Goal: Information Seeking & Learning: Compare options

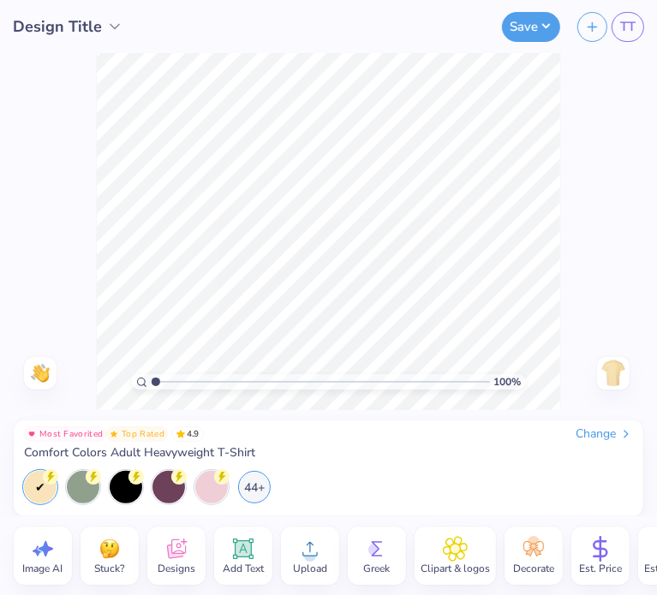
click at [176, 543] on icon at bounding box center [177, 549] width 26 height 26
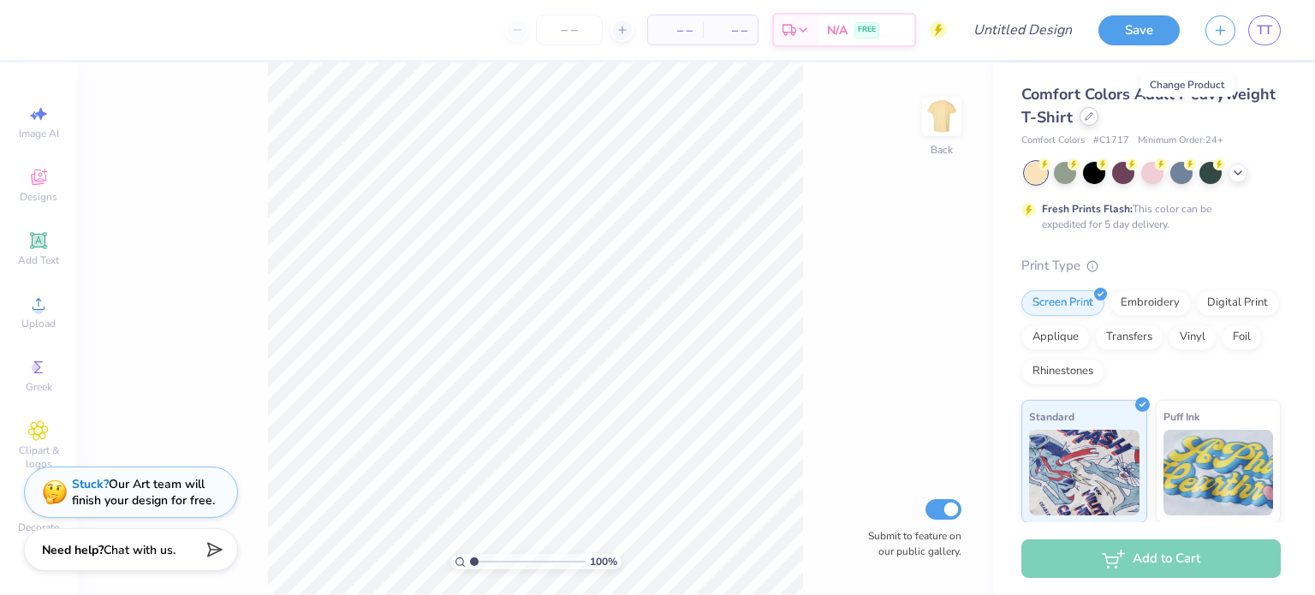
click at [656, 116] on icon at bounding box center [1089, 116] width 9 height 9
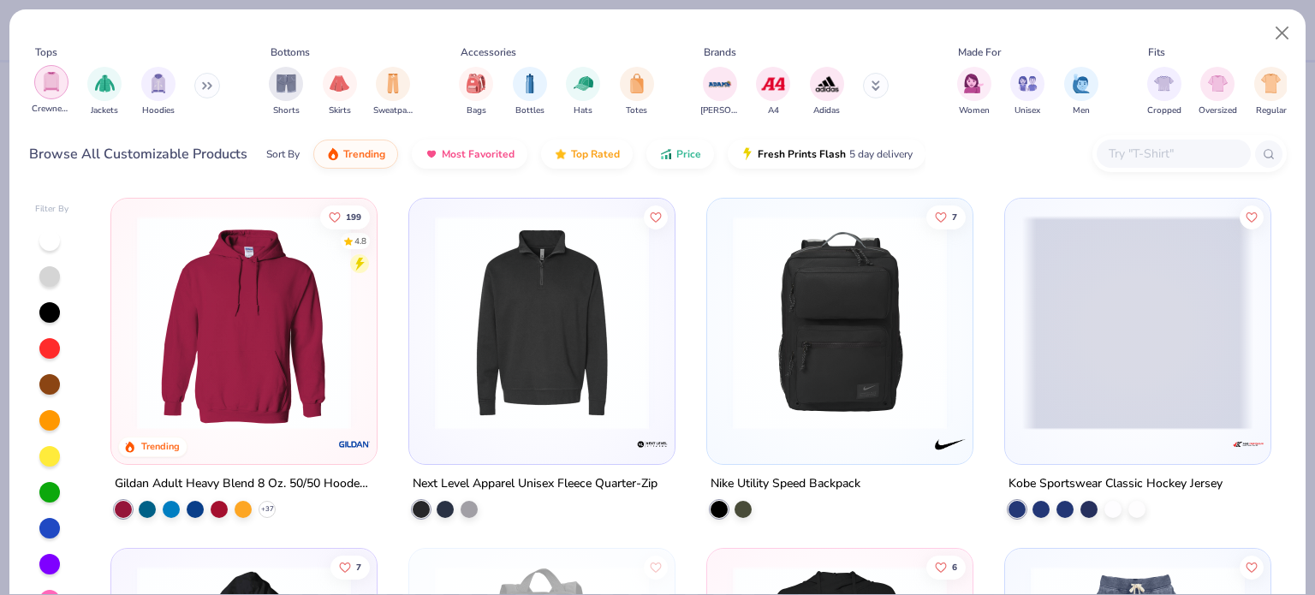
click at [55, 81] on img "filter for Crewnecks" at bounding box center [51, 82] width 19 height 20
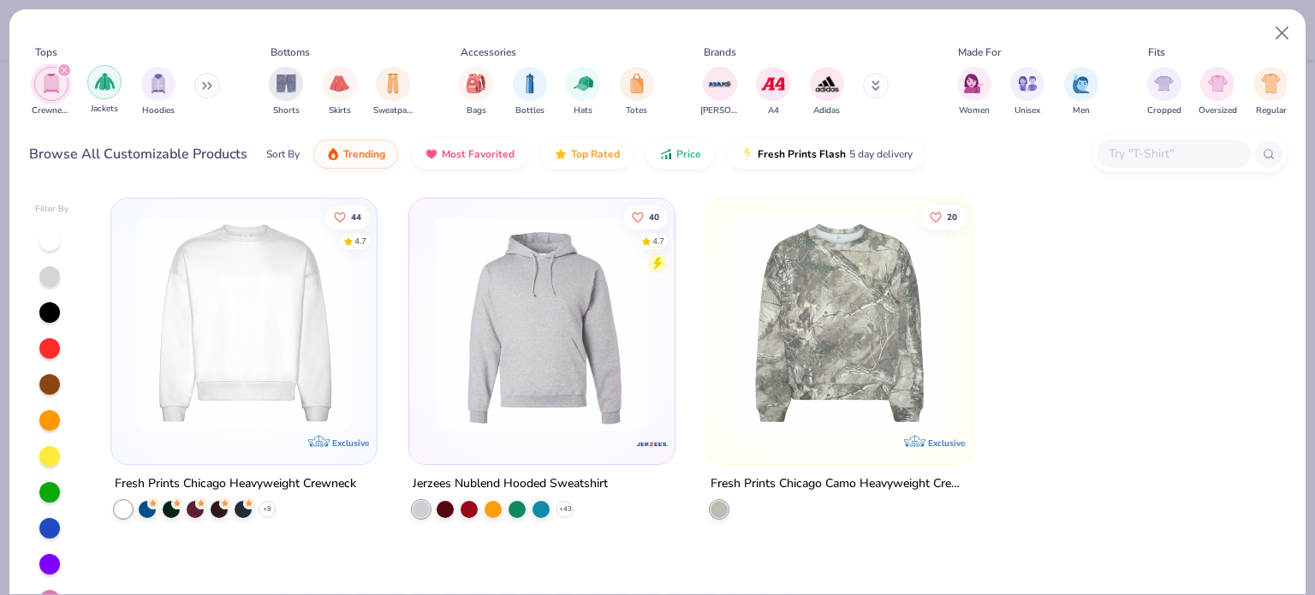
click at [104, 78] on img "filter for Jackets" at bounding box center [105, 82] width 20 height 20
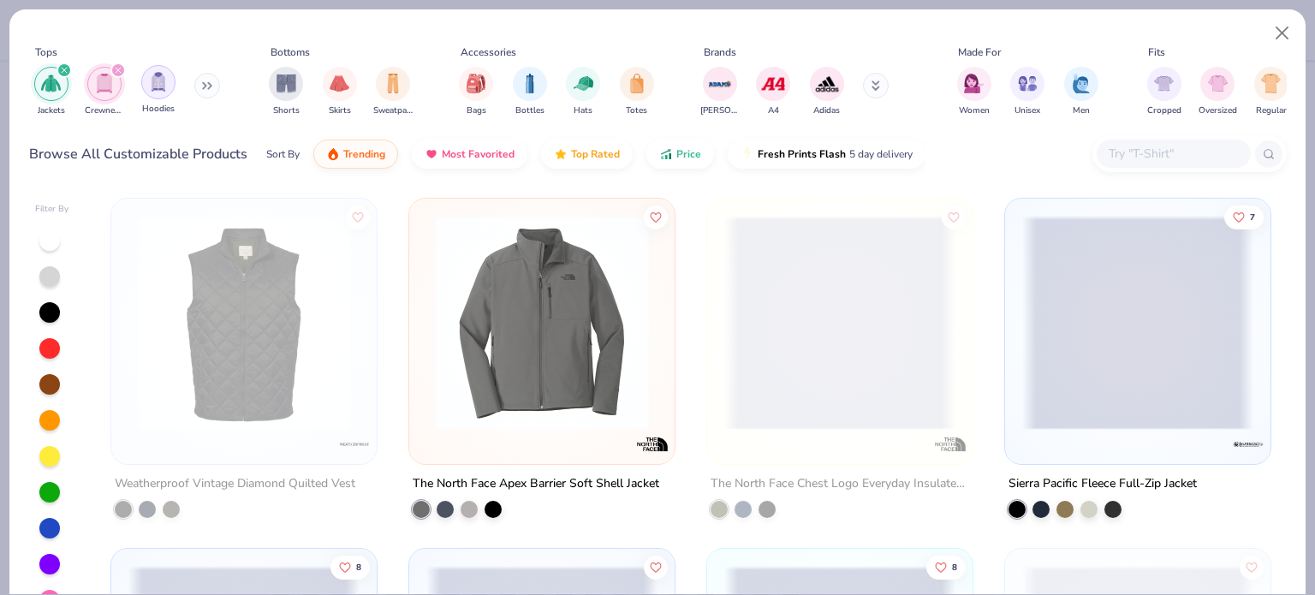
click at [158, 82] on img "filter for Hoodies" at bounding box center [158, 82] width 19 height 20
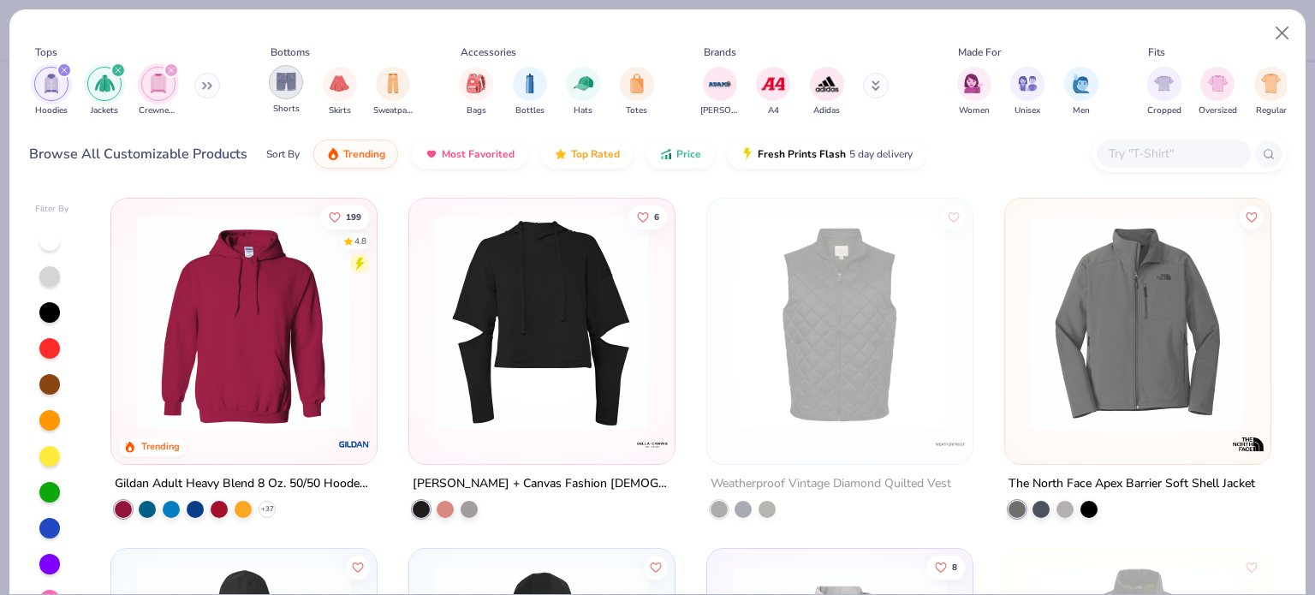
click at [283, 81] on img "filter for Shorts" at bounding box center [287, 82] width 20 height 20
click at [340, 81] on img "filter for Skirts" at bounding box center [340, 82] width 20 height 20
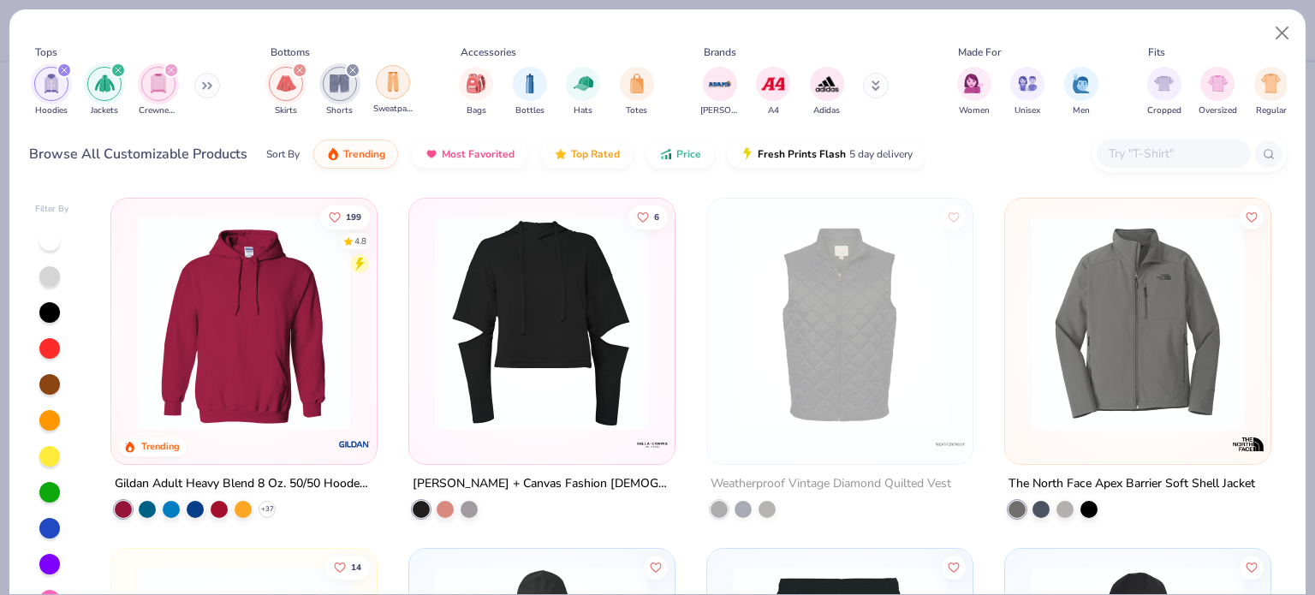
click at [395, 84] on img "filter for Sweatpants" at bounding box center [393, 82] width 19 height 20
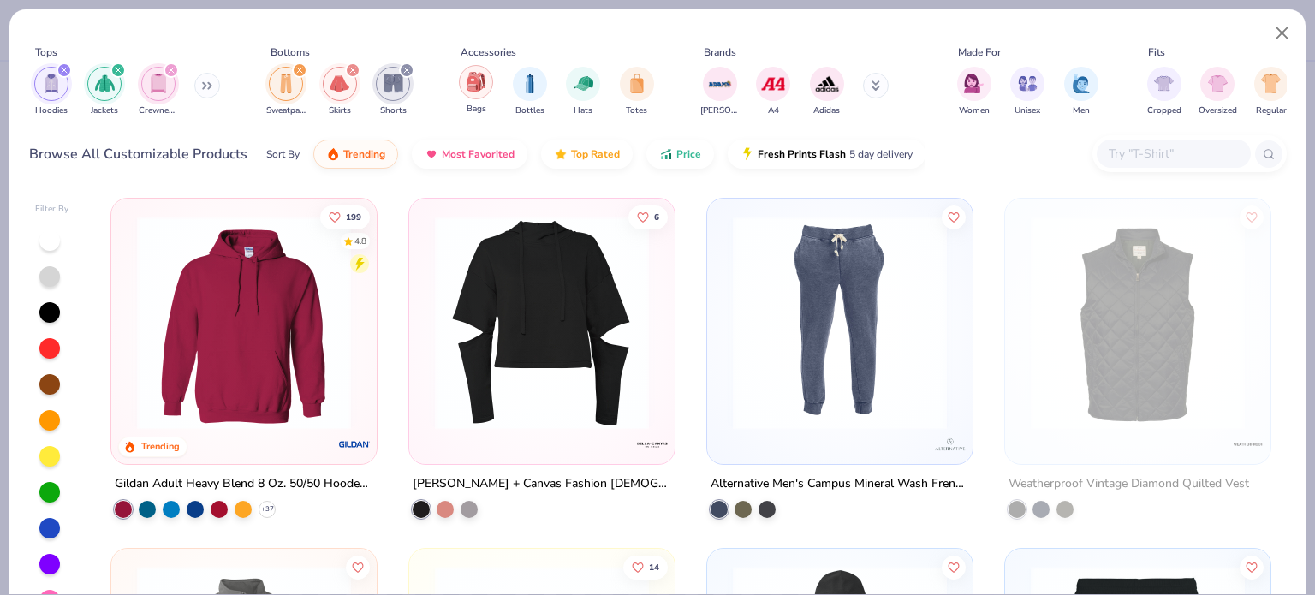
click at [474, 89] on img "filter for Bags" at bounding box center [476, 82] width 19 height 20
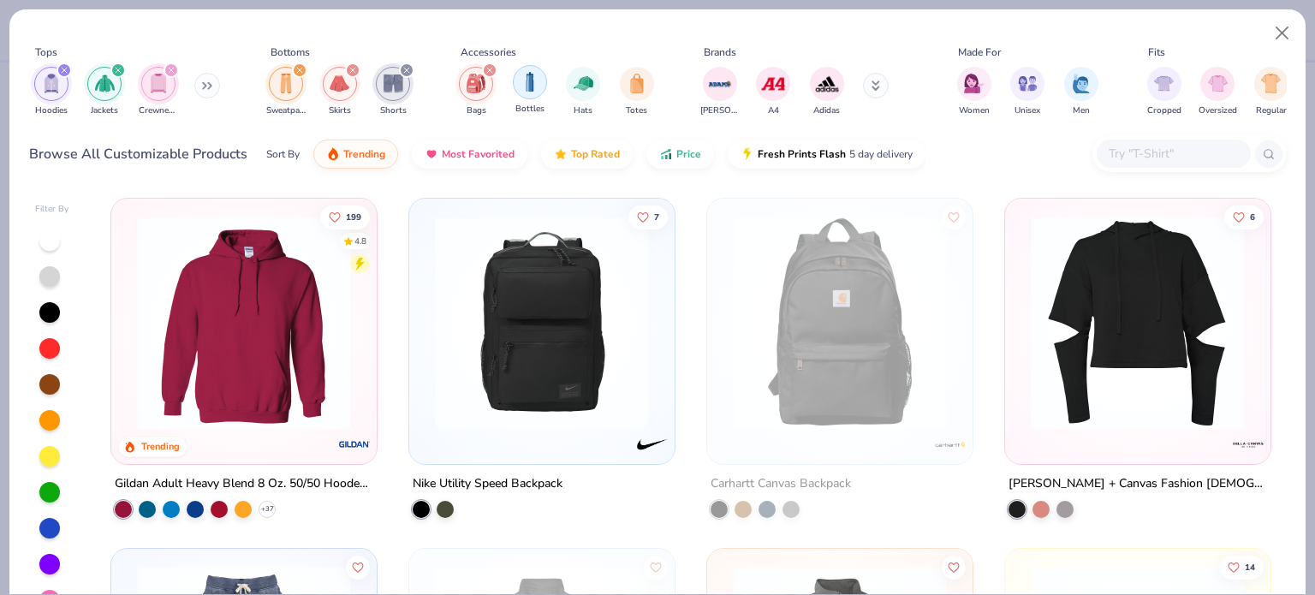
click at [530, 89] on img "filter for Bottles" at bounding box center [530, 82] width 19 height 20
click at [581, 86] on img "filter for Hats" at bounding box center [584, 82] width 20 height 20
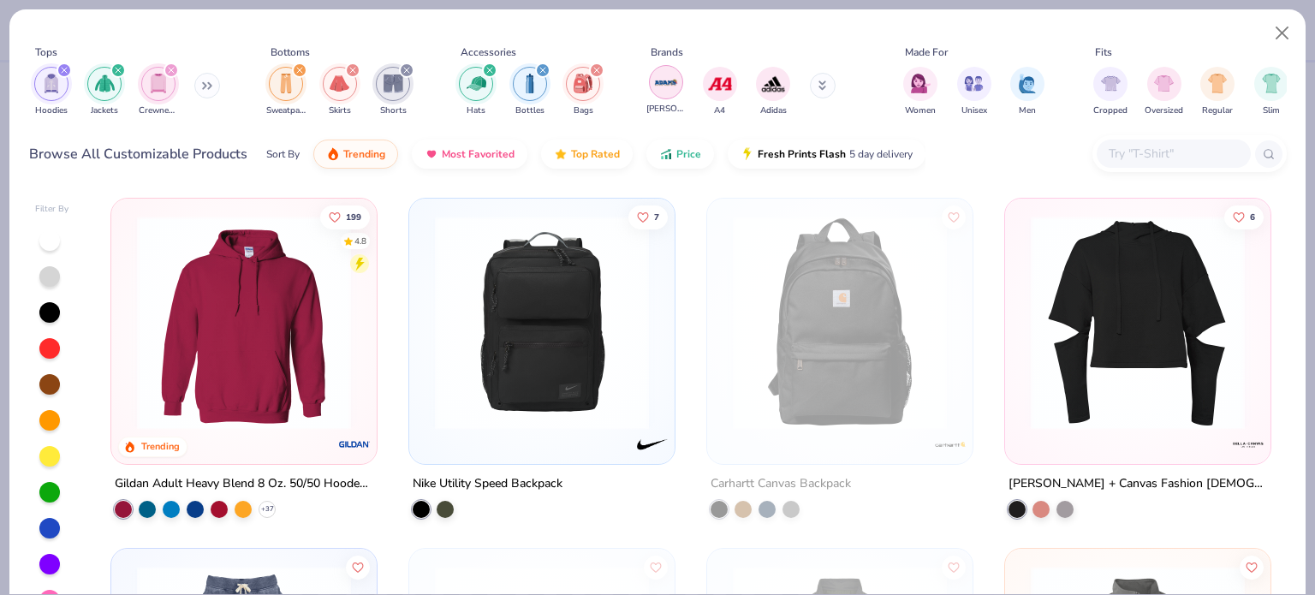
click at [656, 86] on img "filter for Adams" at bounding box center [666, 82] width 26 height 26
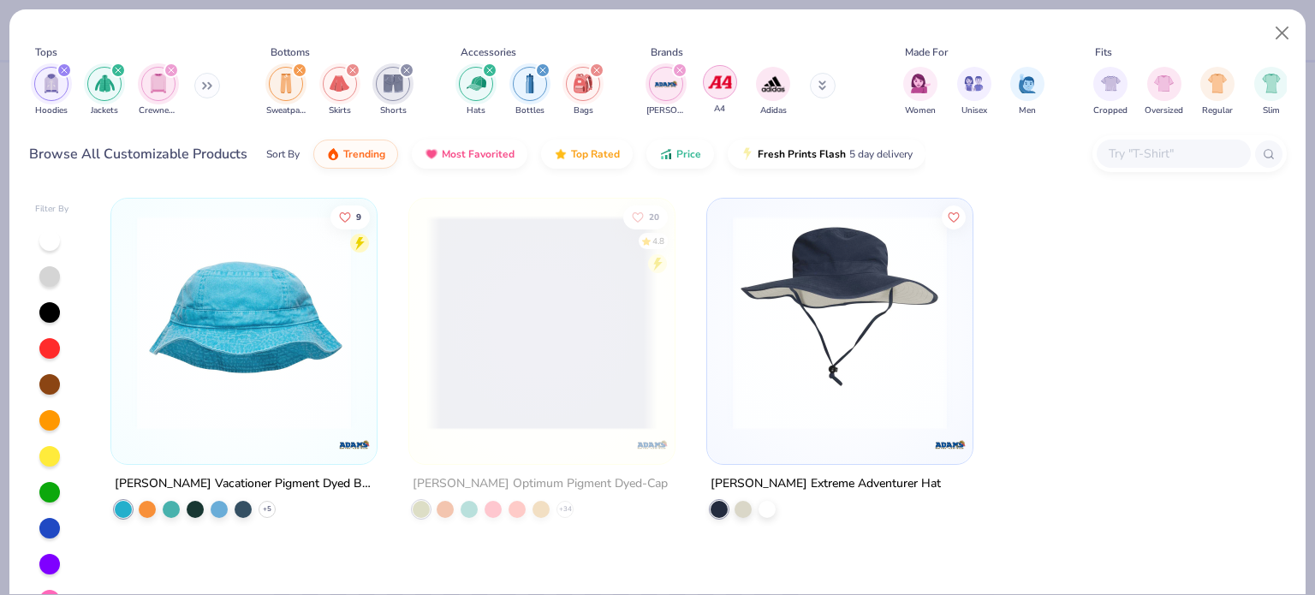
click at [656, 82] on img "filter for A4" at bounding box center [720, 82] width 26 height 26
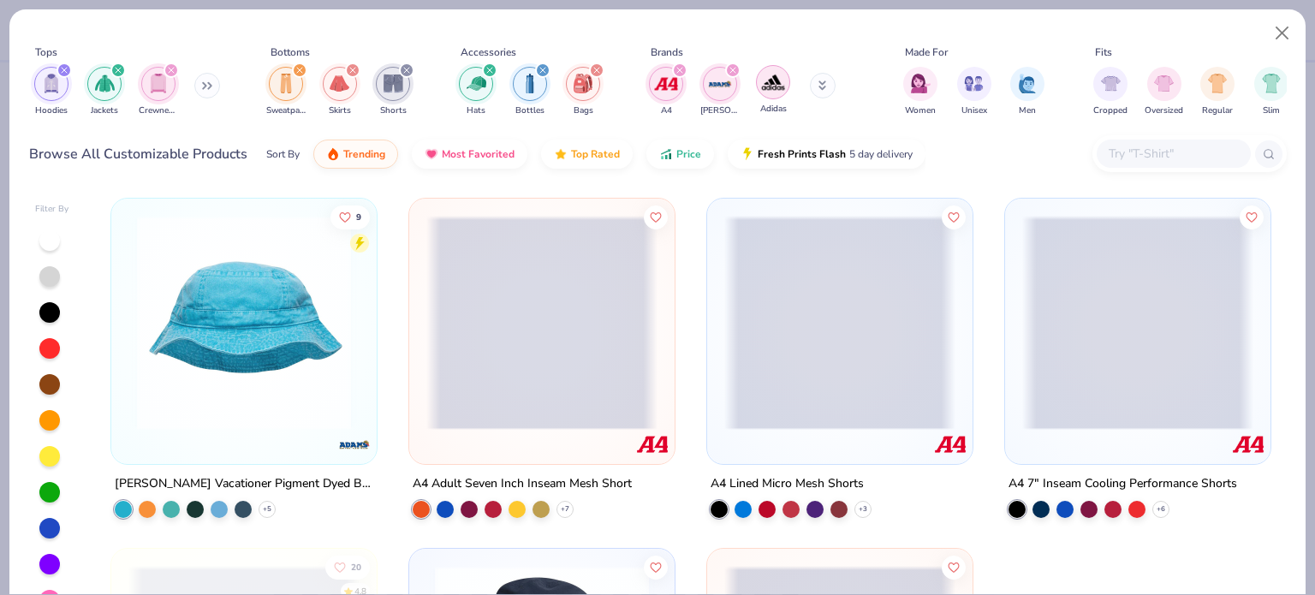
click at [656, 86] on img "filter for Adidas" at bounding box center [773, 82] width 26 height 26
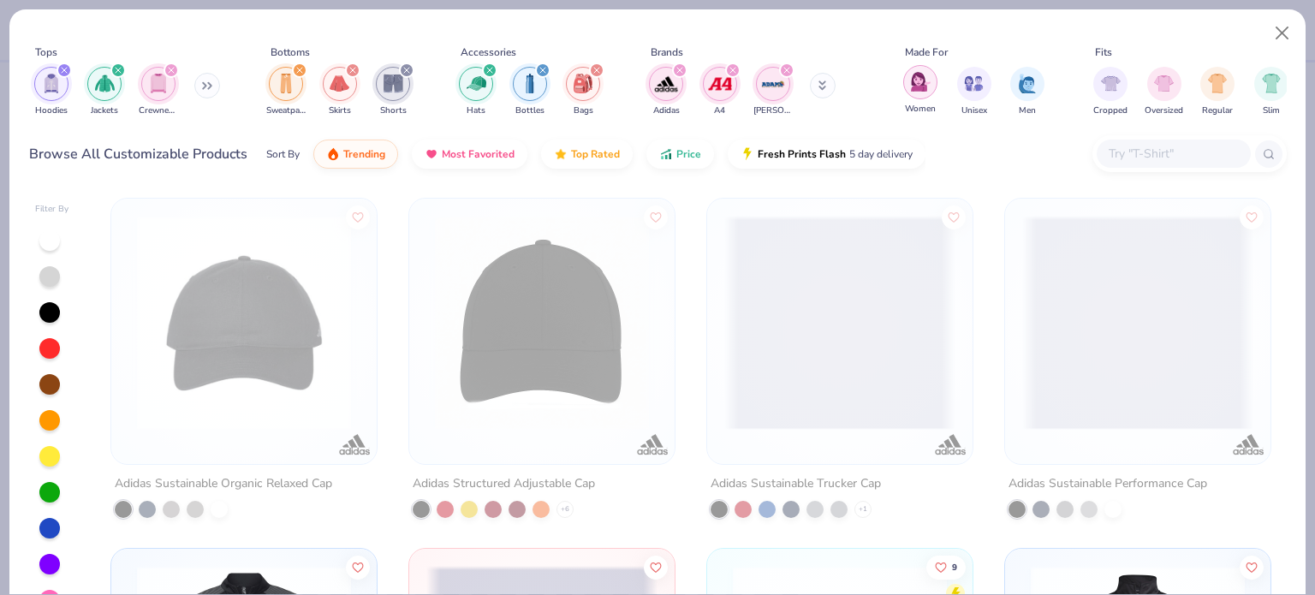
click at [656, 89] on div "filter for Women" at bounding box center [920, 82] width 34 height 34
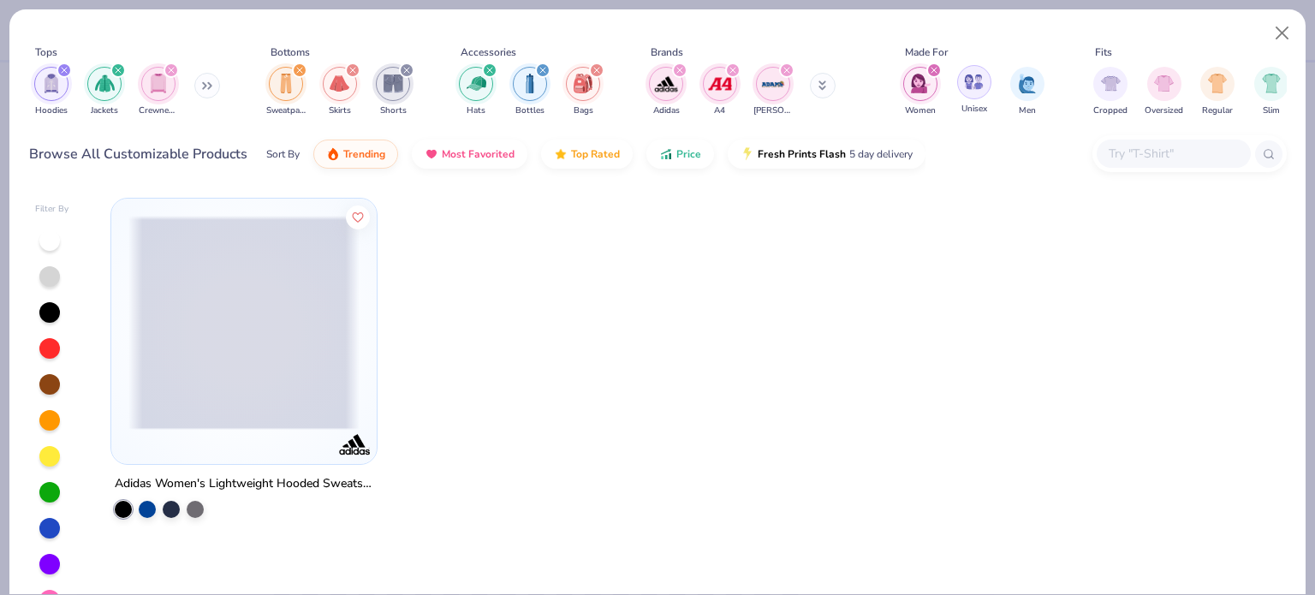
click at [656, 81] on div "filter for Unisex" at bounding box center [974, 82] width 34 height 34
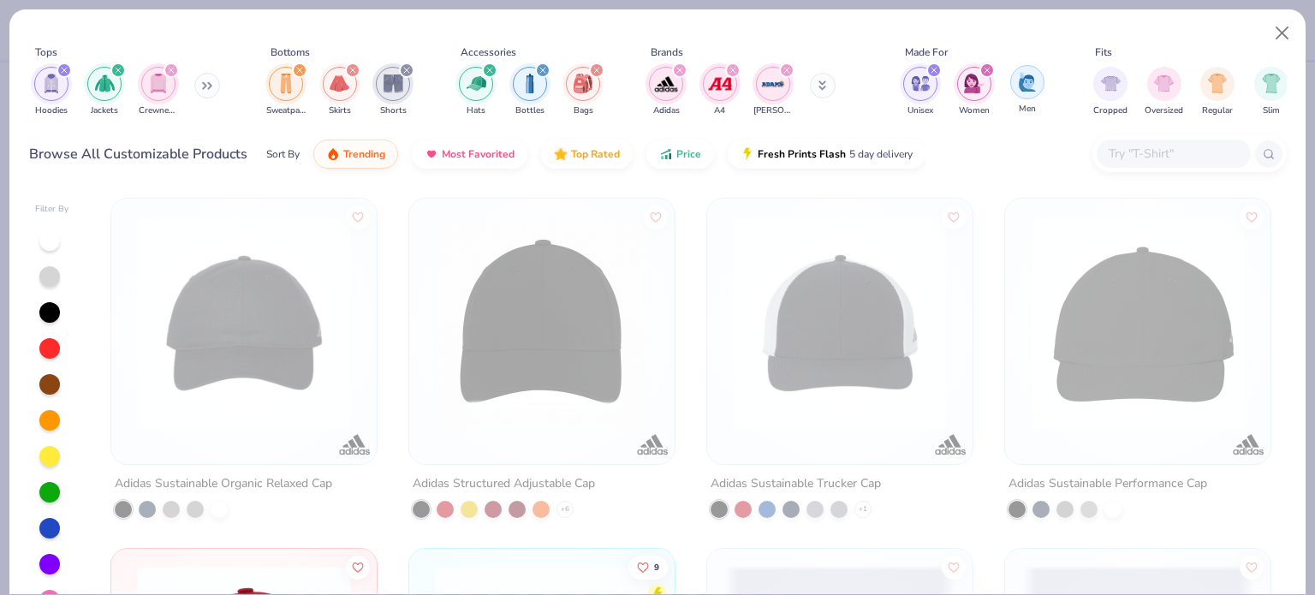
click at [656, 84] on img "filter for Men" at bounding box center [1027, 82] width 19 height 20
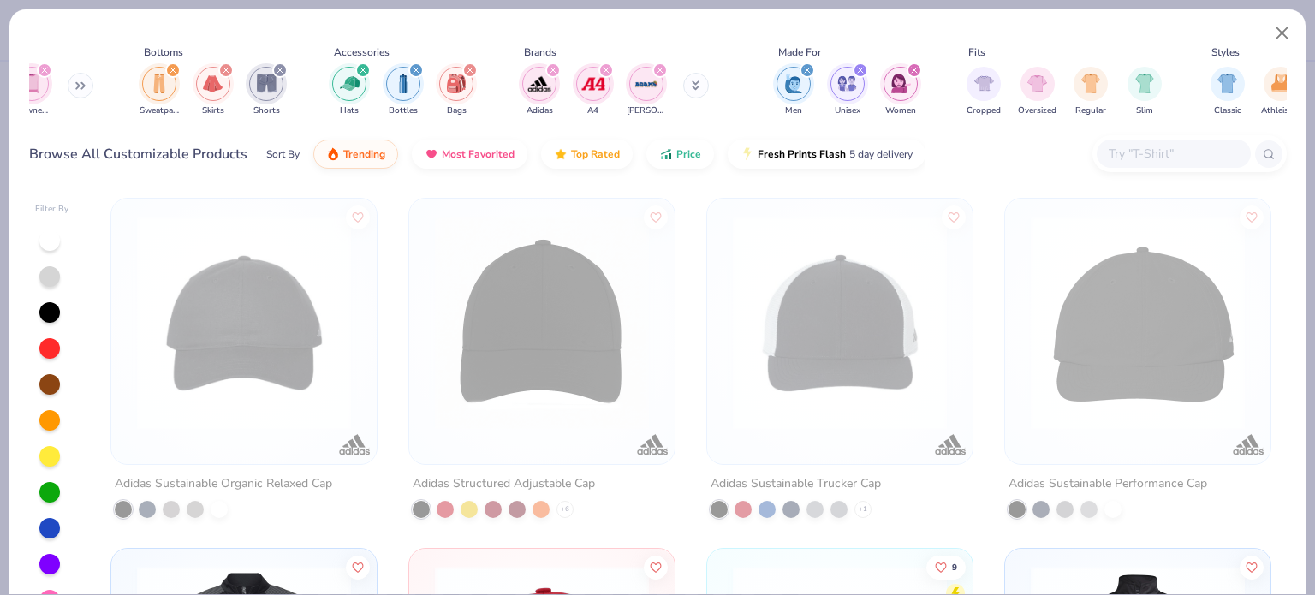
scroll to position [0, 134]
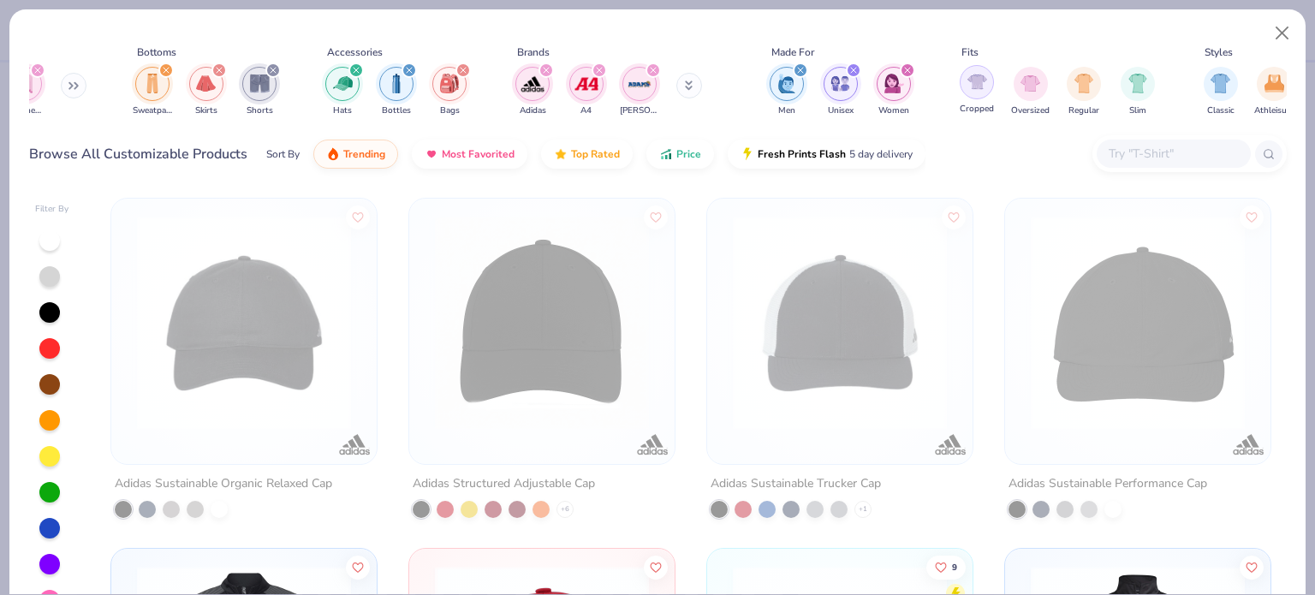
click at [656, 83] on img "filter for Cropped" at bounding box center [978, 82] width 20 height 20
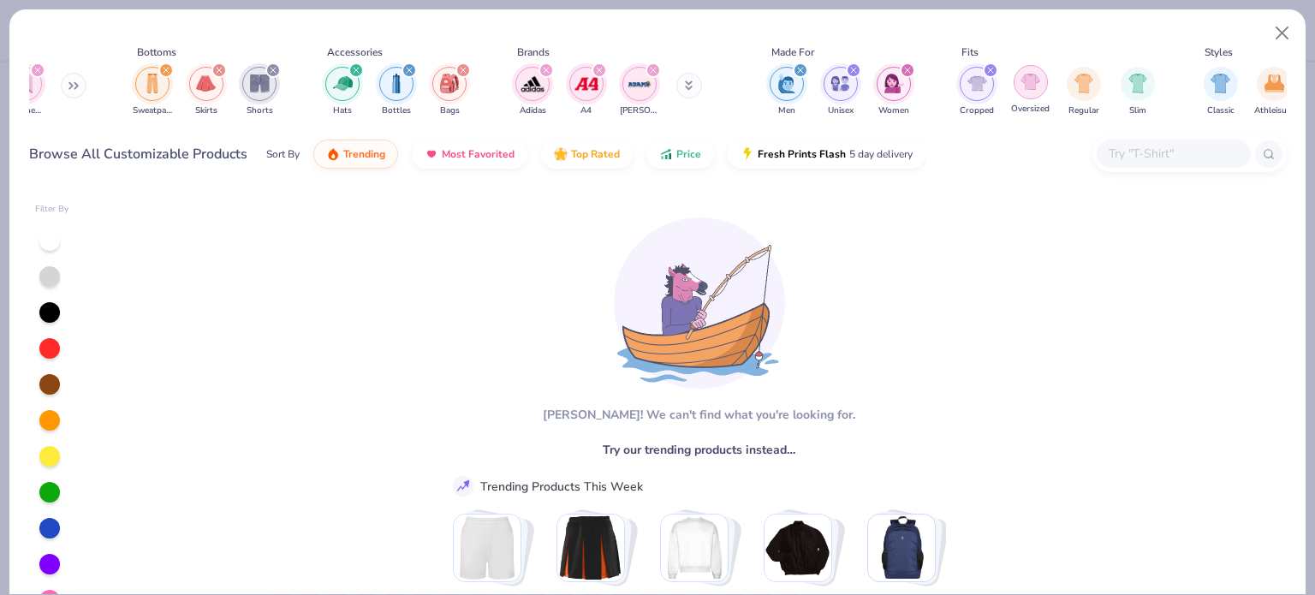
click at [656, 83] on img "filter for Oversized" at bounding box center [1031, 82] width 20 height 20
click at [656, 87] on img "filter for Regular" at bounding box center [1085, 82] width 20 height 20
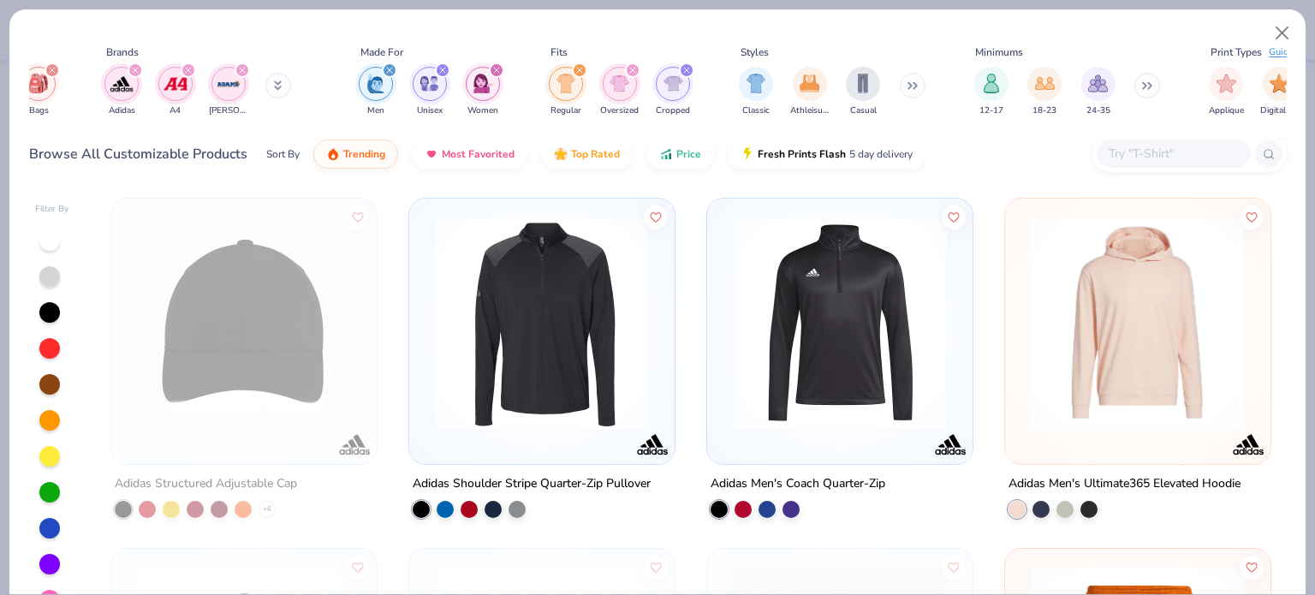
scroll to position [0, 548]
click at [656, 86] on img "filter for Classic" at bounding box center [753, 82] width 20 height 20
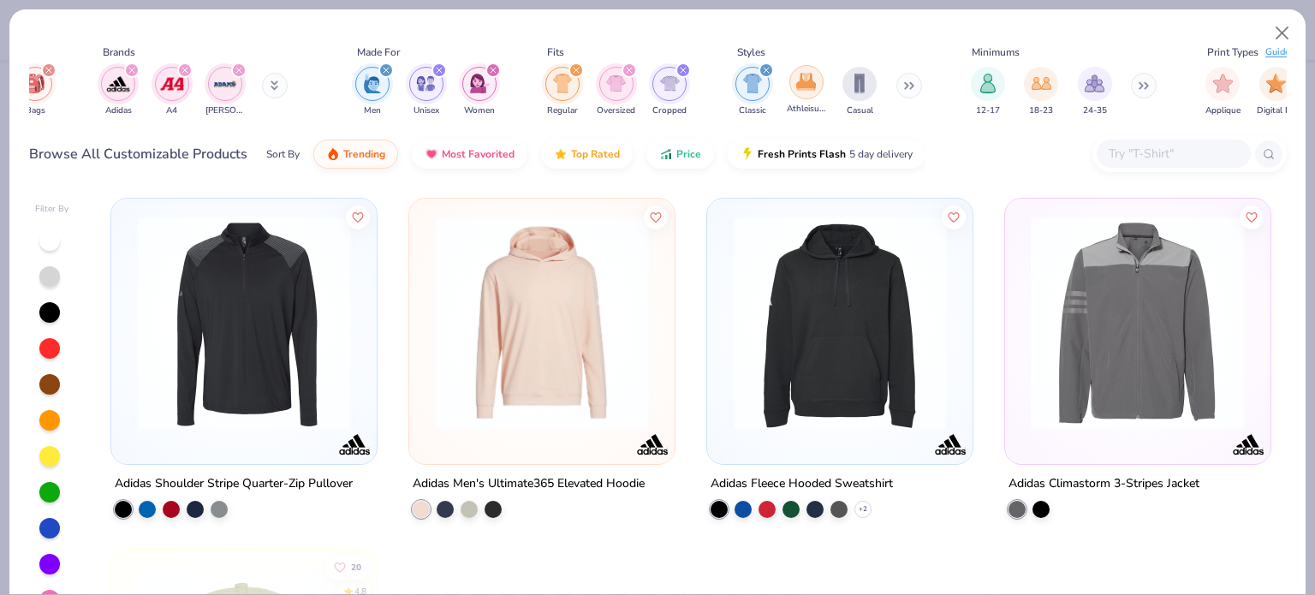
click at [656, 85] on img "filter for Athleisure" at bounding box center [806, 82] width 20 height 20
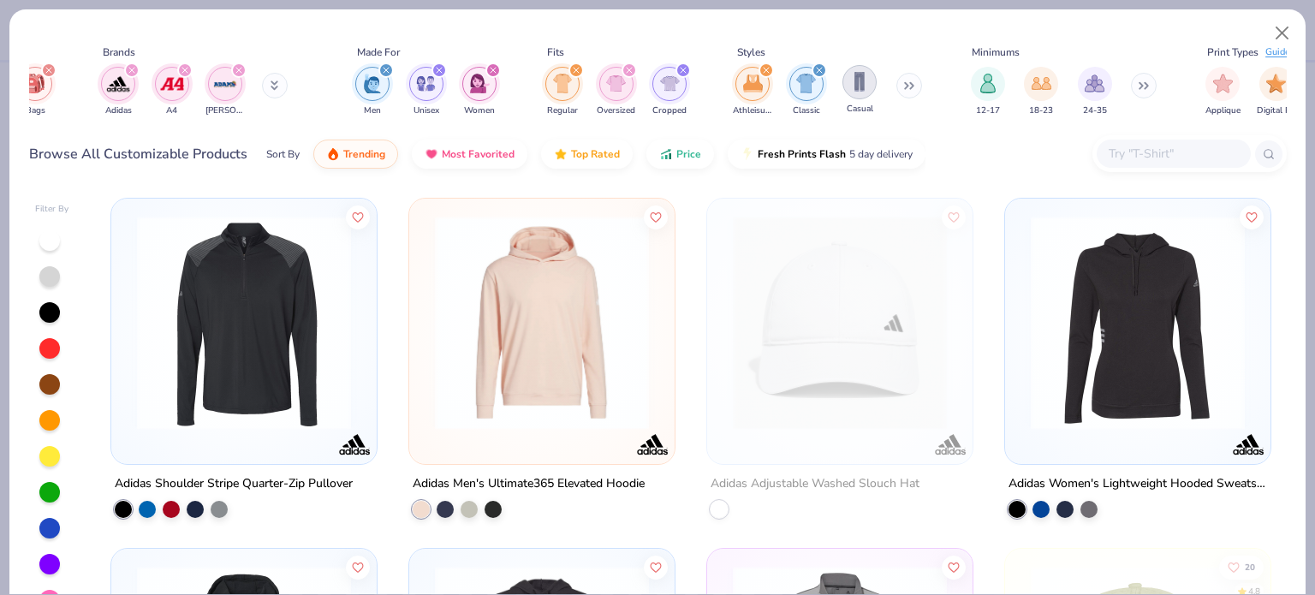
click at [656, 88] on img "filter for Casual" at bounding box center [859, 82] width 19 height 20
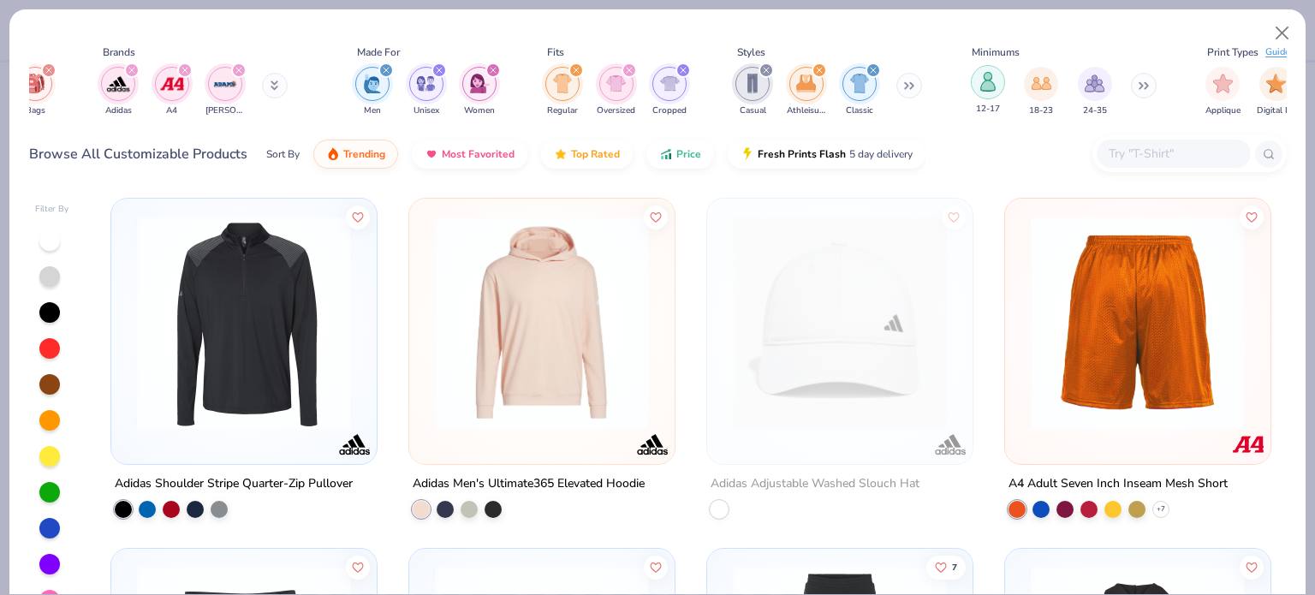
click at [656, 90] on img "filter for 12-17" at bounding box center [988, 82] width 19 height 20
click at [656, 88] on img "filter for 18-23" at bounding box center [1042, 82] width 20 height 20
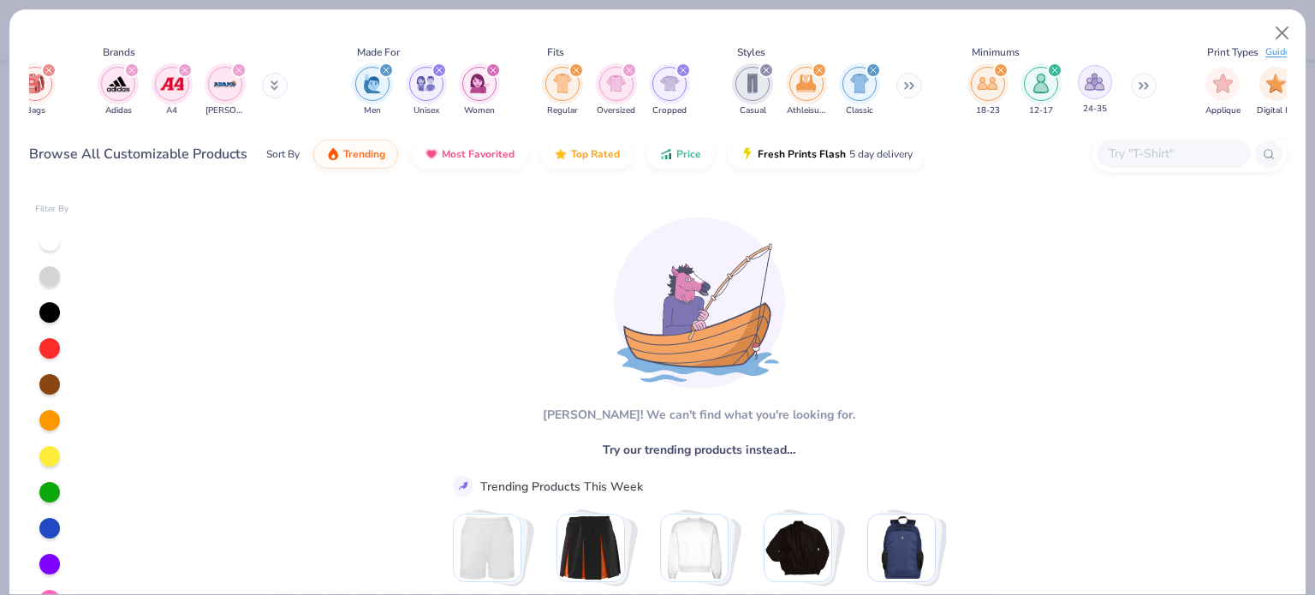
click at [656, 86] on img "filter for 24-35" at bounding box center [1095, 82] width 20 height 20
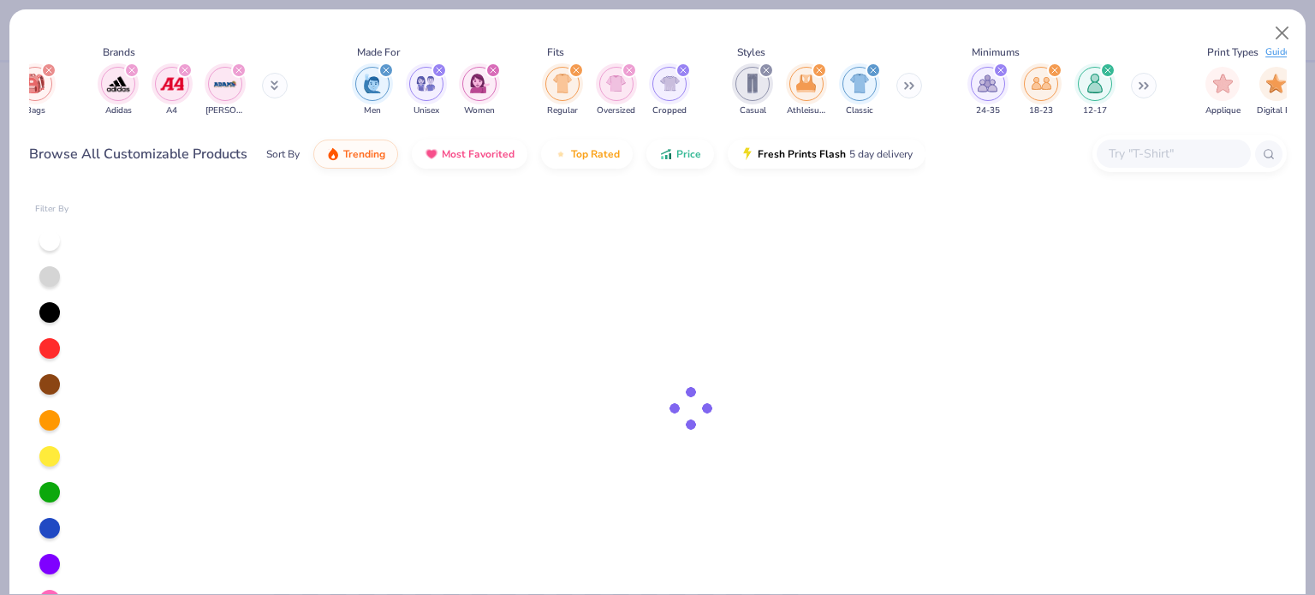
scroll to position [0, 658]
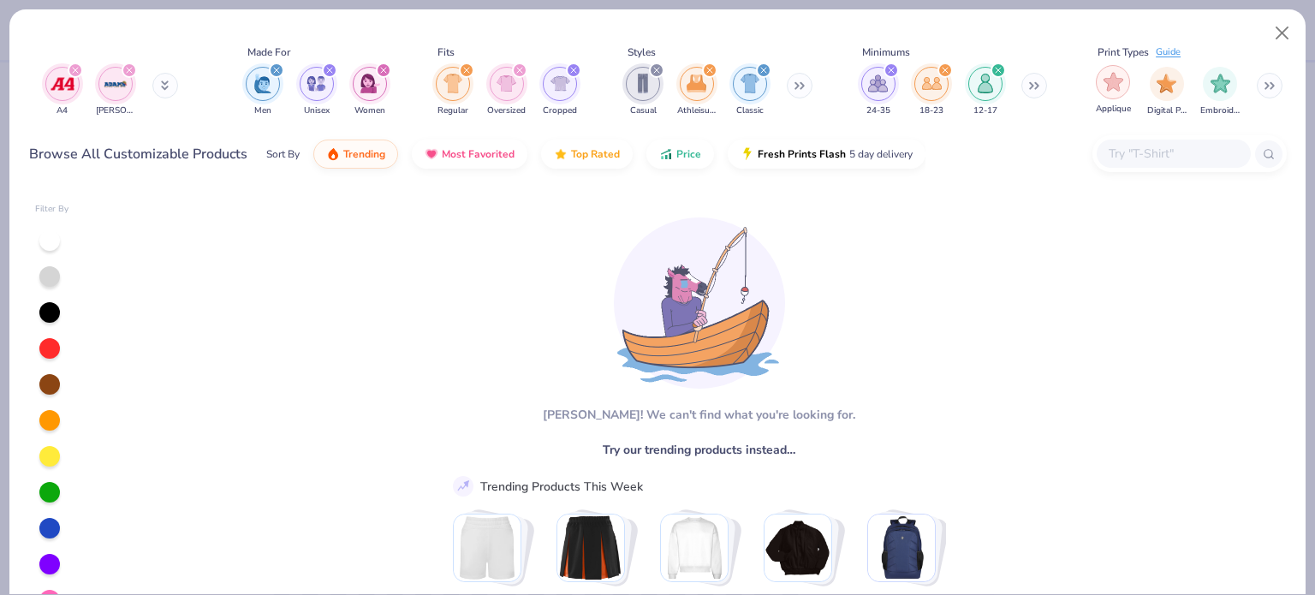
click at [656, 85] on img "filter for Applique" at bounding box center [1114, 82] width 20 height 20
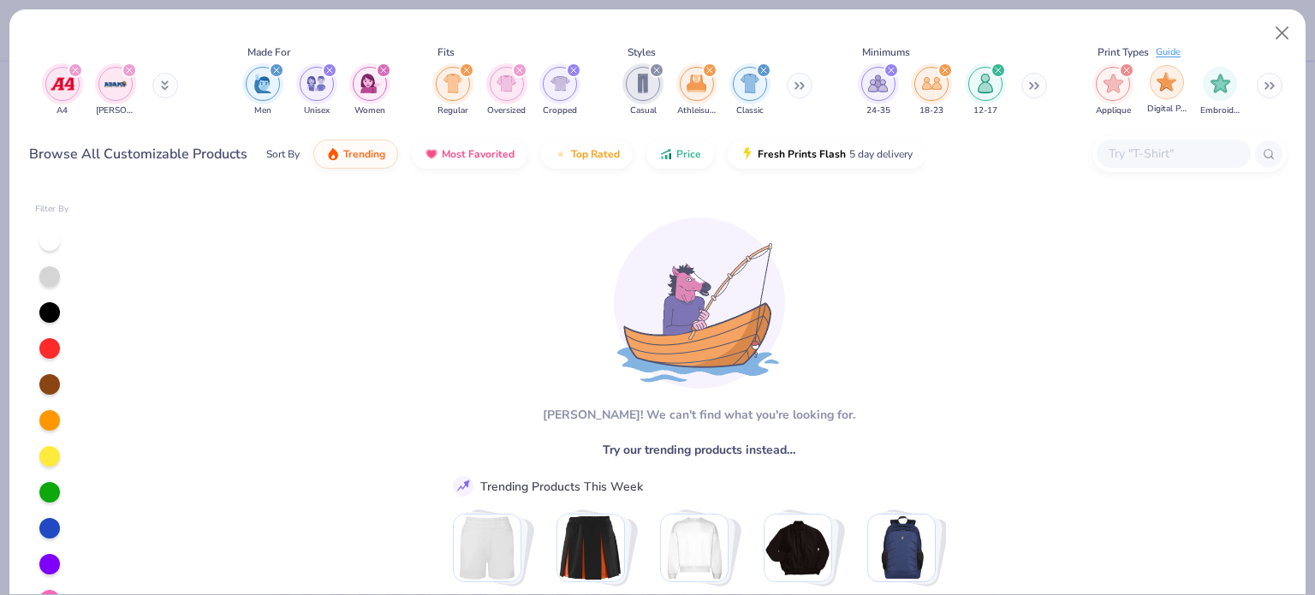
click at [656, 83] on img "filter for Digital Print" at bounding box center [1167, 82] width 20 height 20
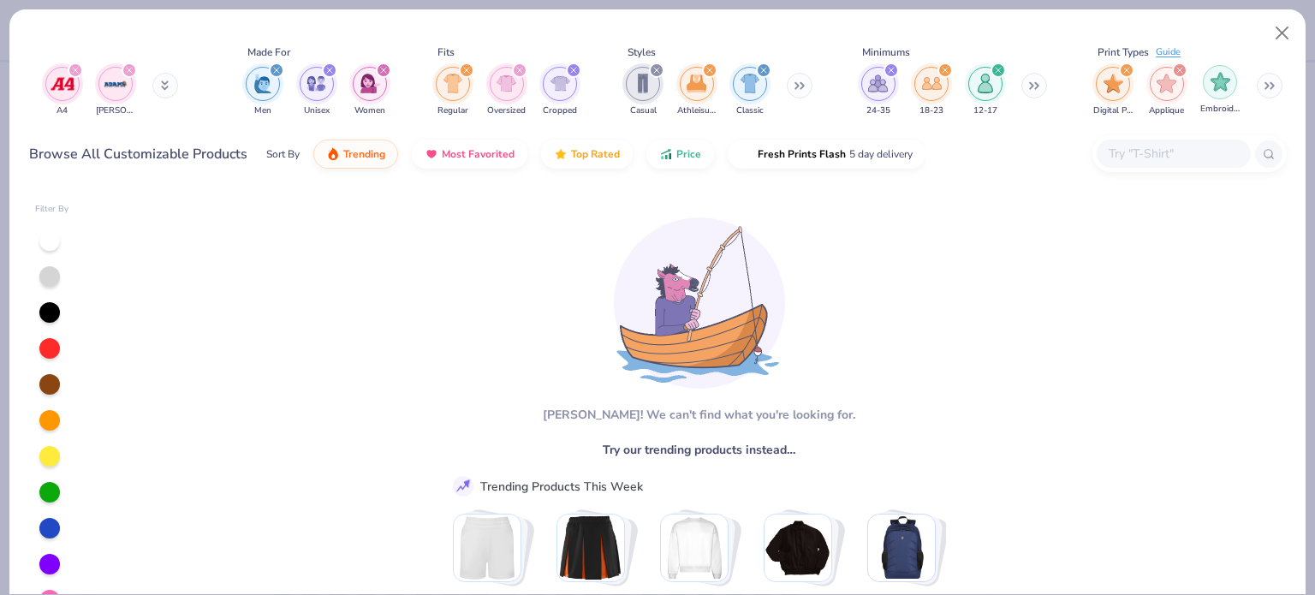
click at [656, 88] on img "filter for Embroidery" at bounding box center [1221, 82] width 20 height 20
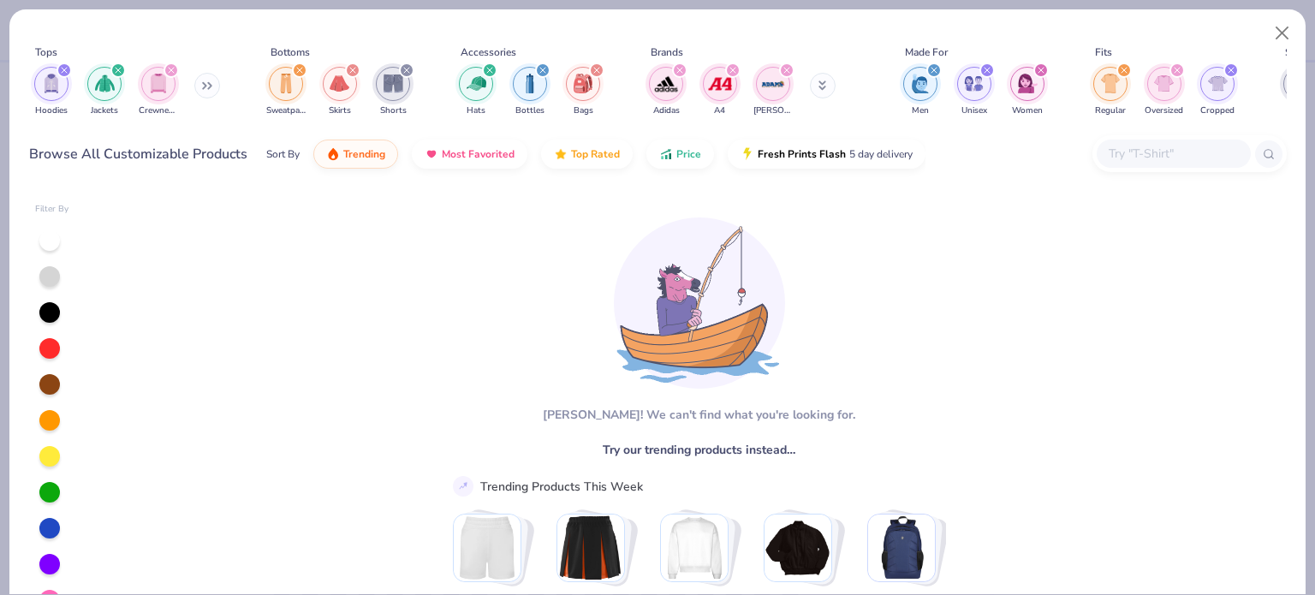
click at [208, 82] on icon at bounding box center [207, 85] width 10 height 9
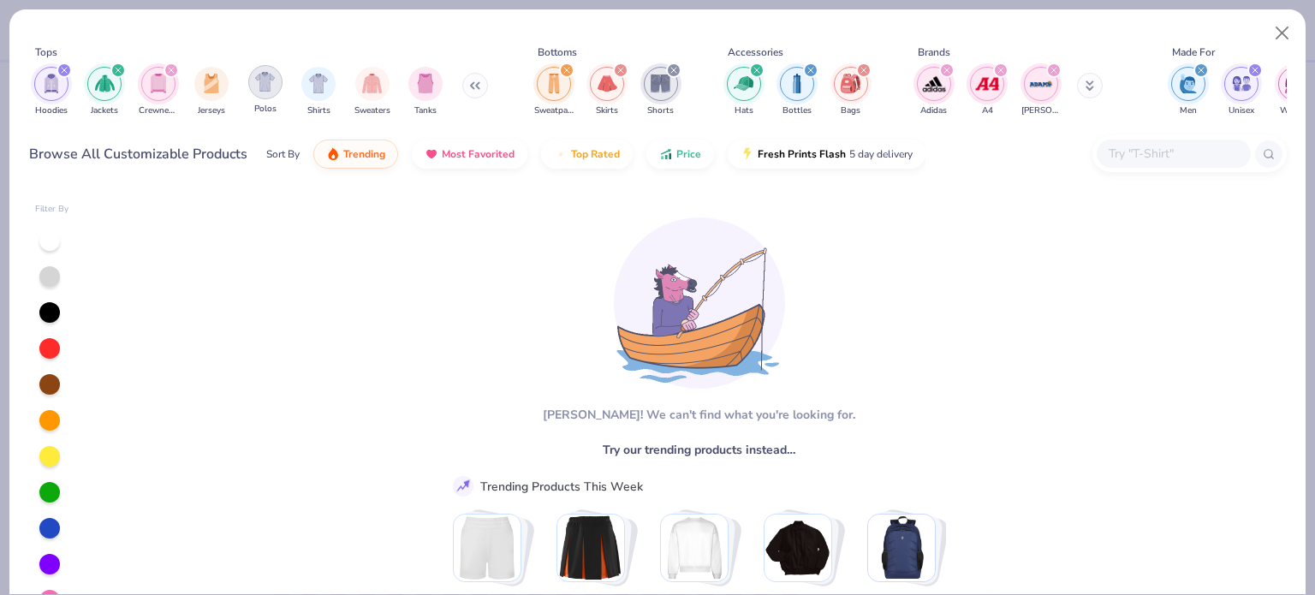
click at [259, 84] on img "filter for Polos" at bounding box center [265, 82] width 20 height 20
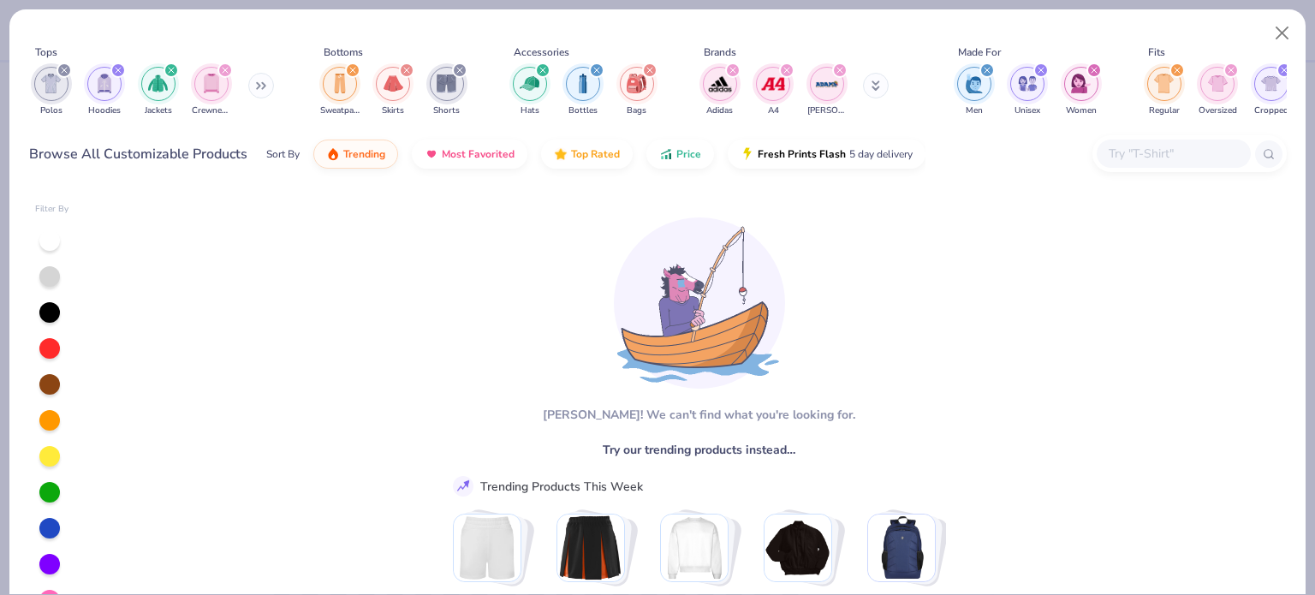
click at [263, 81] on icon at bounding box center [260, 85] width 10 height 9
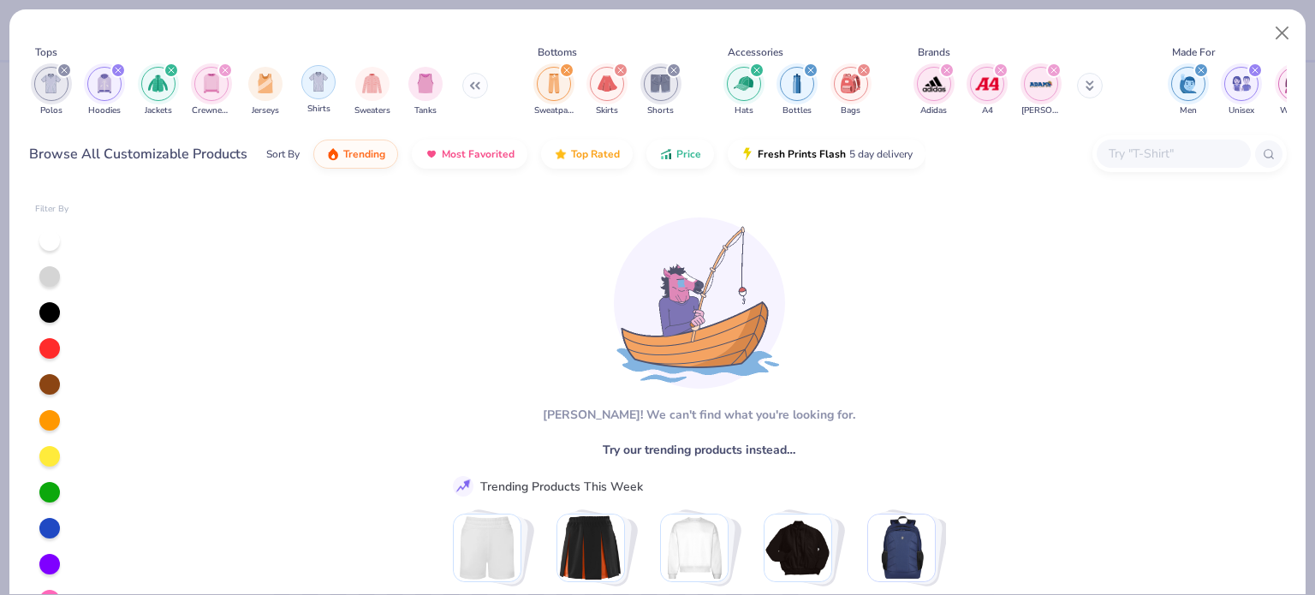
click at [320, 89] on img "filter for Shirts" at bounding box center [319, 82] width 20 height 20
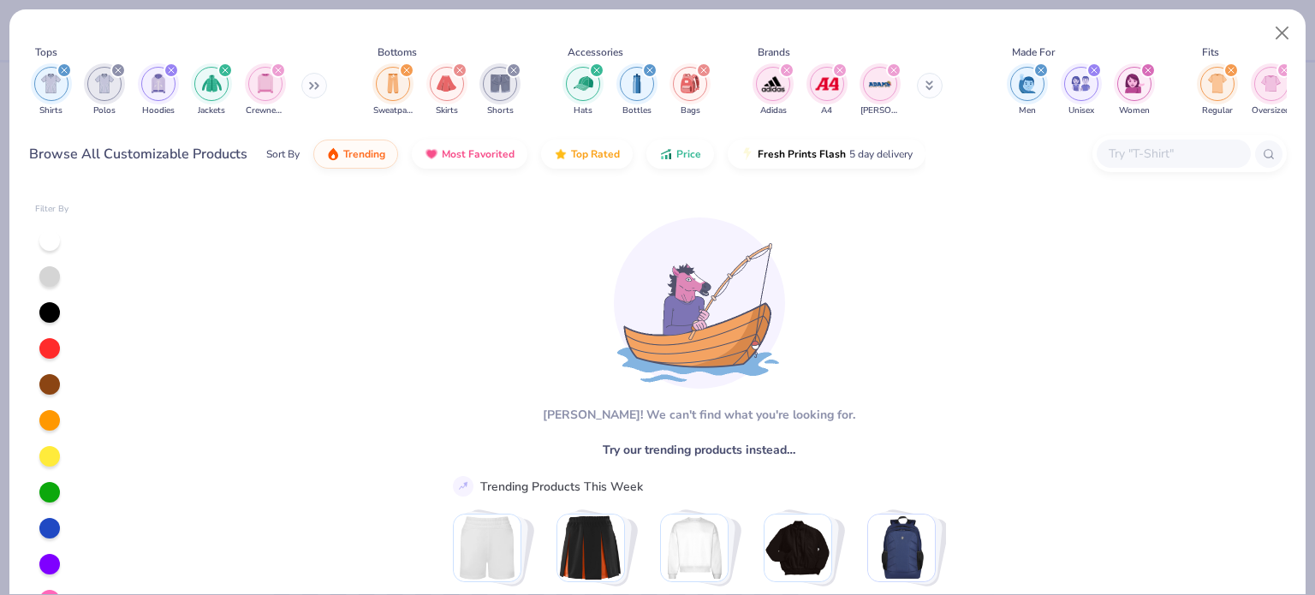
click at [319, 87] on icon at bounding box center [317, 86] width 3 height 6
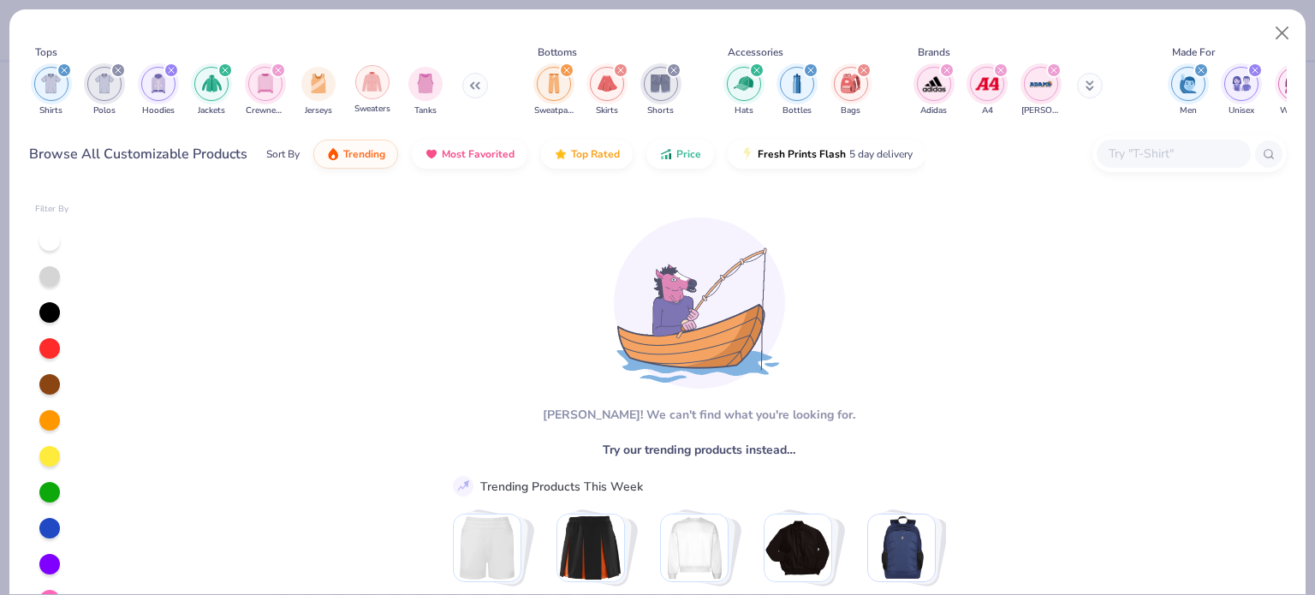
click at [370, 88] on img "filter for Sweaters" at bounding box center [372, 82] width 20 height 20
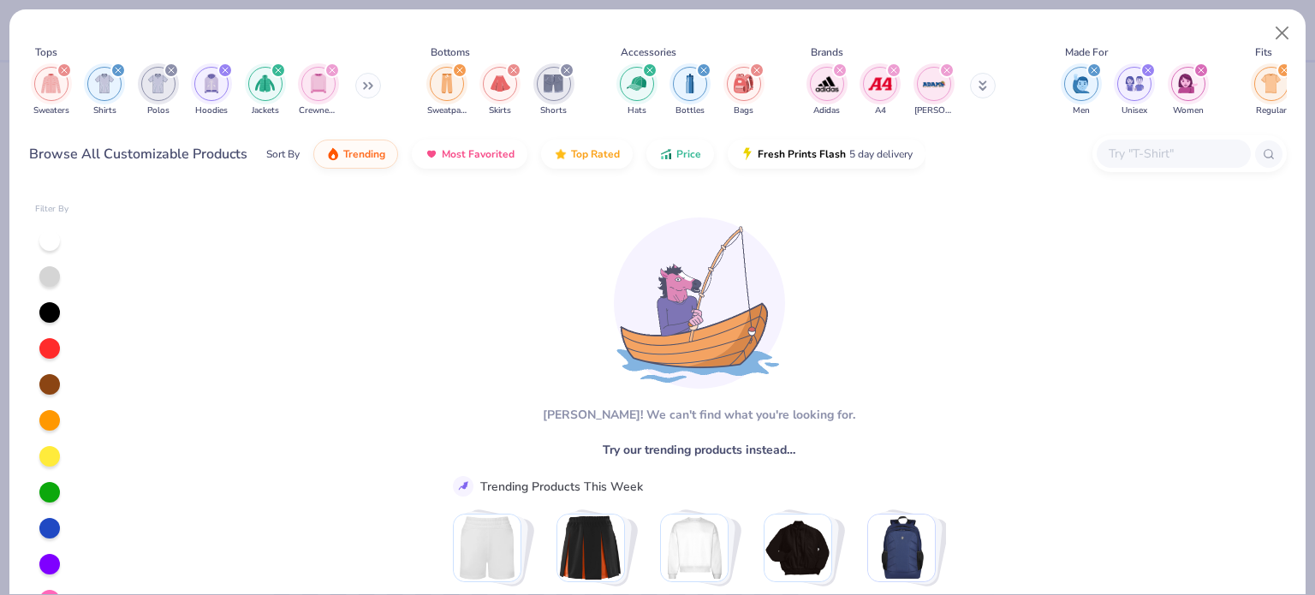
click at [367, 85] on icon at bounding box center [365, 86] width 3 height 6
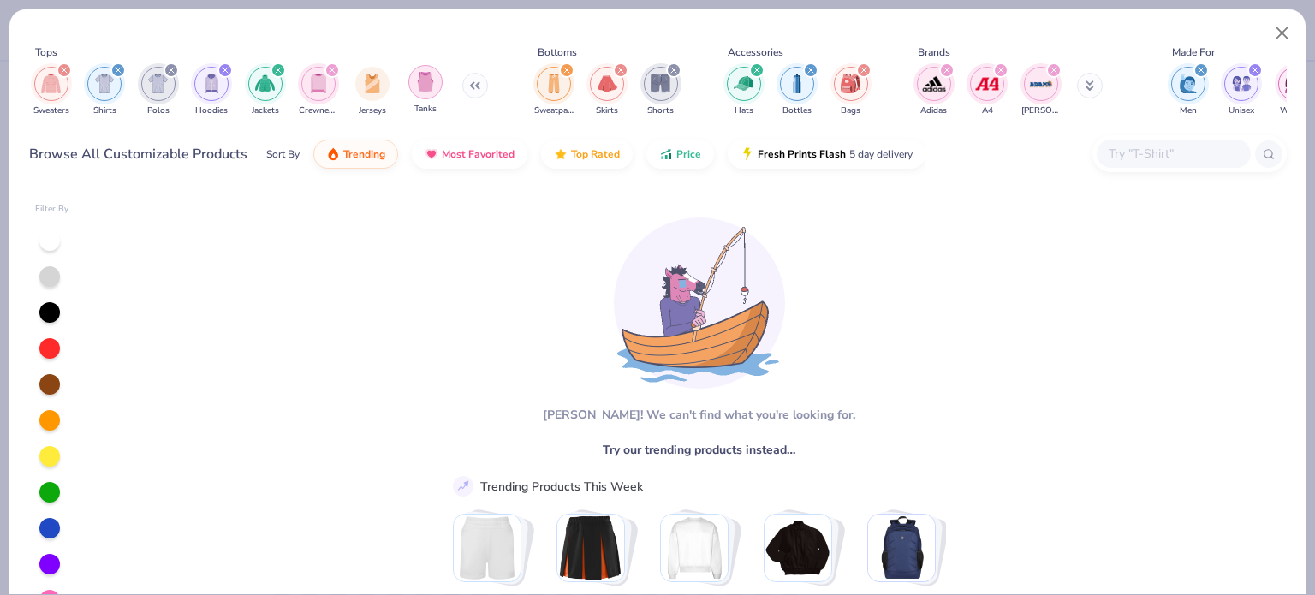
click at [423, 82] on img "filter for Tanks" at bounding box center [425, 82] width 19 height 20
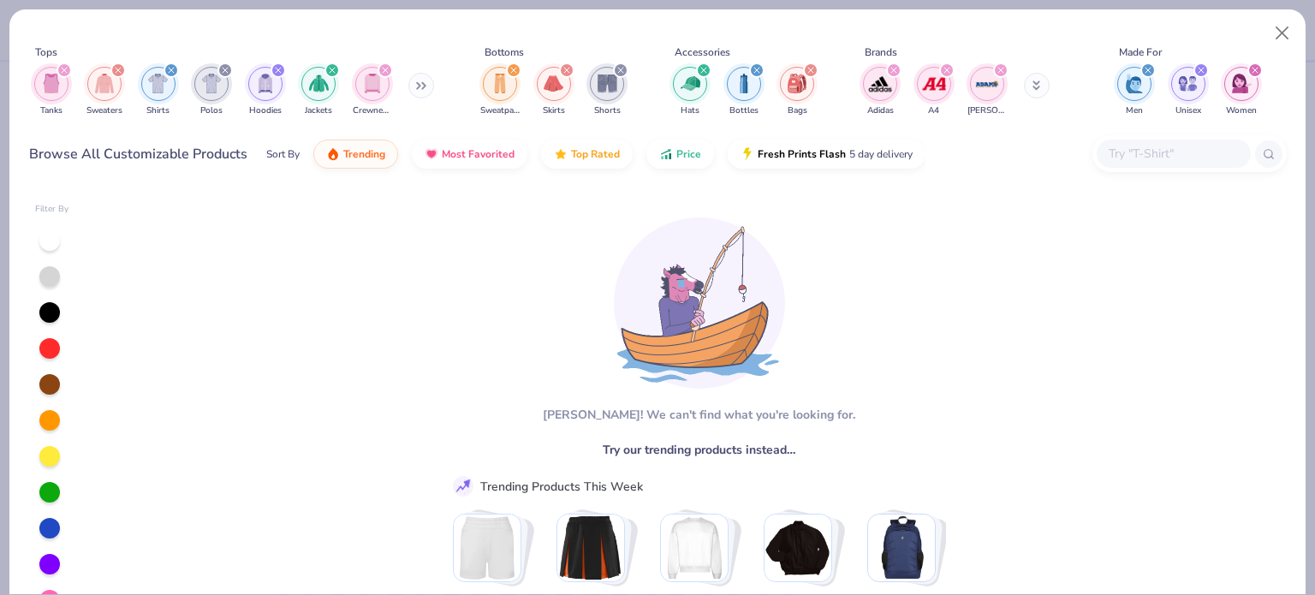
click at [425, 80] on button at bounding box center [421, 86] width 26 height 26
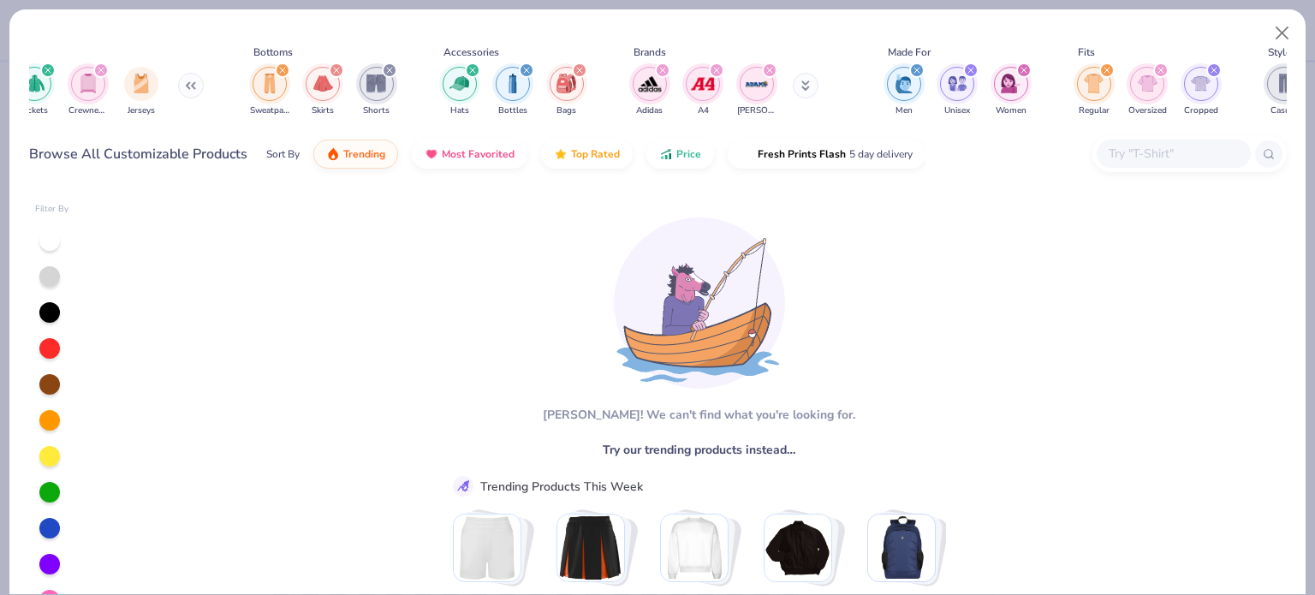
scroll to position [0, 286]
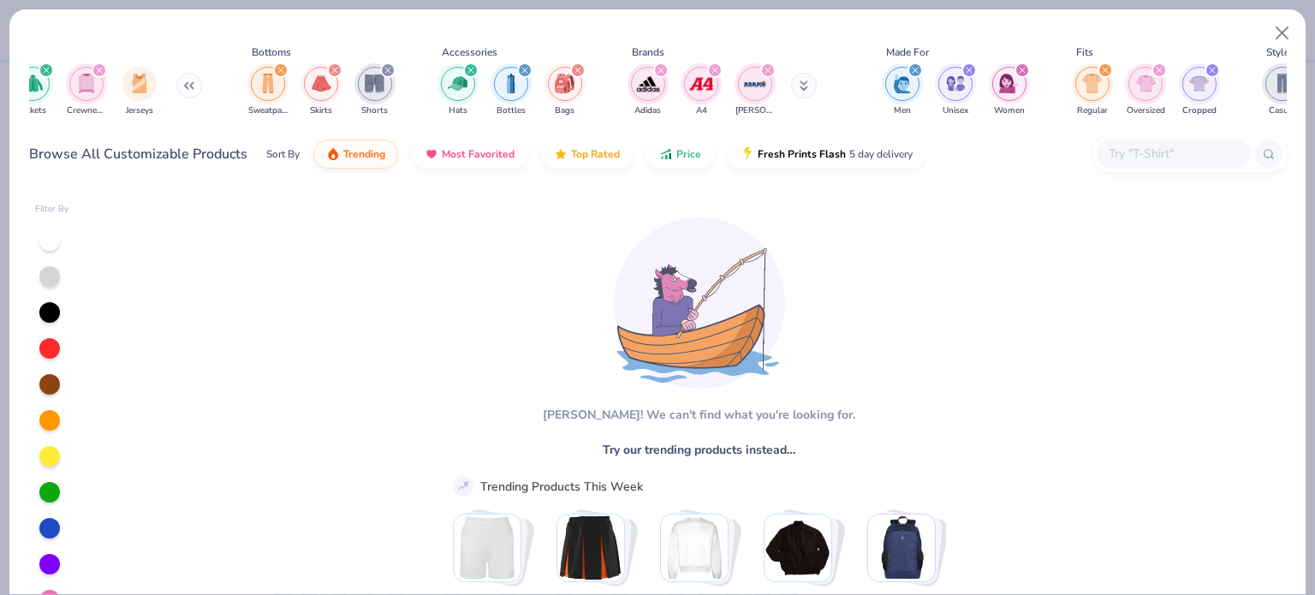
click at [656, 83] on icon at bounding box center [804, 85] width 9 height 10
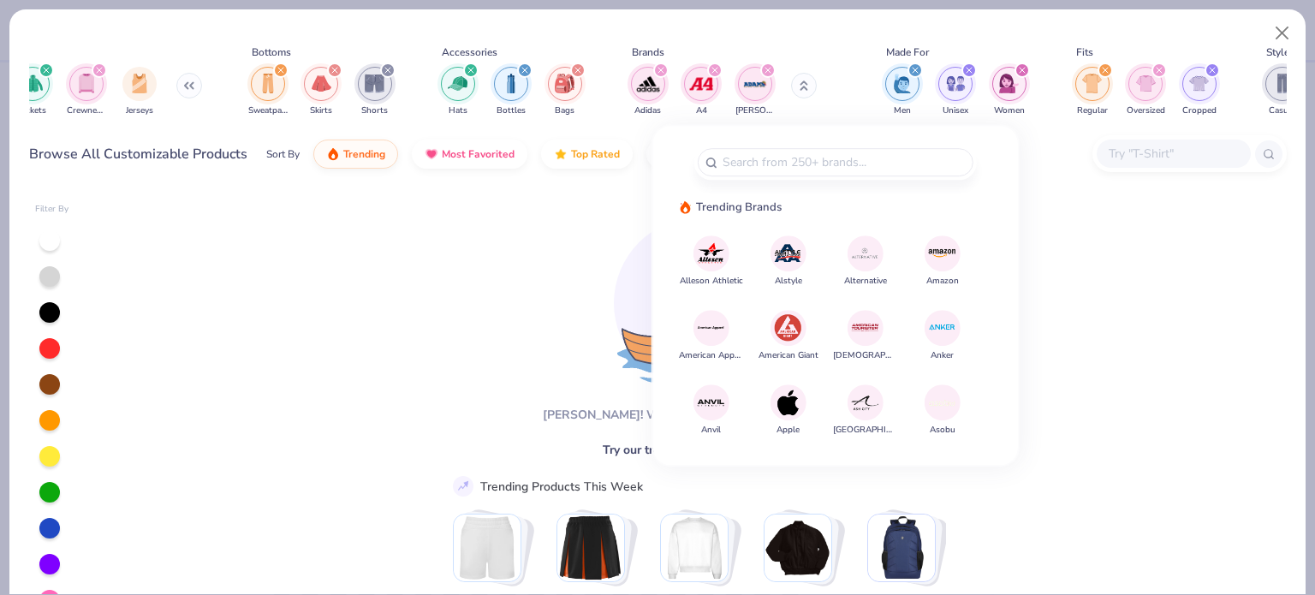
click at [656, 259] on img at bounding box center [711, 253] width 30 height 30
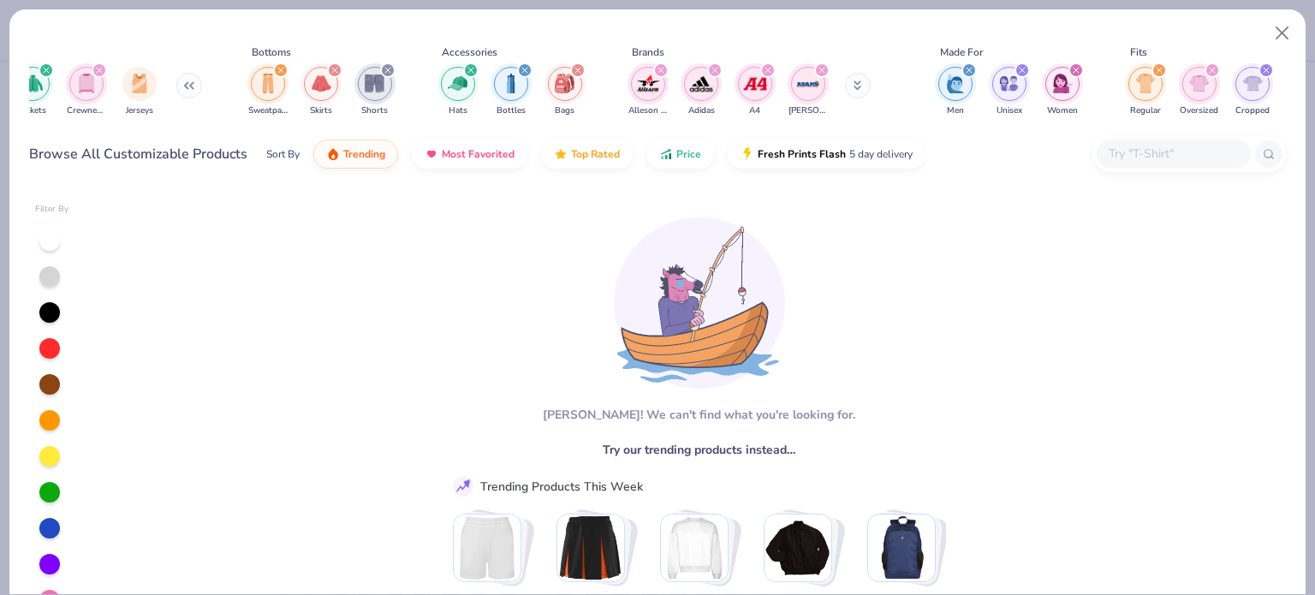
click at [656, 80] on button at bounding box center [858, 86] width 26 height 26
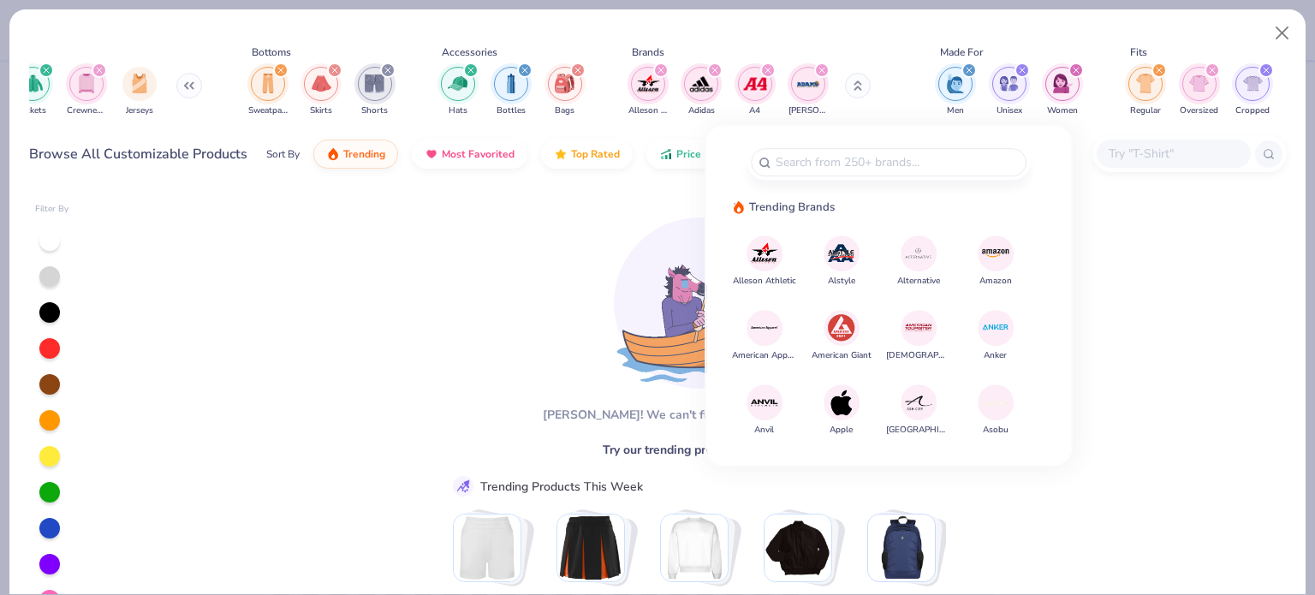
click at [656, 265] on img at bounding box center [841, 253] width 30 height 30
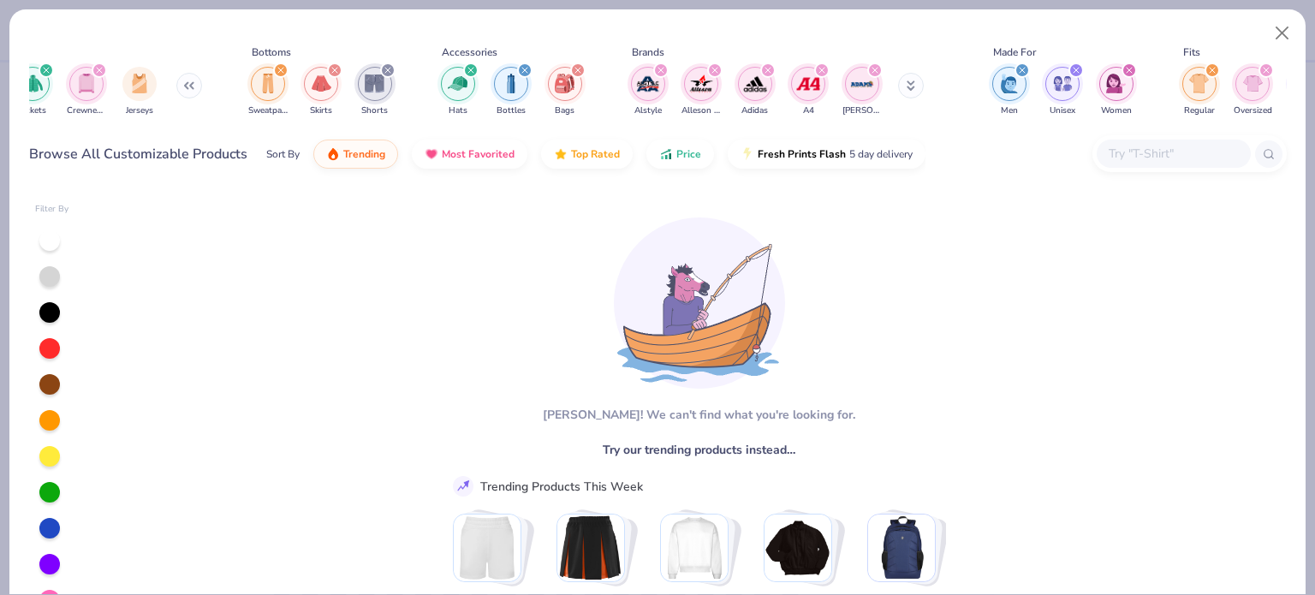
click at [656, 82] on button at bounding box center [911, 86] width 26 height 26
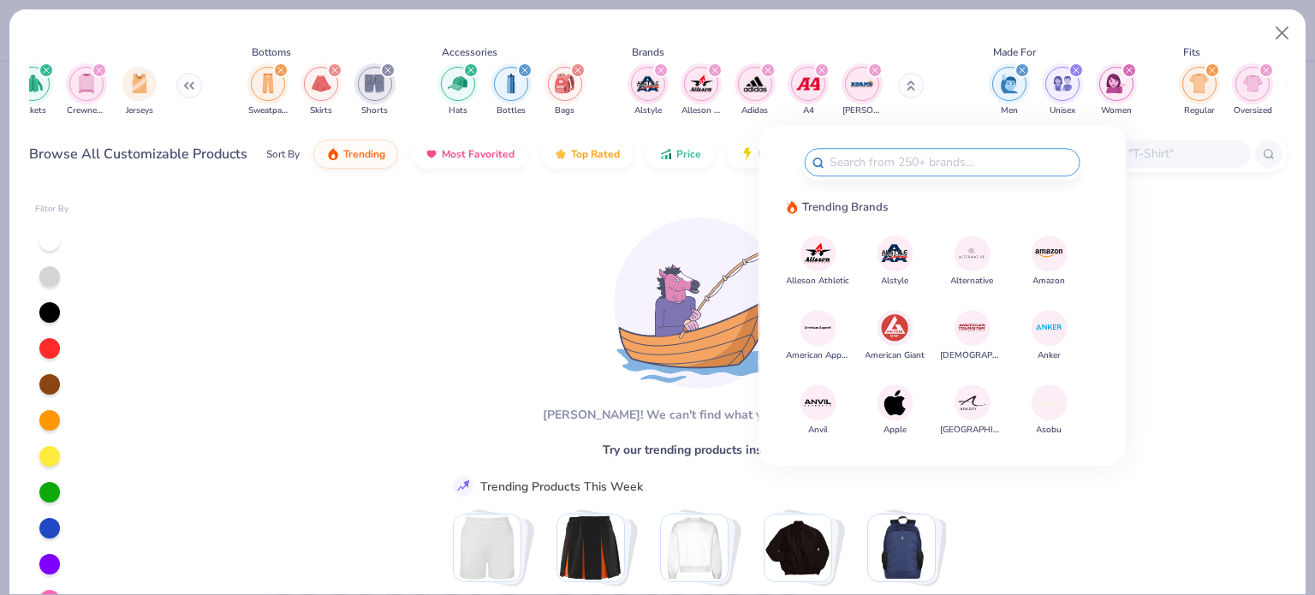
click at [656, 261] on img at bounding box center [972, 253] width 30 height 30
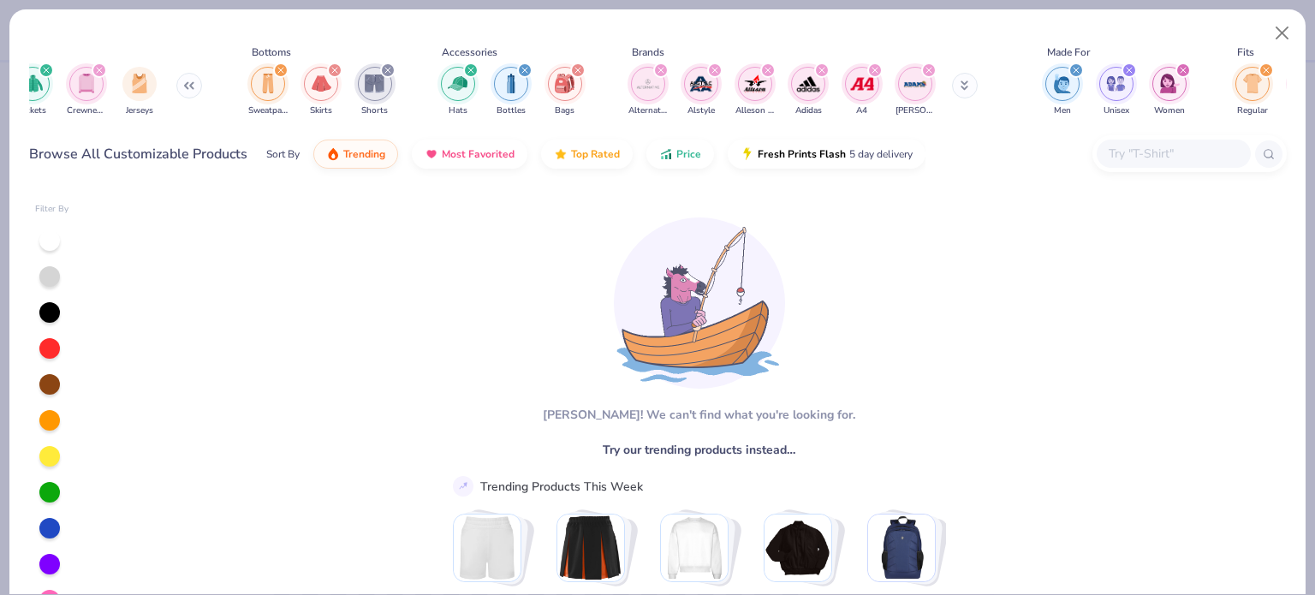
click at [656, 88] on icon at bounding box center [965, 85] width 9 height 10
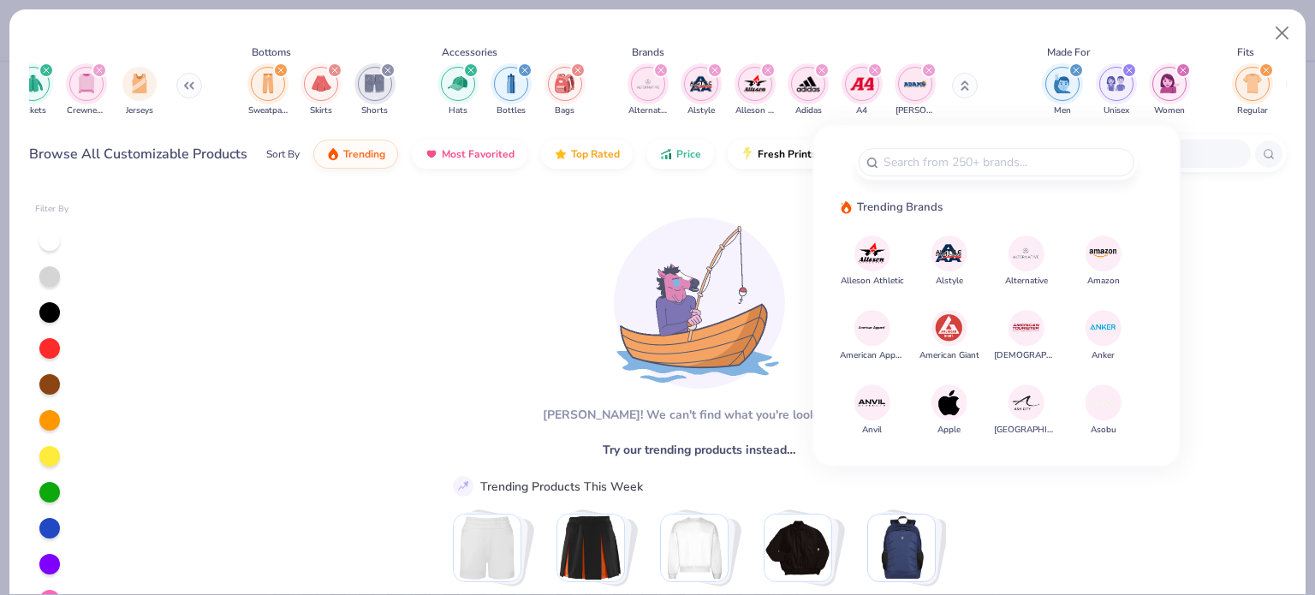
click at [656, 258] on img at bounding box center [1103, 253] width 30 height 30
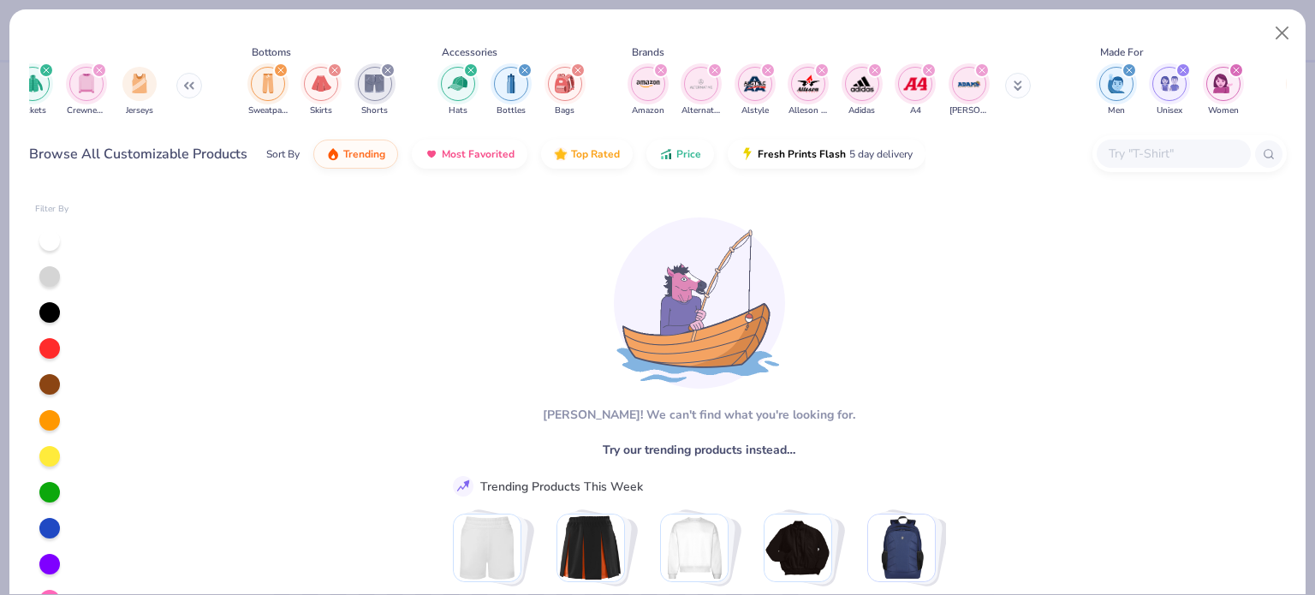
click at [656, 83] on icon at bounding box center [1018, 85] width 9 height 10
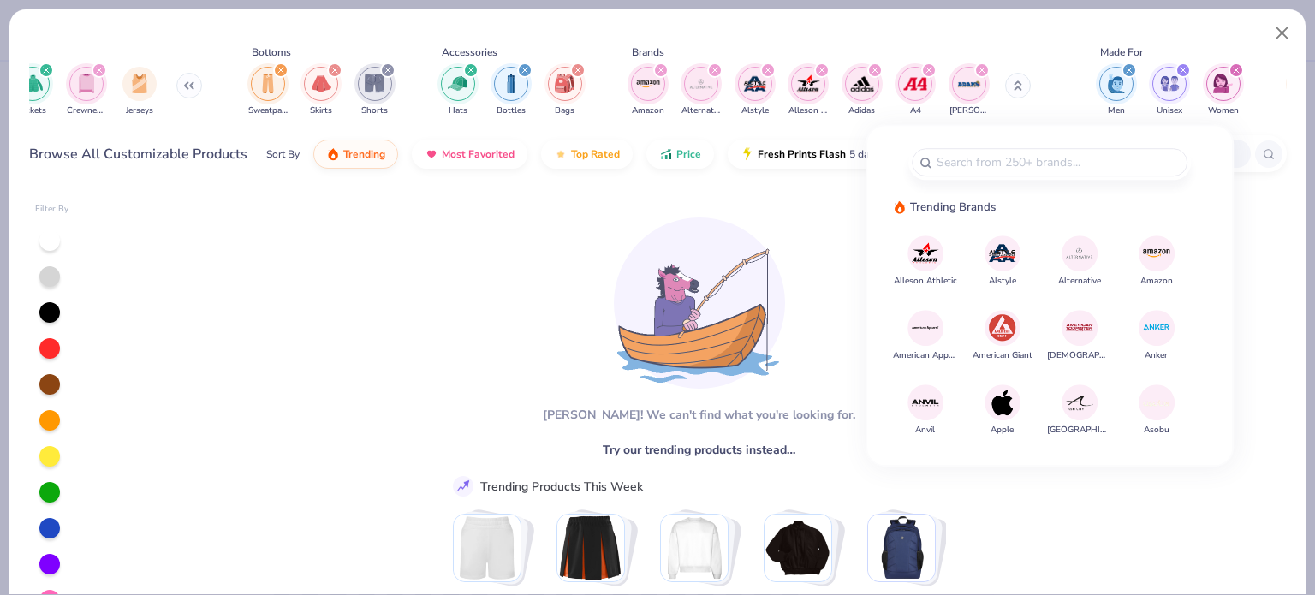
click at [656, 318] on img at bounding box center [925, 328] width 30 height 30
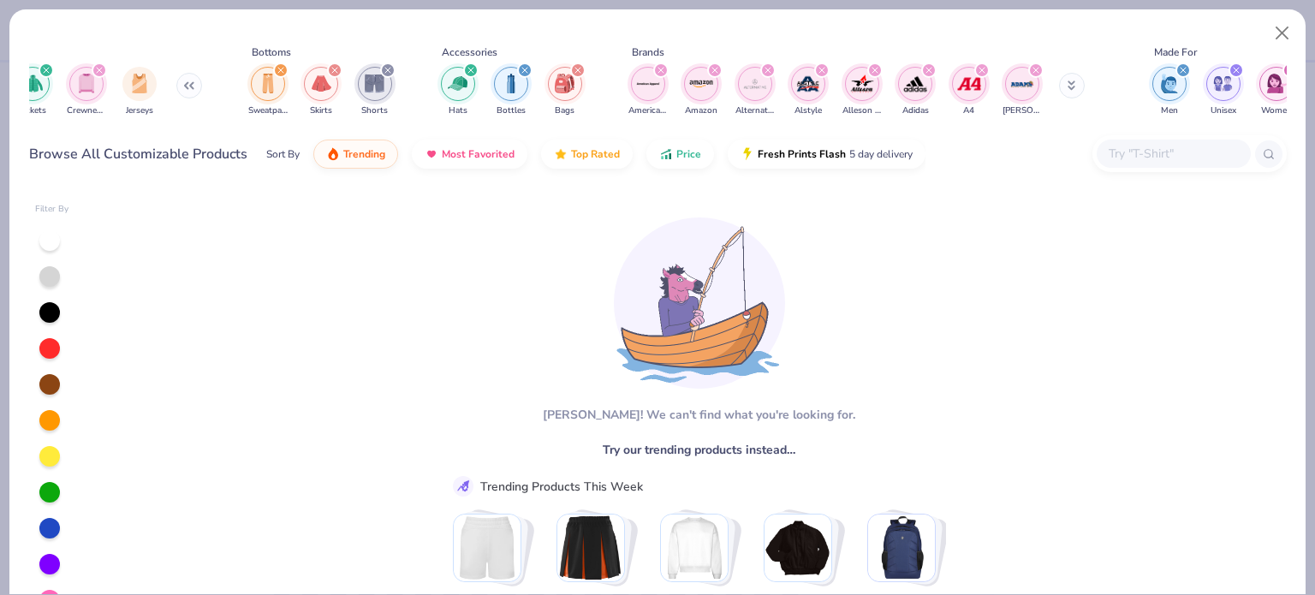
click at [656, 85] on icon at bounding box center [1072, 83] width 6 height 3
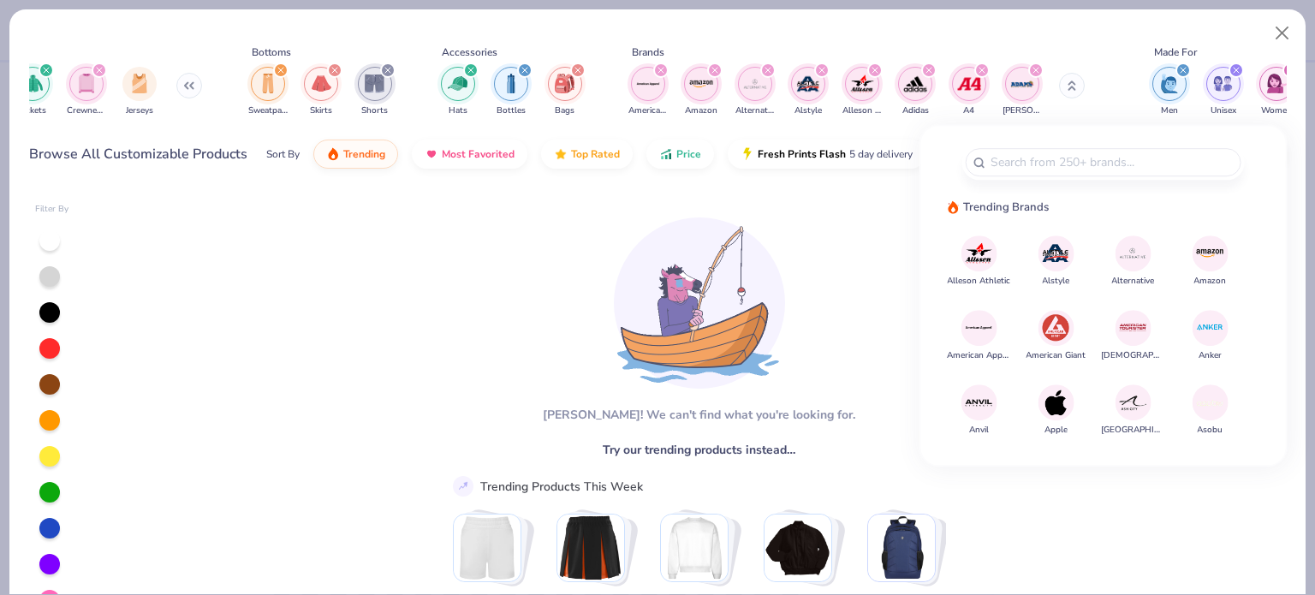
click at [656, 334] on img at bounding box center [1056, 328] width 30 height 30
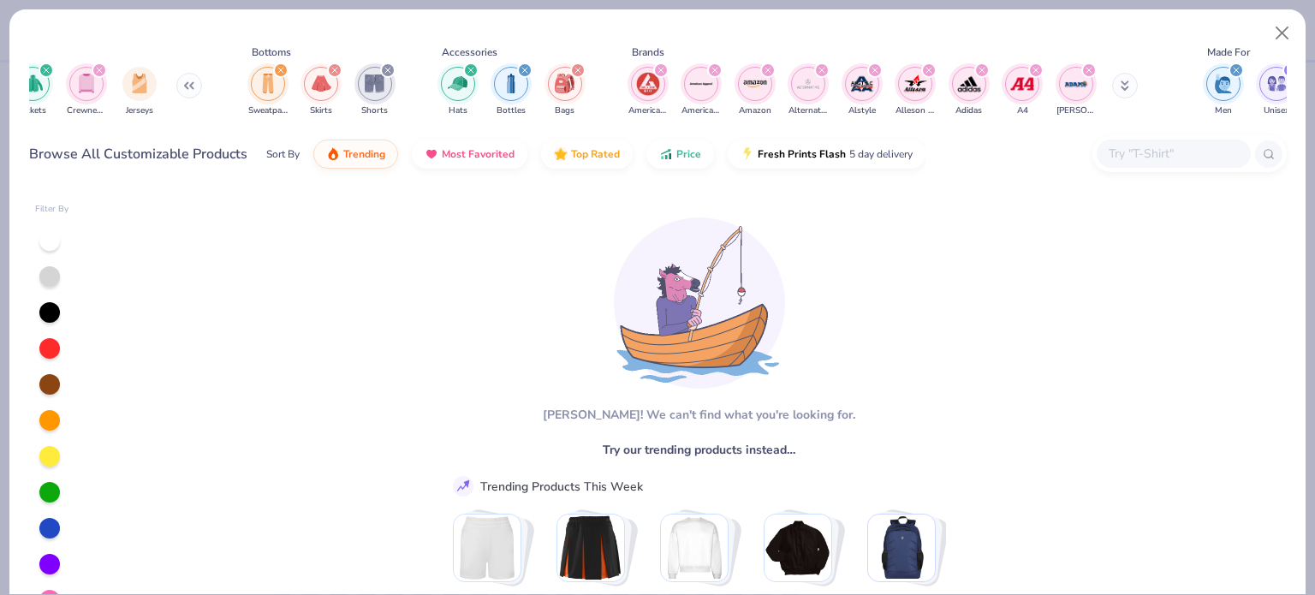
click at [656, 85] on icon at bounding box center [1126, 83] width 6 height 3
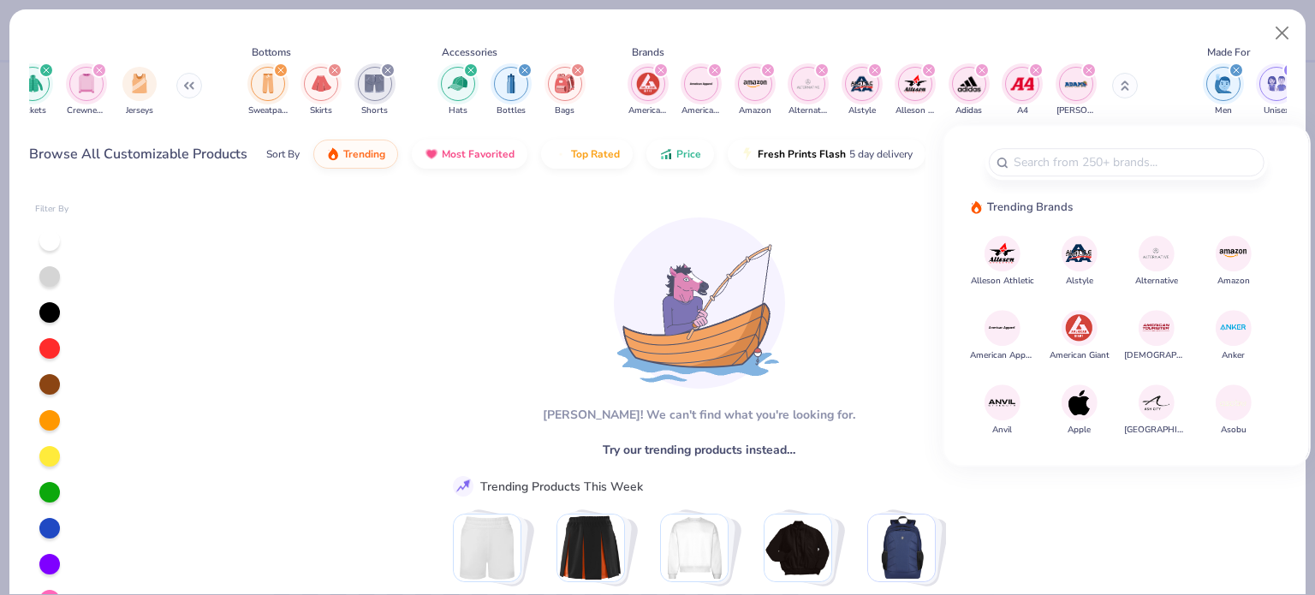
click at [656, 325] on img at bounding box center [1156, 328] width 30 height 30
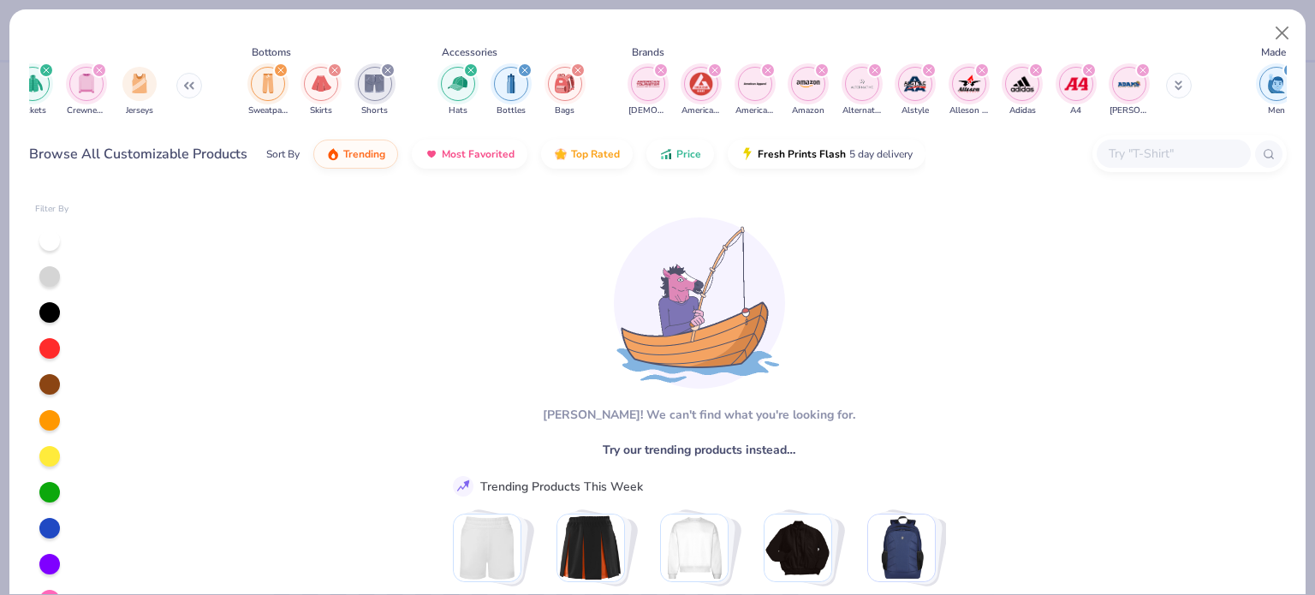
click at [656, 85] on icon at bounding box center [1179, 83] width 6 height 3
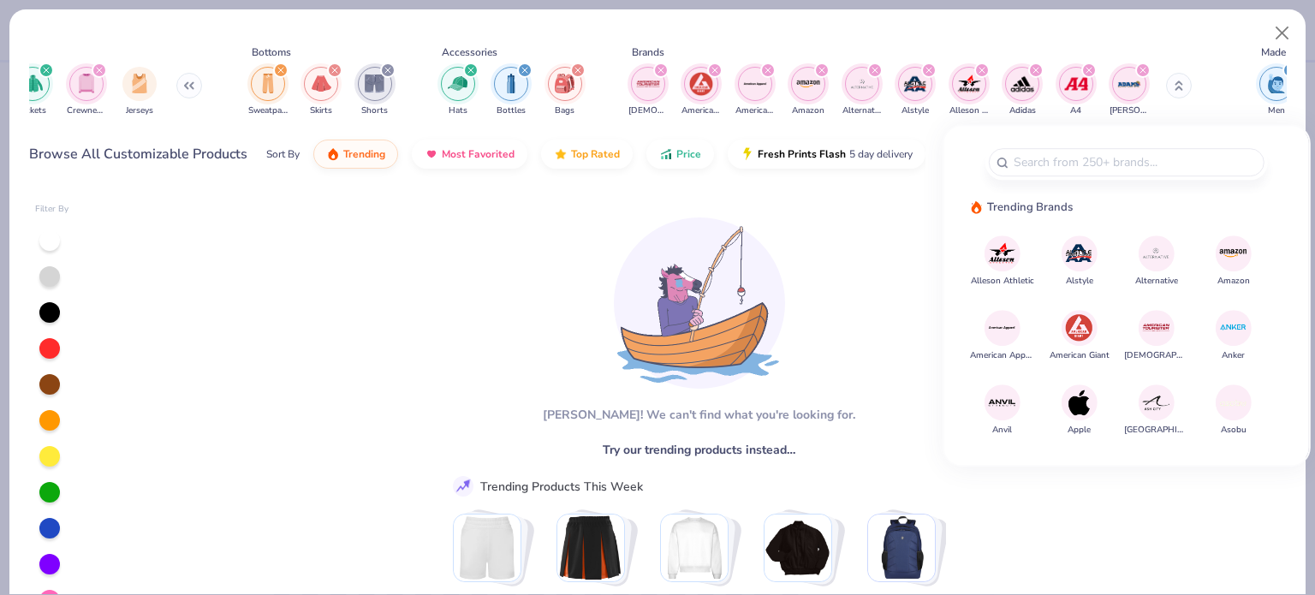
click at [656, 412] on img at bounding box center [1079, 403] width 30 height 30
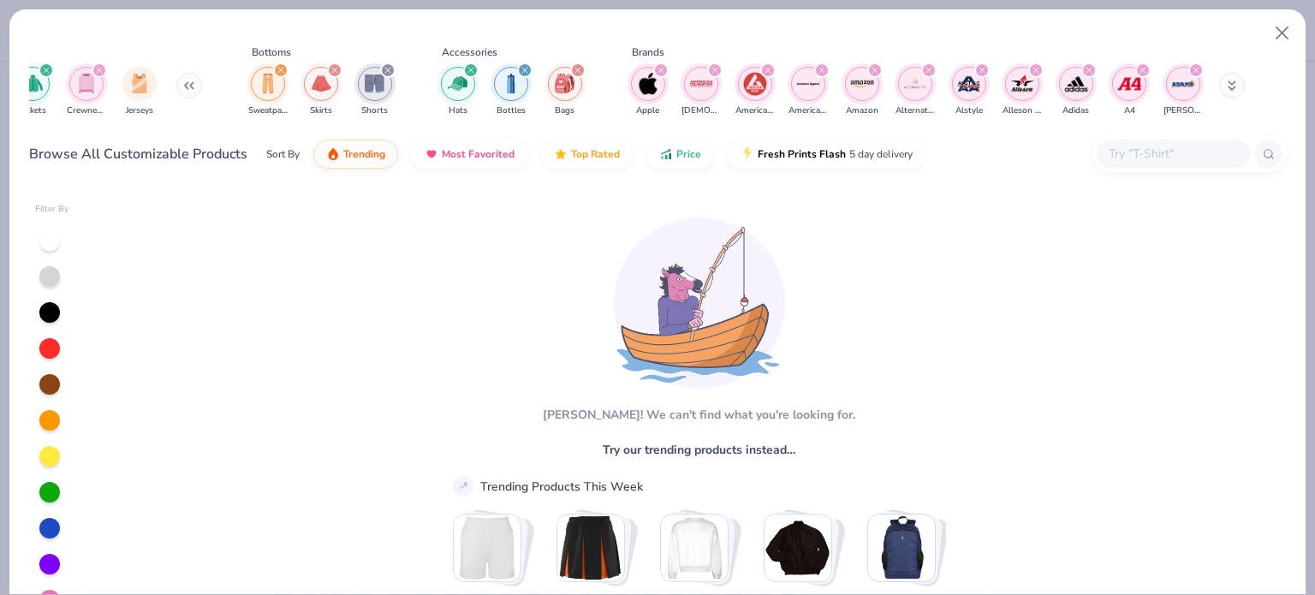
click at [656, 90] on icon at bounding box center [1233, 88] width 6 height 3
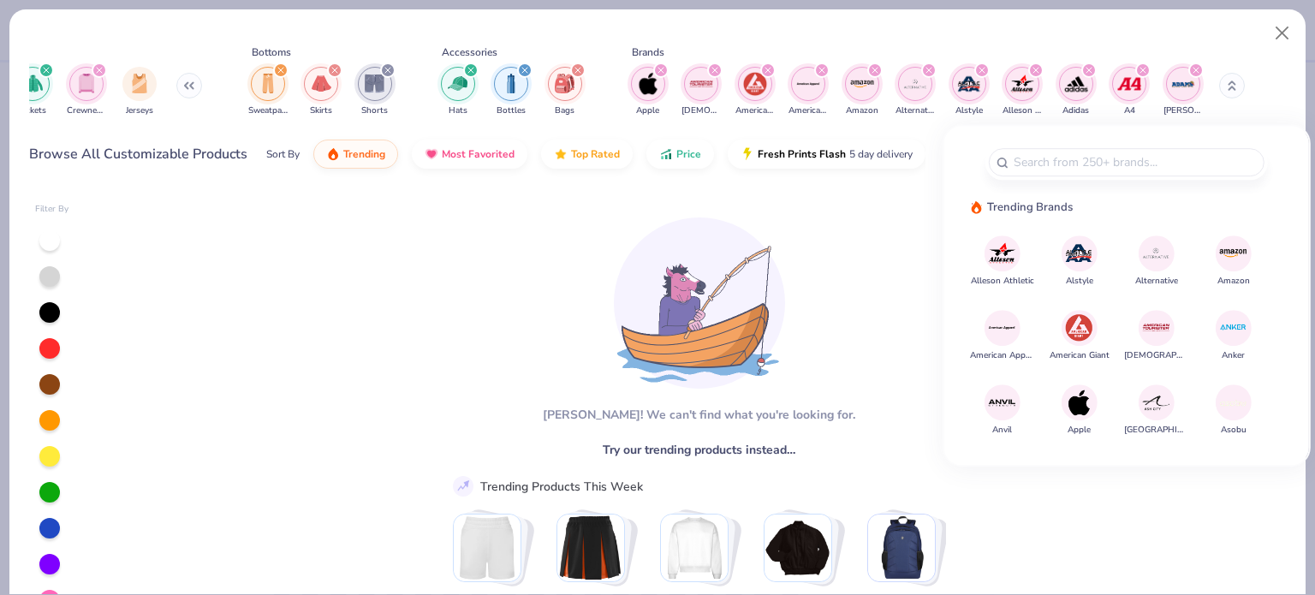
click at [656, 407] on img at bounding box center [1156, 403] width 30 height 30
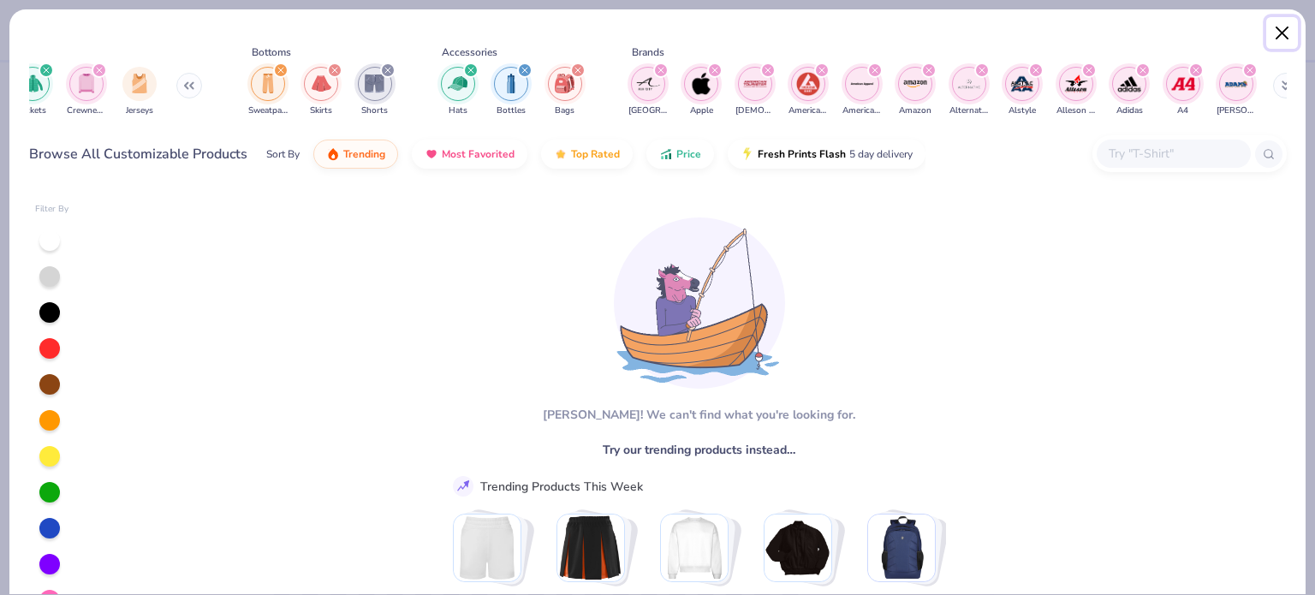
click at [656, 33] on button "Close" at bounding box center [1283, 33] width 33 height 33
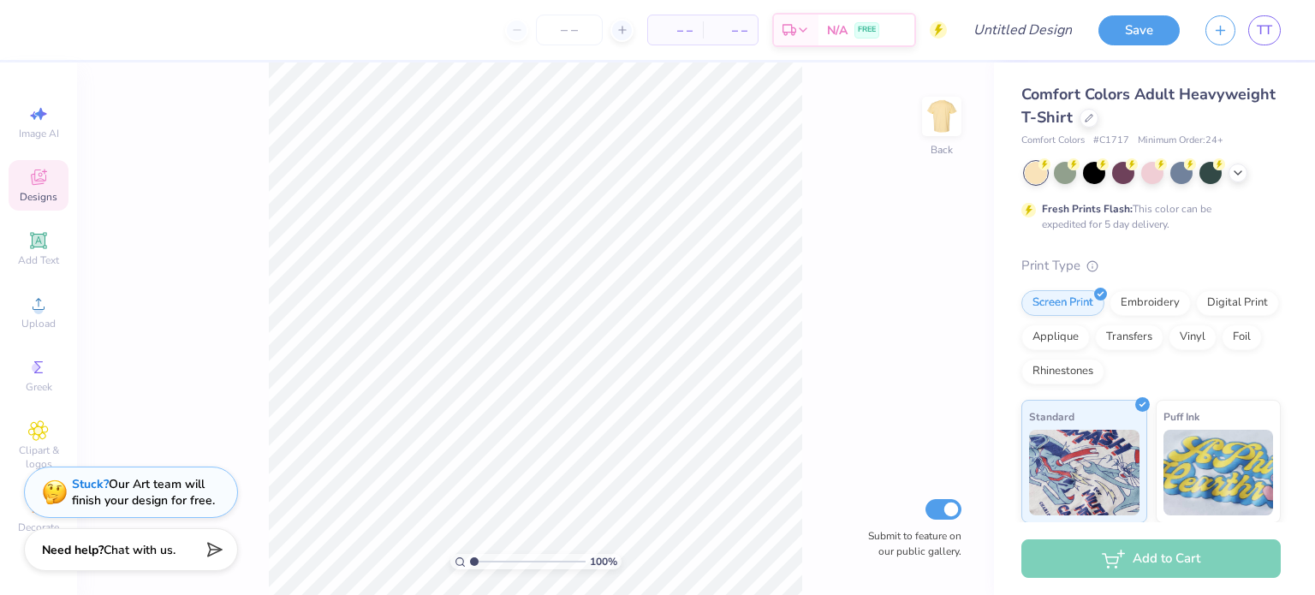
click at [39, 186] on icon at bounding box center [38, 177] width 21 height 21
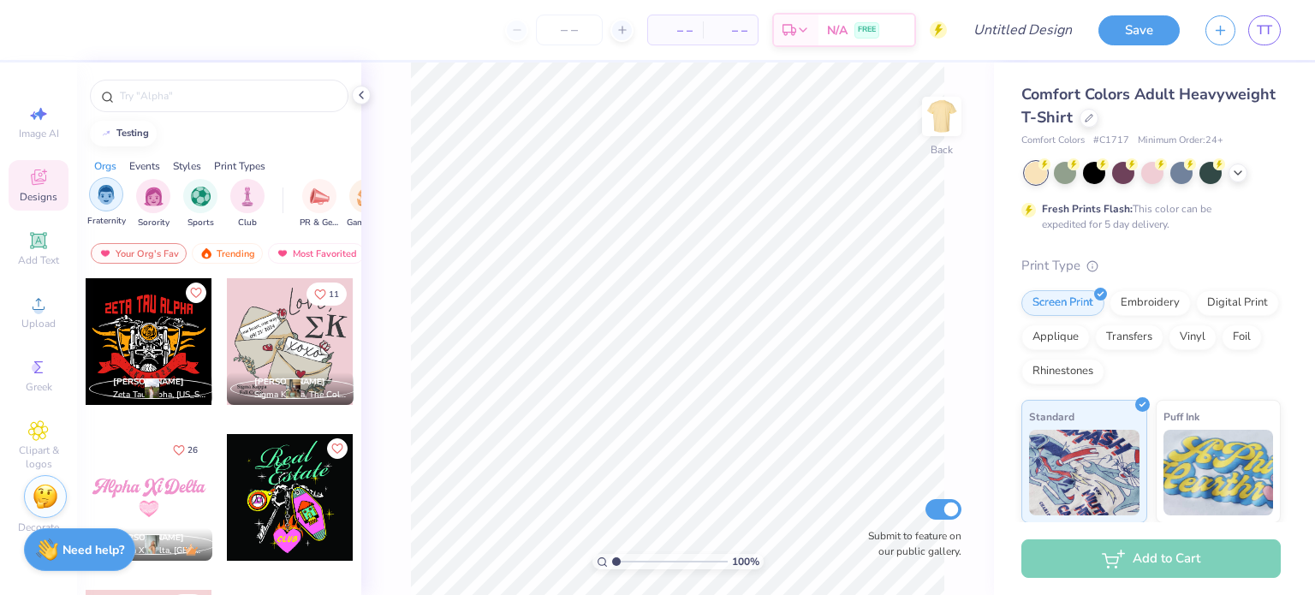
click at [100, 197] on img "filter for Fraternity" at bounding box center [106, 195] width 19 height 20
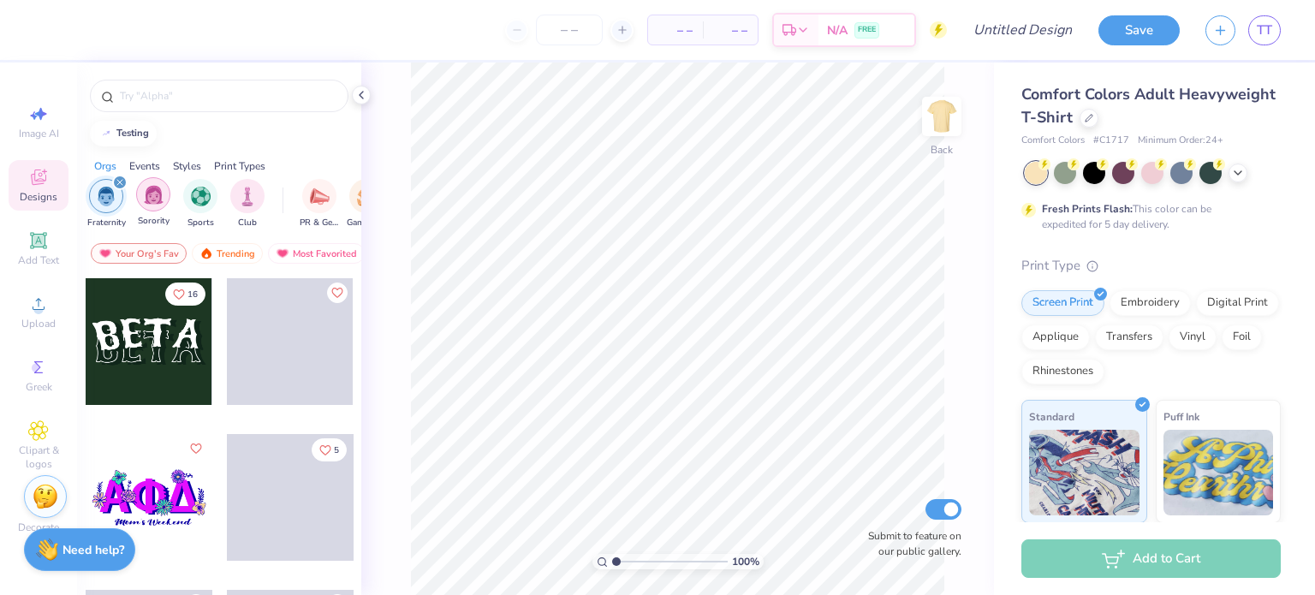
click at [154, 191] on img "filter for Sorority" at bounding box center [154, 195] width 20 height 20
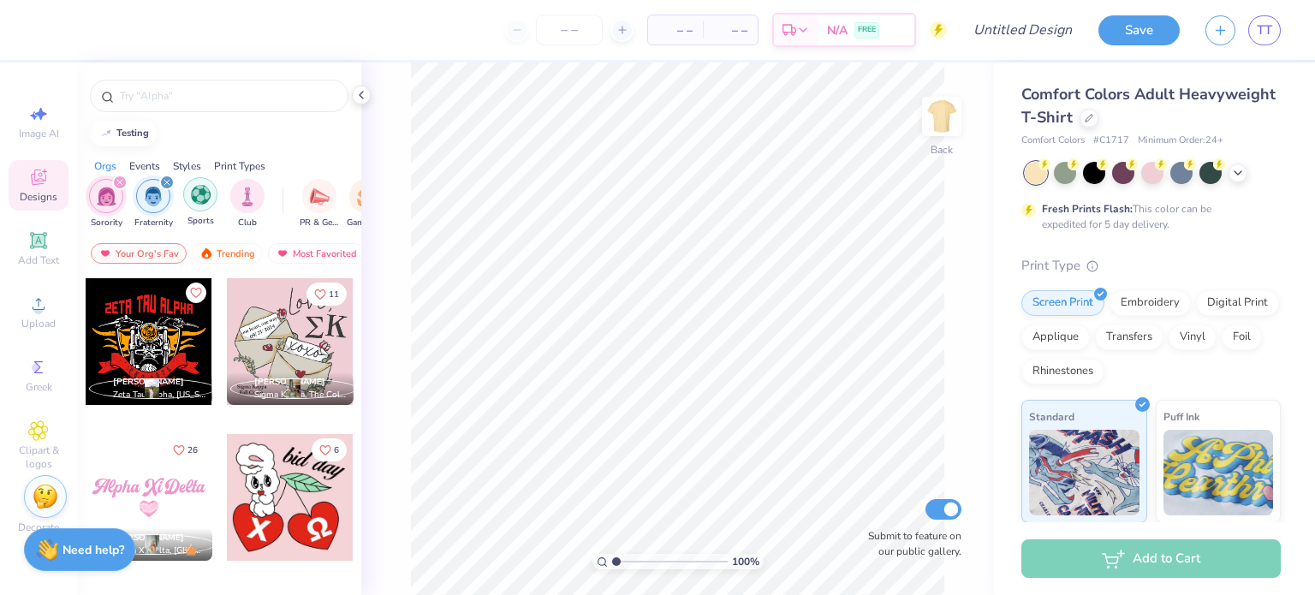
click at [195, 198] on img "filter for Sports" at bounding box center [201, 195] width 20 height 20
click at [250, 198] on img "filter for Club" at bounding box center [247, 195] width 19 height 20
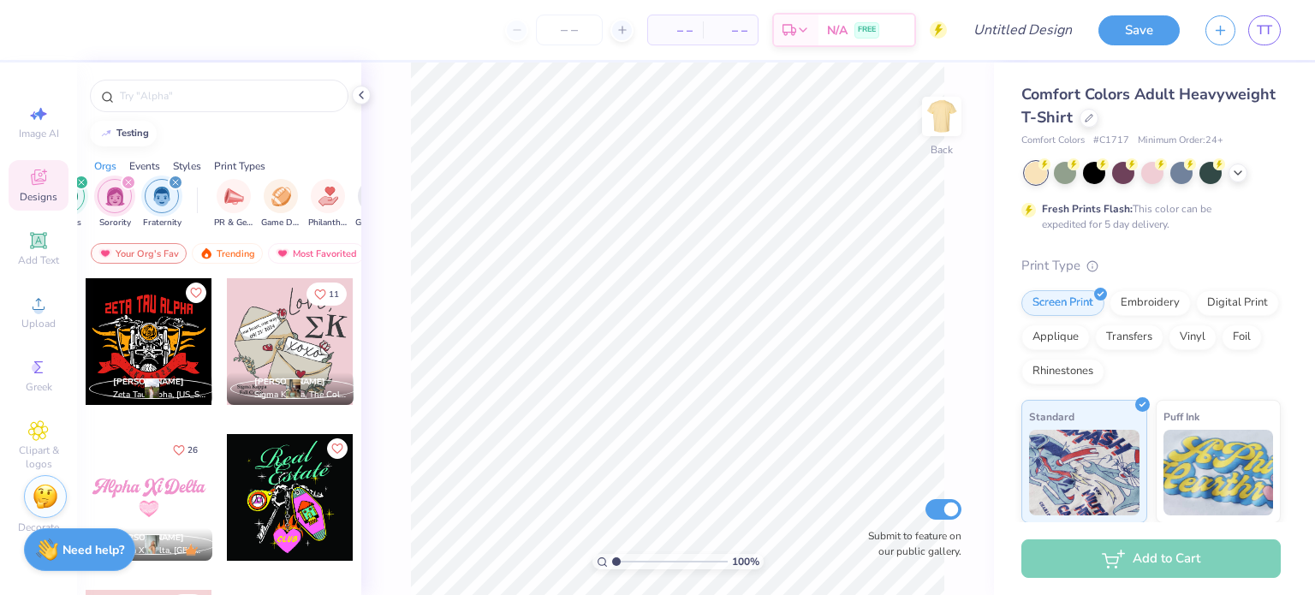
scroll to position [0, 144]
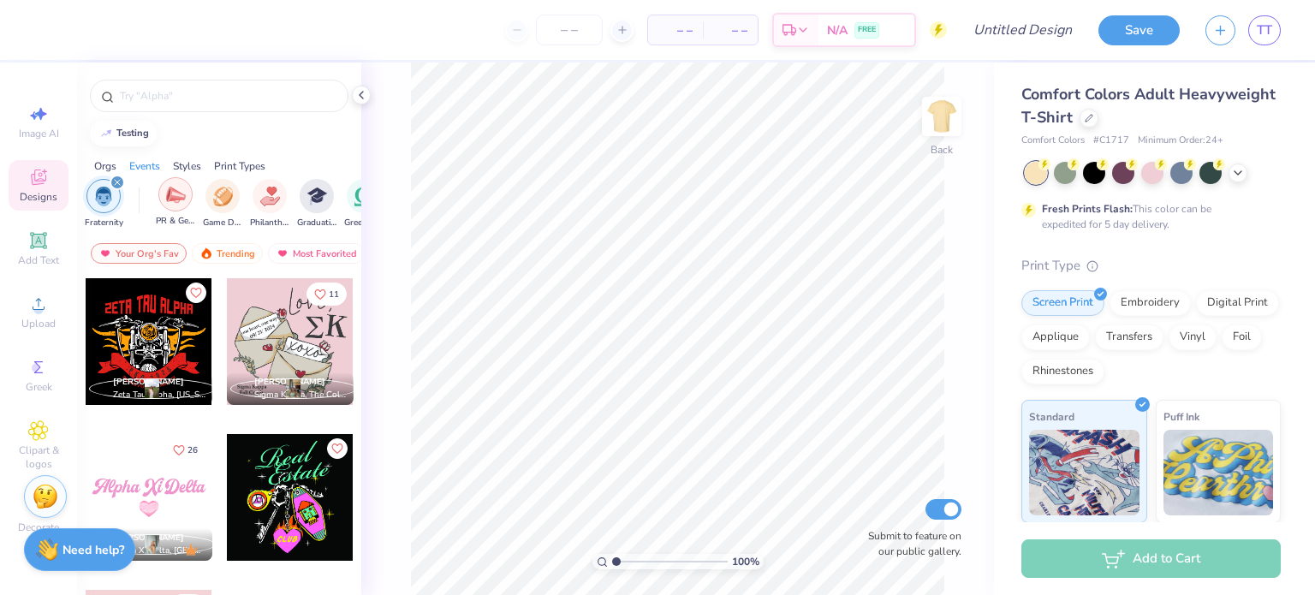
click at [173, 198] on img "filter for PR & General" at bounding box center [176, 195] width 20 height 20
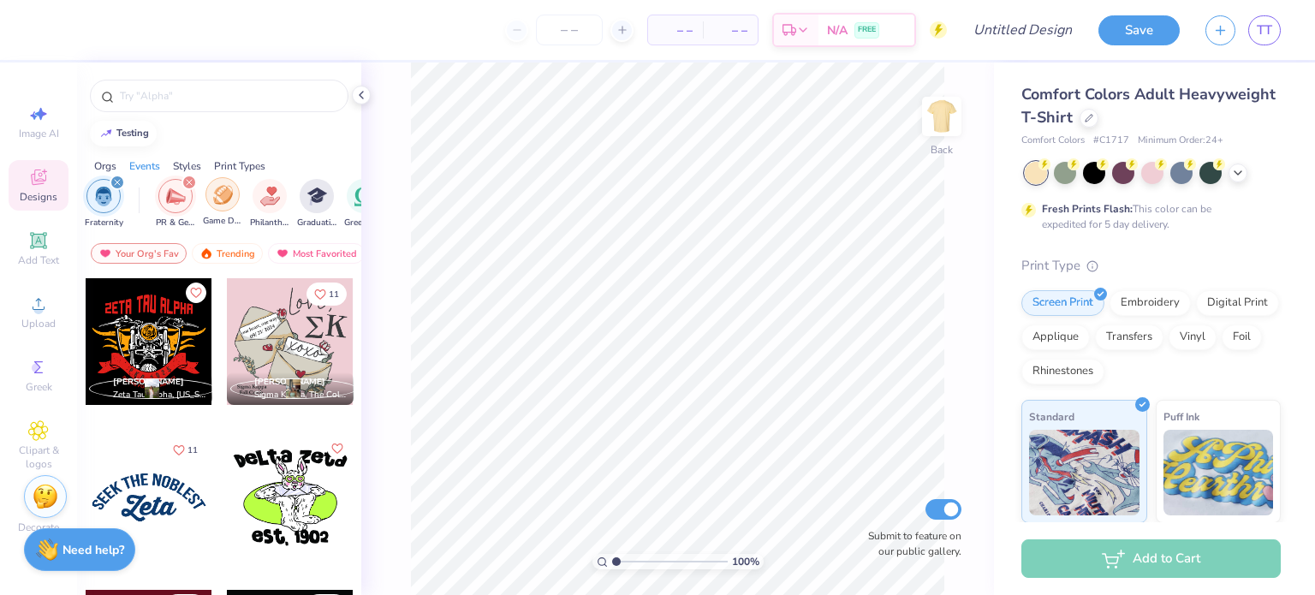
click at [223, 192] on img "filter for Game Day" at bounding box center [223, 195] width 20 height 20
click at [267, 190] on img "filter for Philanthropy" at bounding box center [270, 195] width 20 height 20
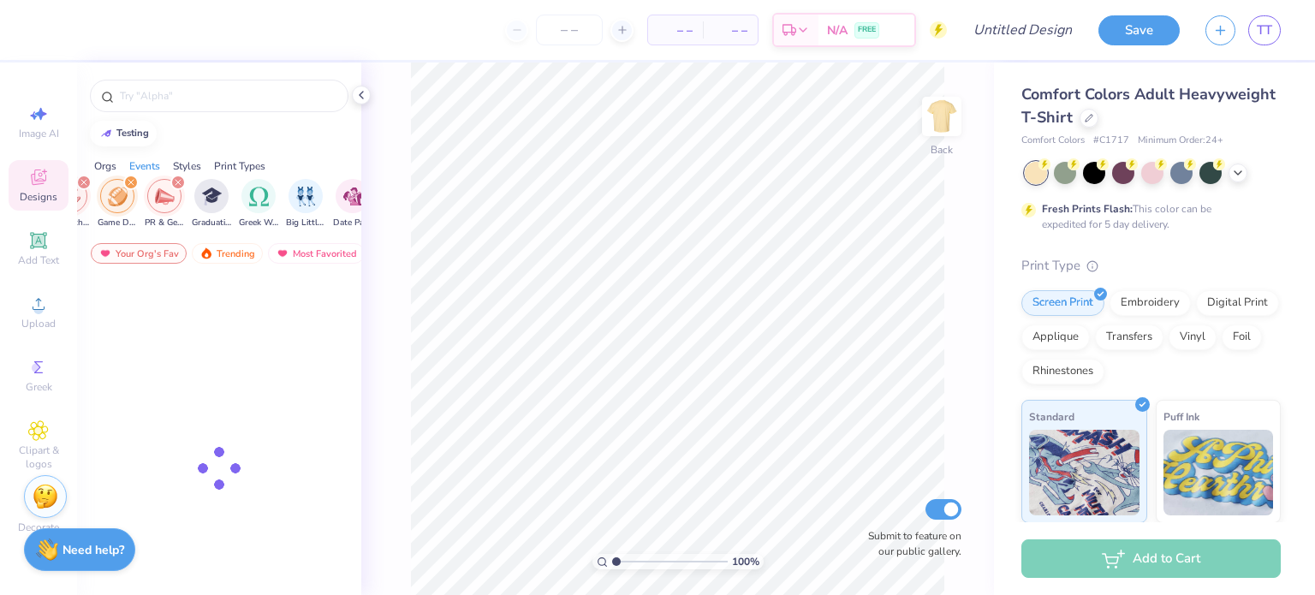
scroll to position [0, 287]
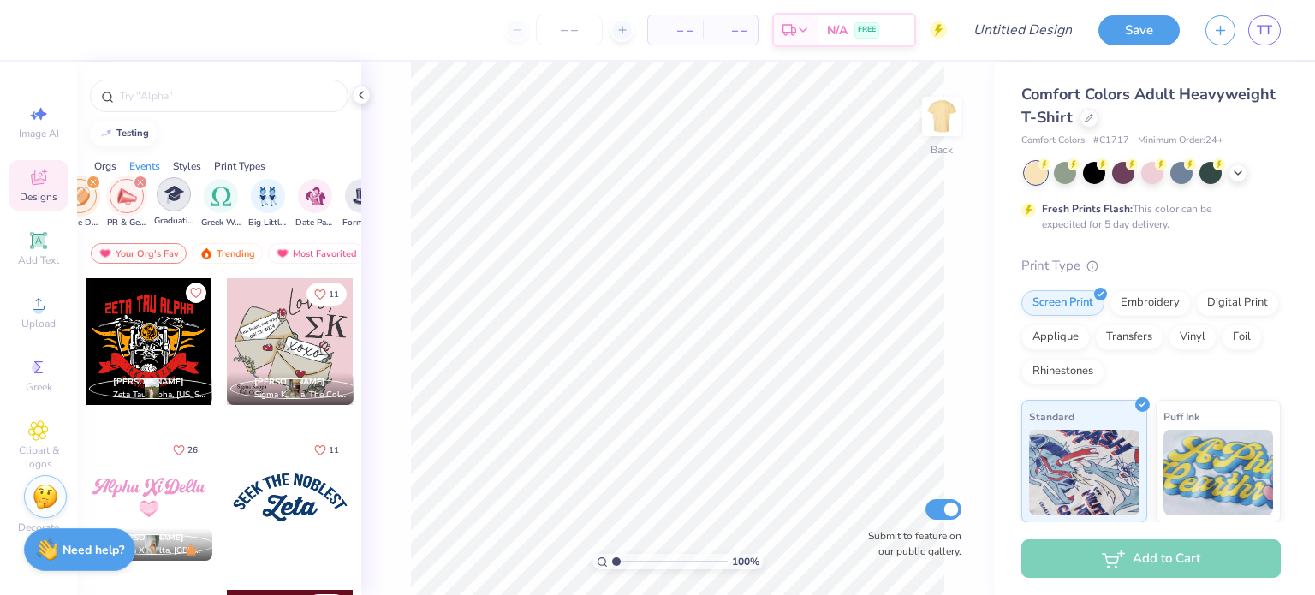
click at [166, 199] on img "filter for Graduation" at bounding box center [174, 195] width 20 height 20
click at [220, 199] on img "filter for Greek Week" at bounding box center [222, 195] width 20 height 20
click at [274, 198] on img "filter for Big Little Reveal" at bounding box center [268, 195] width 19 height 20
click at [306, 199] on img "filter for Date Parties & Socials" at bounding box center [316, 195] width 20 height 20
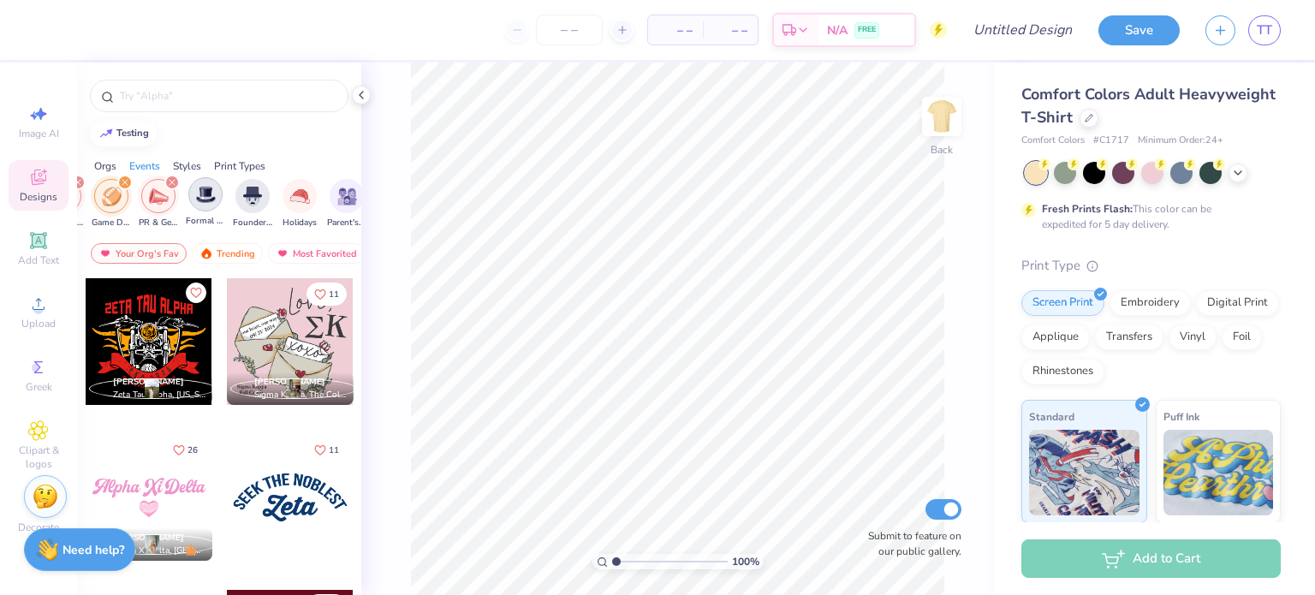
scroll to position [0, 444]
click at [203, 198] on img "filter for Formal & Semi" at bounding box center [205, 195] width 20 height 20
click at [242, 192] on img "filter for Founder’s Day" at bounding box center [251, 195] width 19 height 20
click at [295, 198] on img "filter for Holidays" at bounding box center [299, 195] width 20 height 20
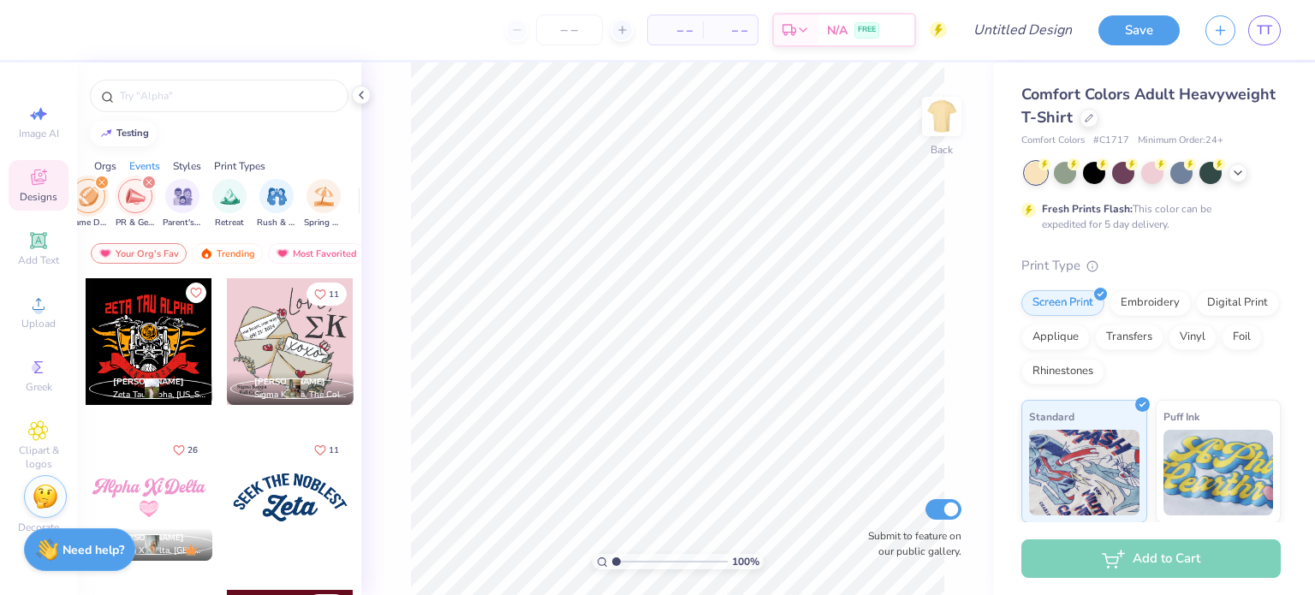
scroll to position [0, 613]
click at [175, 212] on div "Parent's Weekend" at bounding box center [177, 202] width 39 height 51
click at [229, 194] on img "filter for Retreat" at bounding box center [225, 195] width 20 height 20
click at [271, 194] on img "filter for Rush & Bid" at bounding box center [272, 195] width 20 height 20
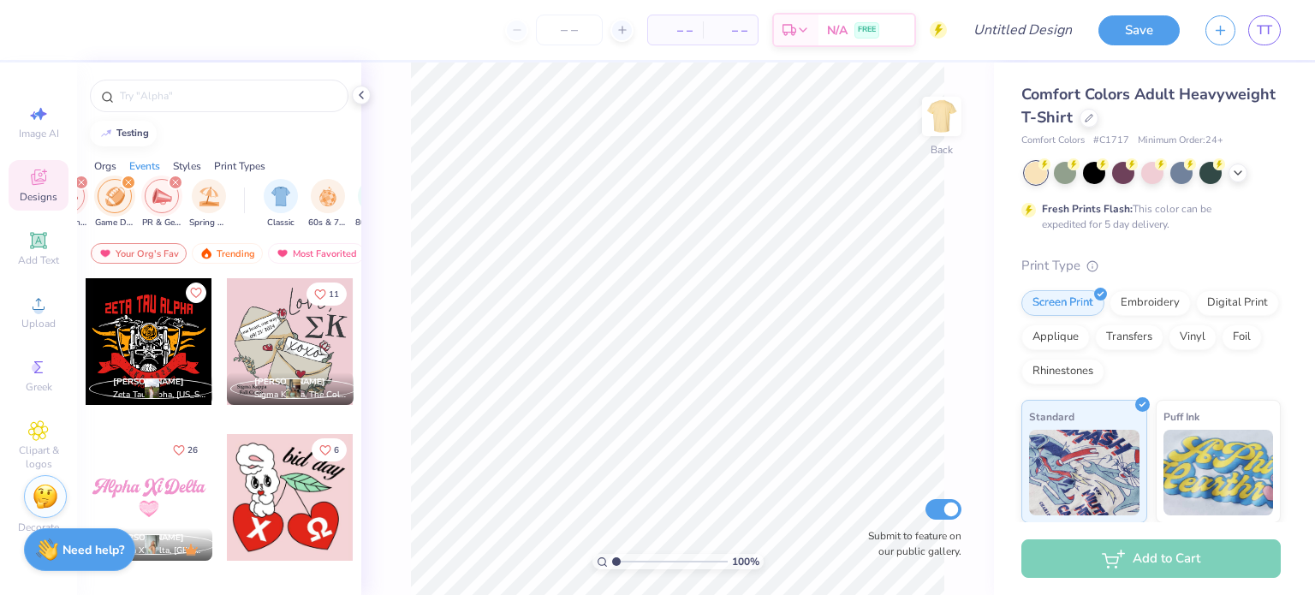
scroll to position [0, 754]
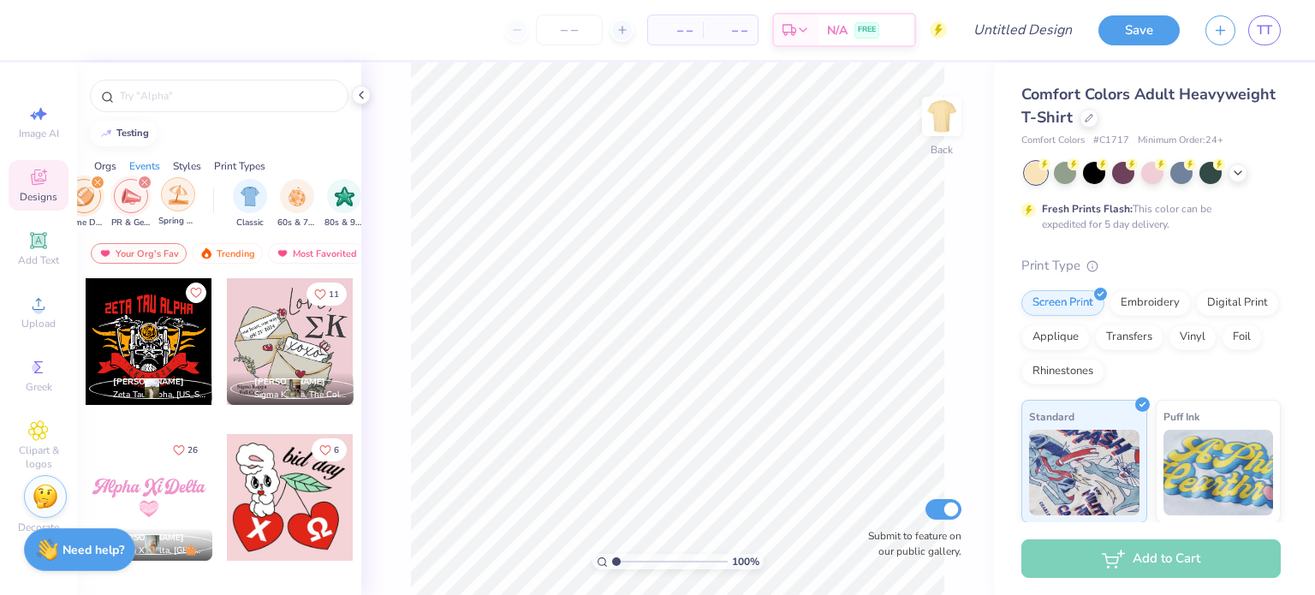
click at [169, 192] on img "filter for Spring Break" at bounding box center [179, 195] width 20 height 20
click at [250, 192] on img "filter for Classic" at bounding box center [251, 195] width 20 height 20
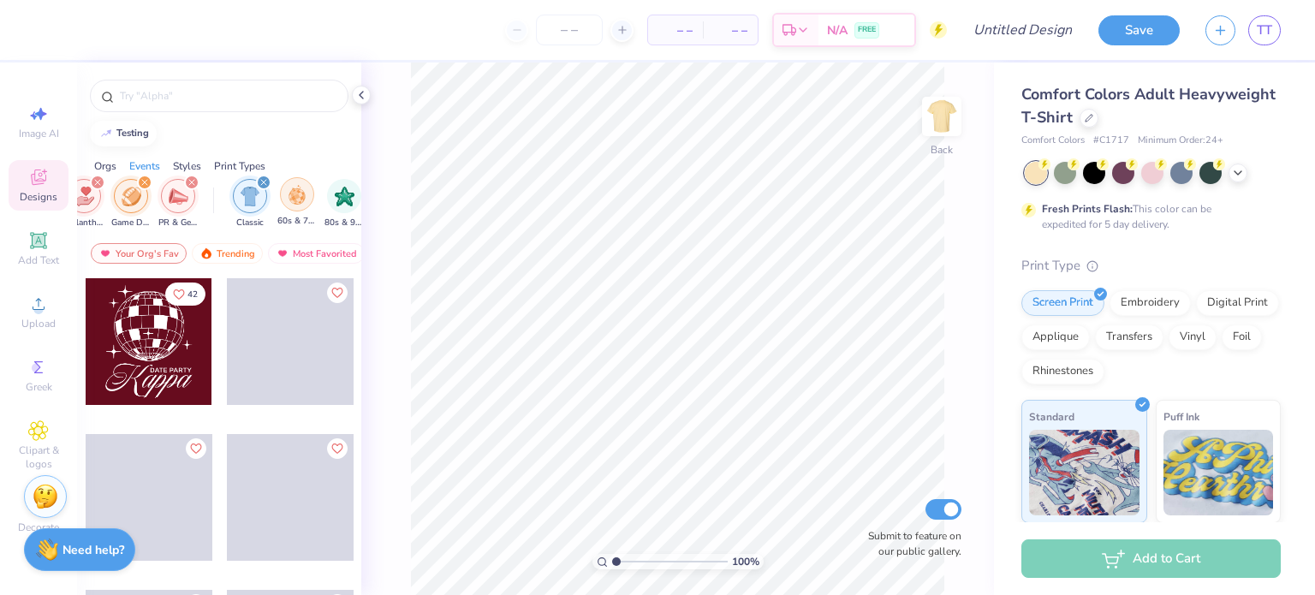
click at [291, 194] on img "filter for 60s & 70s" at bounding box center [297, 195] width 19 height 20
click at [345, 195] on img "filter for 80s & 90s" at bounding box center [345, 195] width 20 height 20
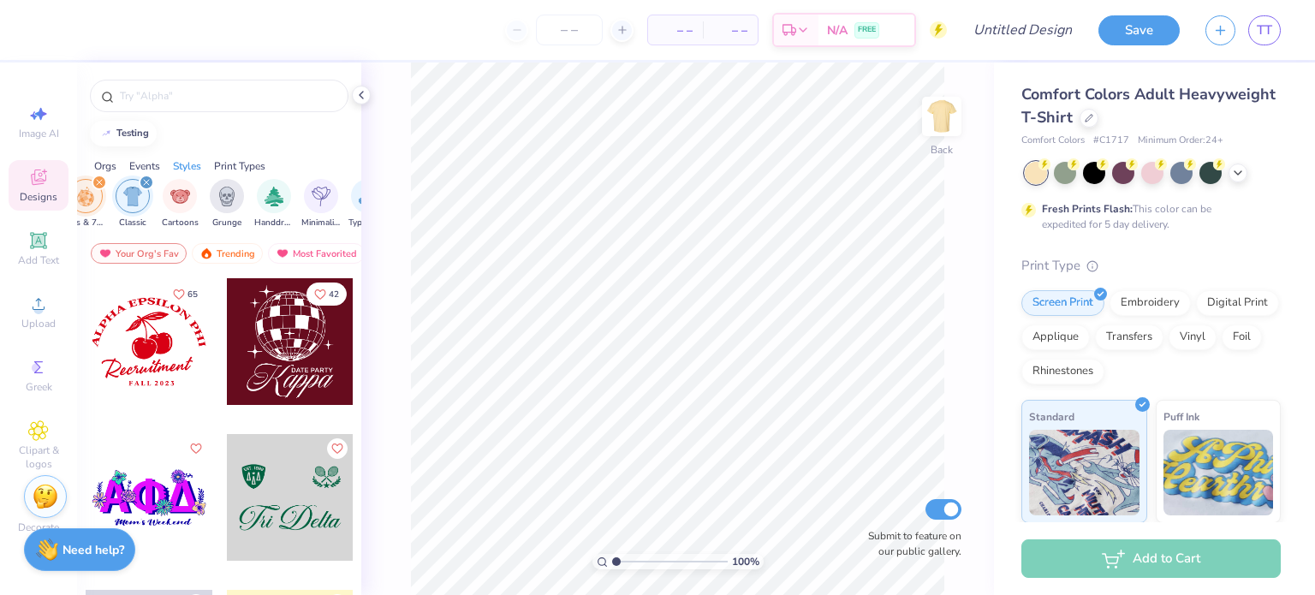
scroll to position [0, 966]
click at [172, 202] on img "filter for Cartoons" at bounding box center [180, 195] width 20 height 20
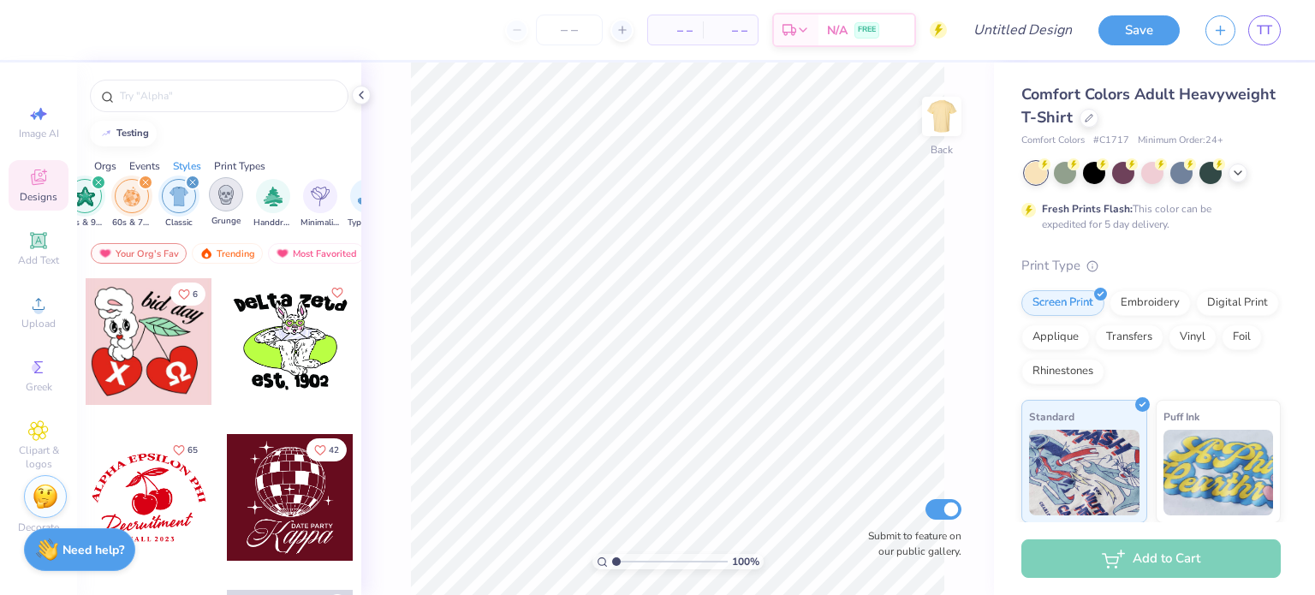
click at [223, 196] on img "filter for Grunge" at bounding box center [226, 195] width 19 height 20
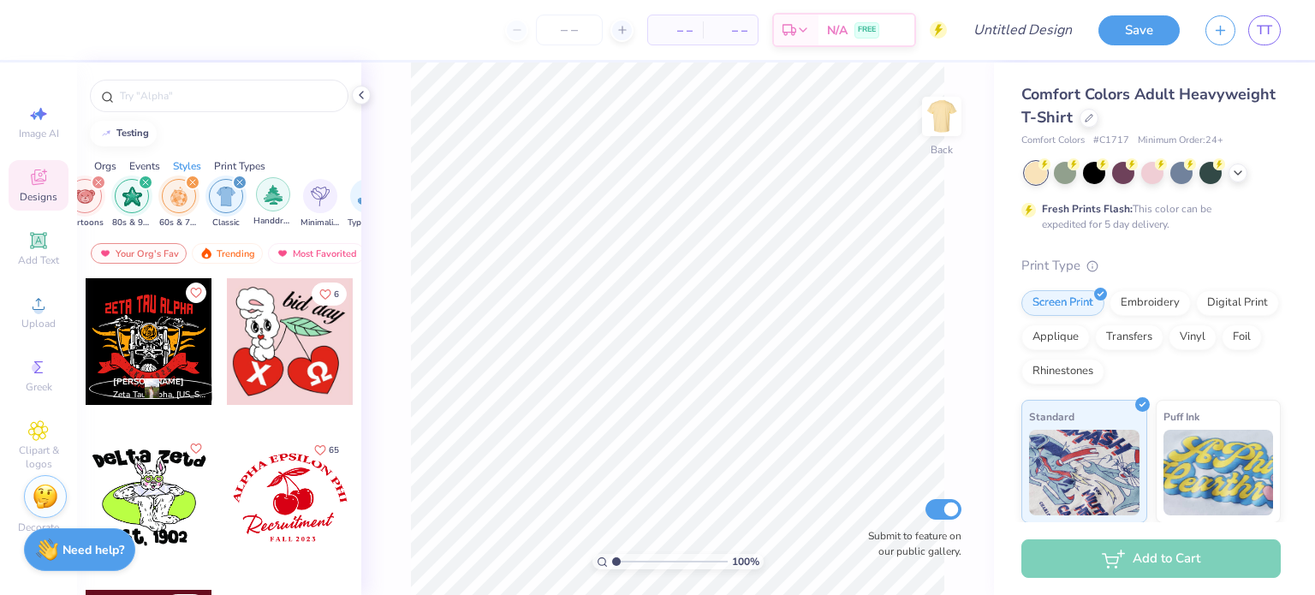
click at [267, 195] on img "filter for Handdrawn" at bounding box center [273, 195] width 19 height 20
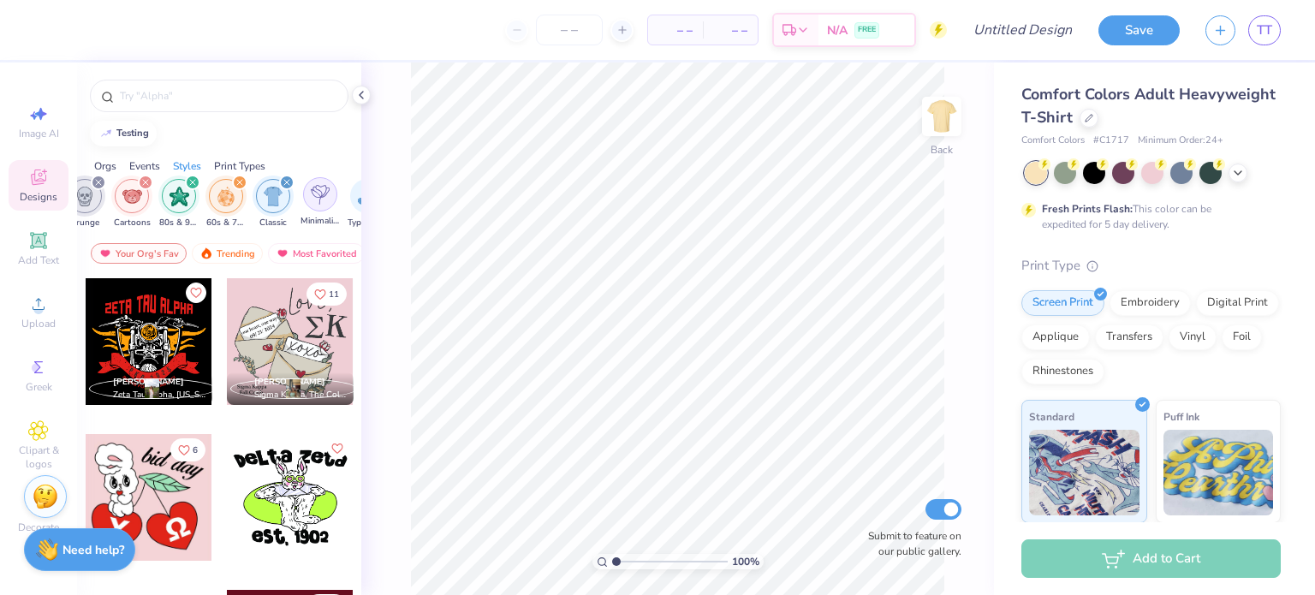
click at [315, 194] on img "filter for Minimalist" at bounding box center [320, 195] width 19 height 20
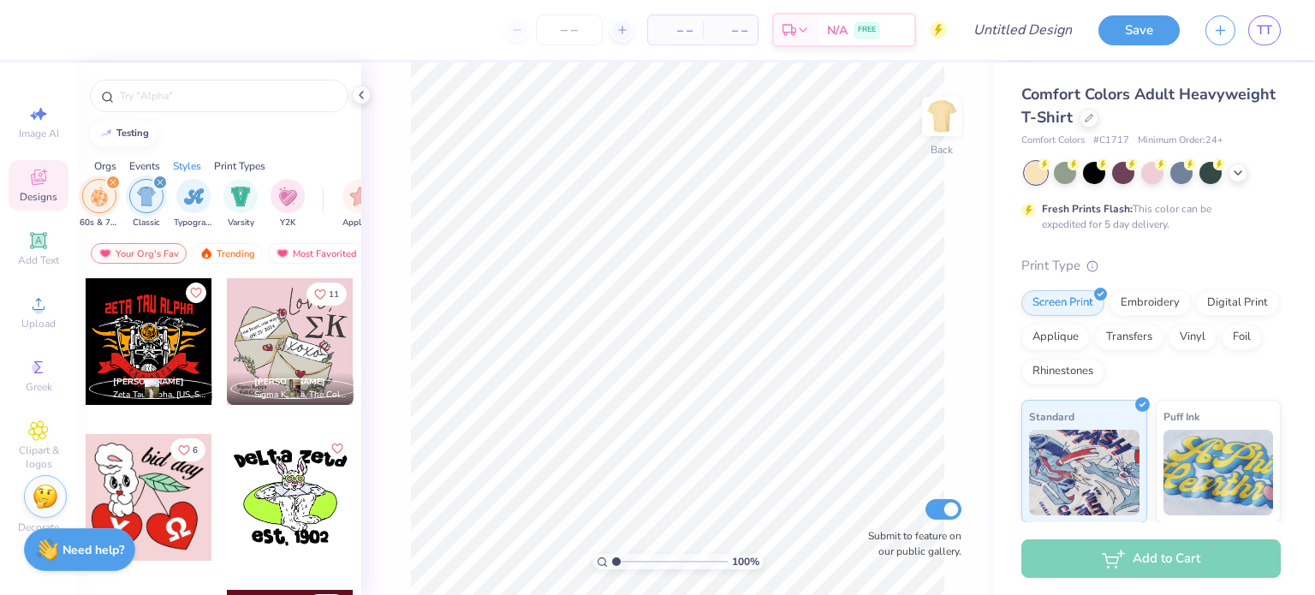
scroll to position [0, 1159]
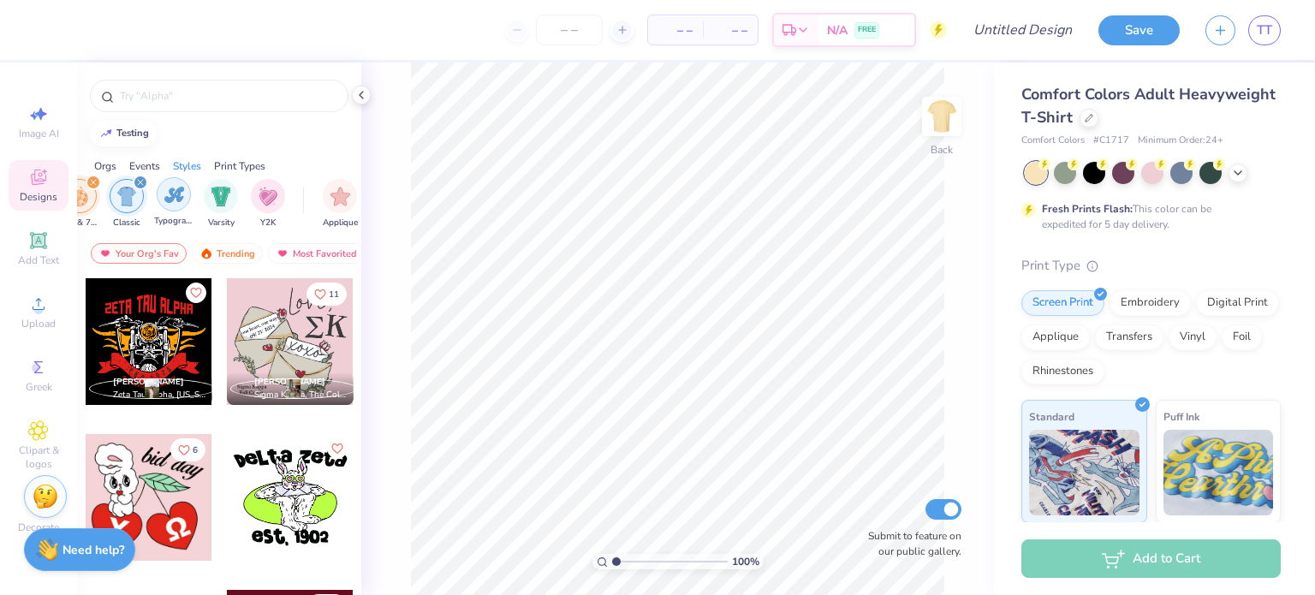
click at [164, 196] on img "filter for Typography" at bounding box center [174, 195] width 20 height 20
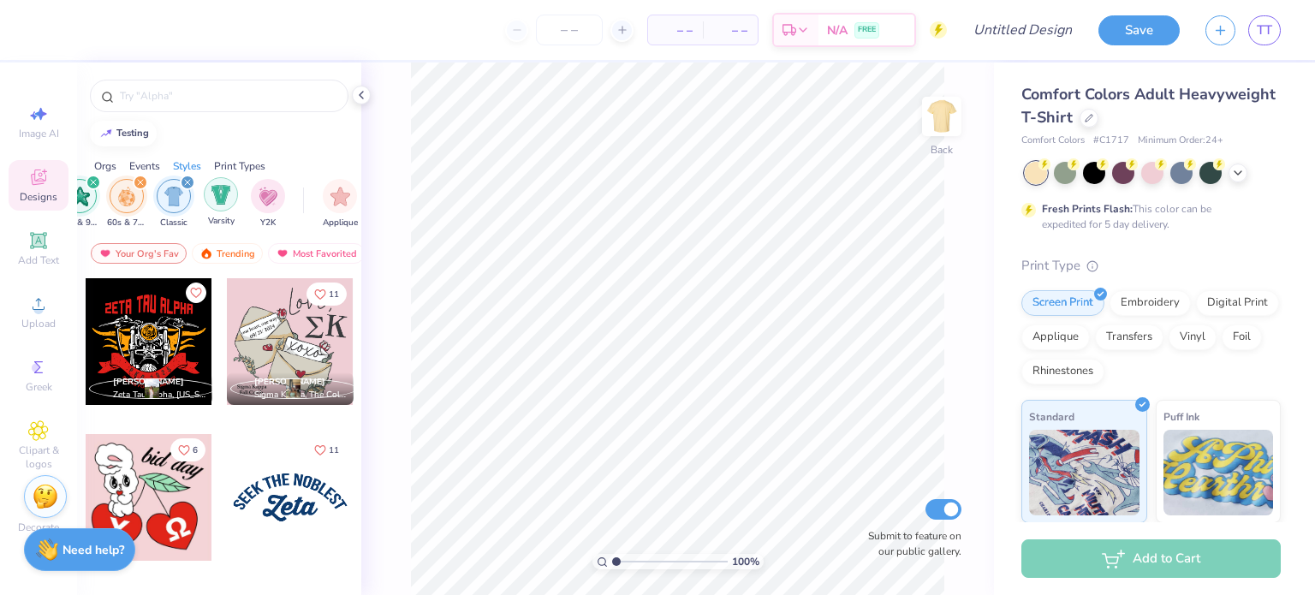
click at [214, 193] on img "filter for Varsity" at bounding box center [222, 195] width 20 height 20
click at [274, 191] on img "filter for Y2K" at bounding box center [268, 195] width 19 height 20
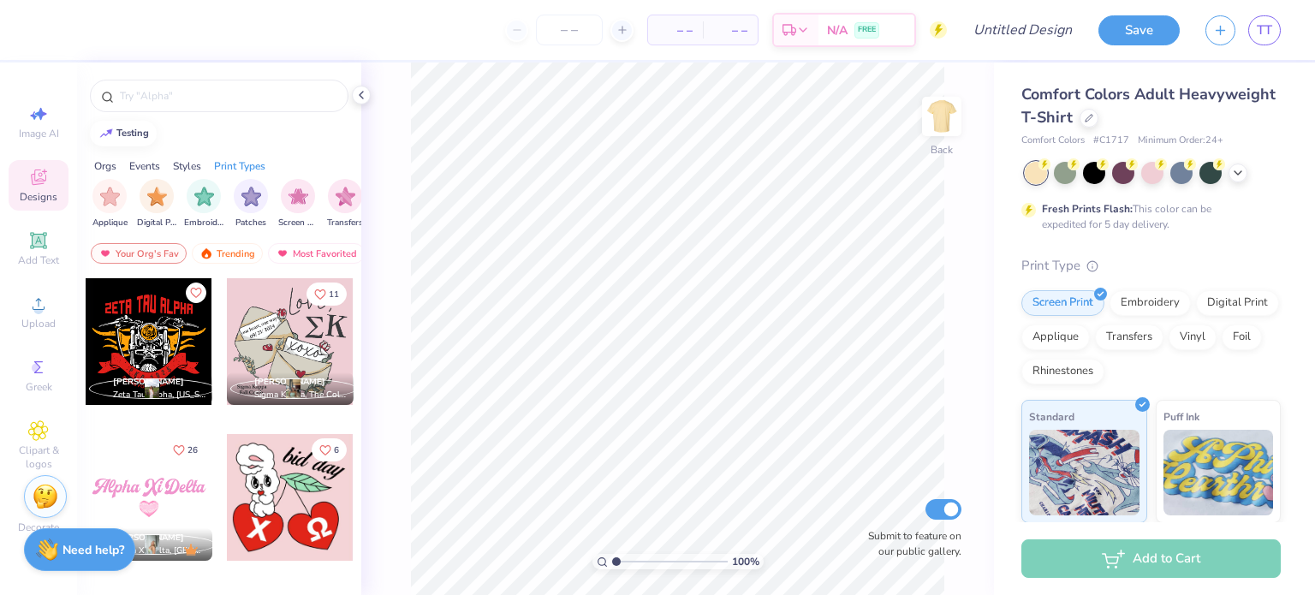
scroll to position [0, 1391]
click at [110, 198] on img "filter for Applique" at bounding box center [109, 195] width 20 height 20
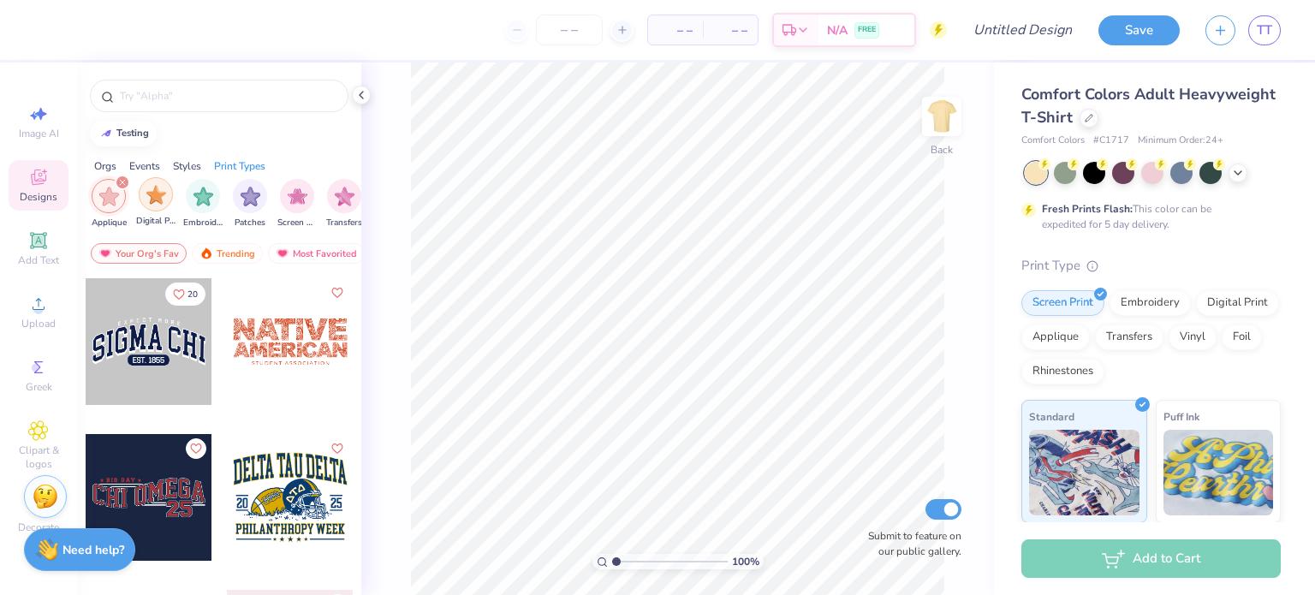
click at [157, 194] on img "filter for Digital Print" at bounding box center [156, 195] width 20 height 20
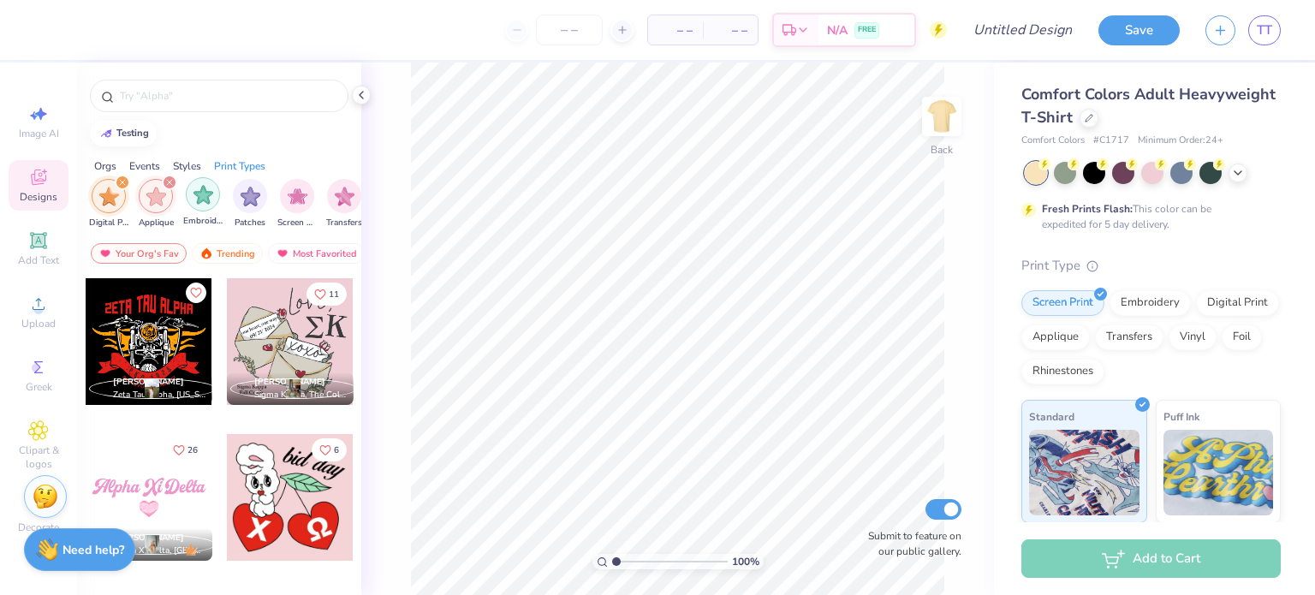
click at [199, 193] on img "filter for Embroidery" at bounding box center [204, 195] width 20 height 20
click at [247, 198] on img "filter for Patches" at bounding box center [251, 195] width 20 height 20
click at [295, 198] on img "filter for Screen Print" at bounding box center [298, 195] width 20 height 20
click at [340, 198] on img "filter for Transfers" at bounding box center [345, 195] width 20 height 20
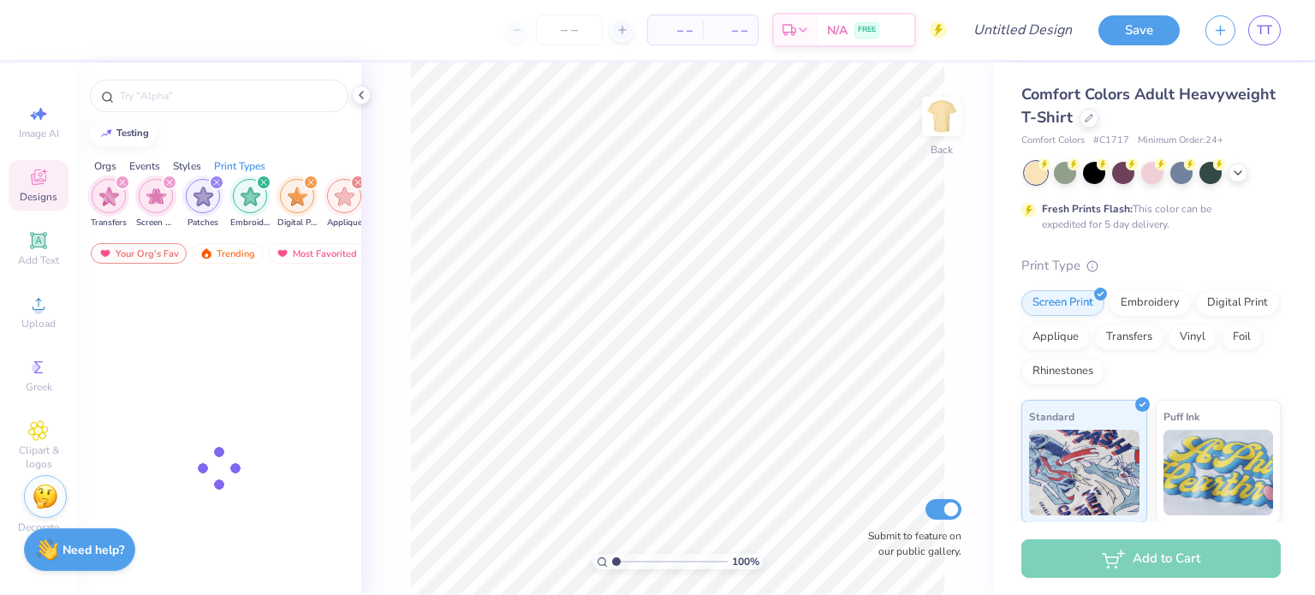
scroll to position [0, 1449]
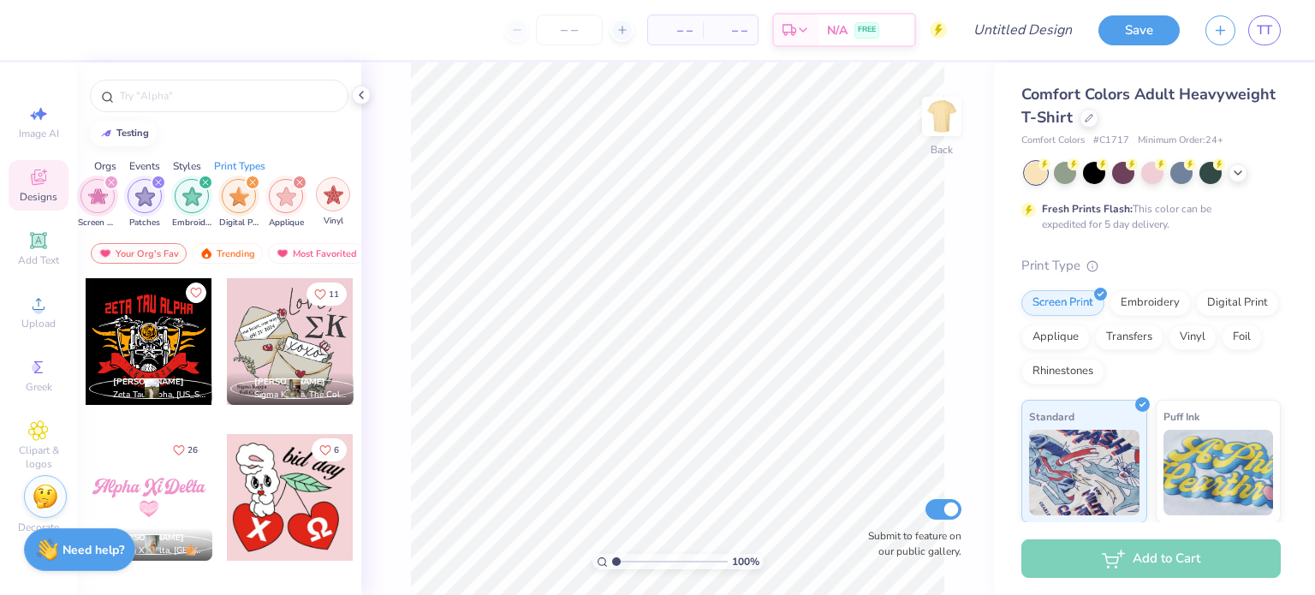
click at [329, 198] on img "filter for Vinyl" at bounding box center [334, 195] width 20 height 20
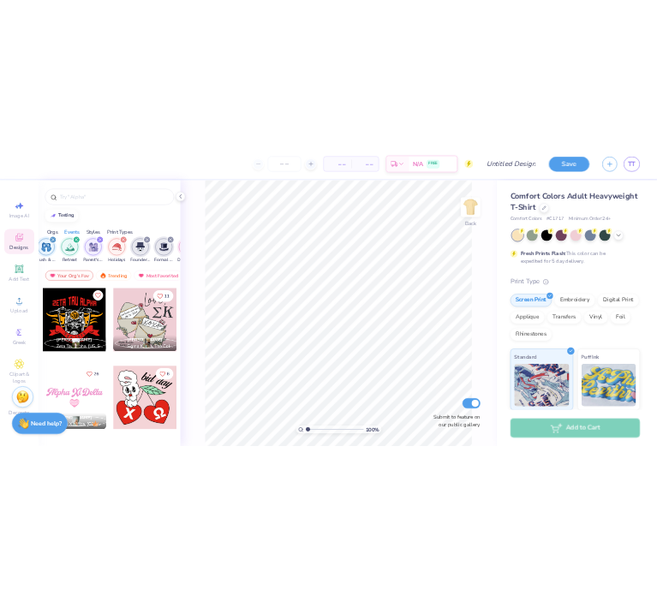
scroll to position [0, 0]
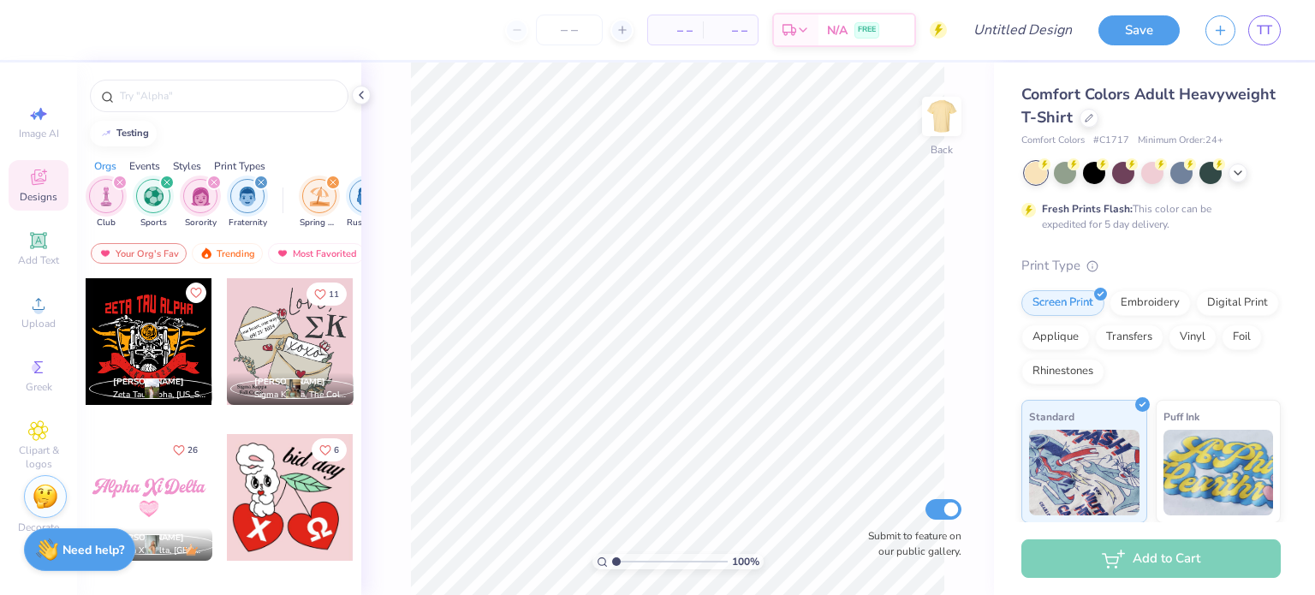
click at [118, 182] on icon "filter for Club" at bounding box center [119, 182] width 7 height 7
click at [118, 182] on icon "filter for Sports" at bounding box center [119, 182] width 7 height 7
click at [118, 182] on icon "filter for Sorority" at bounding box center [119, 182] width 7 height 7
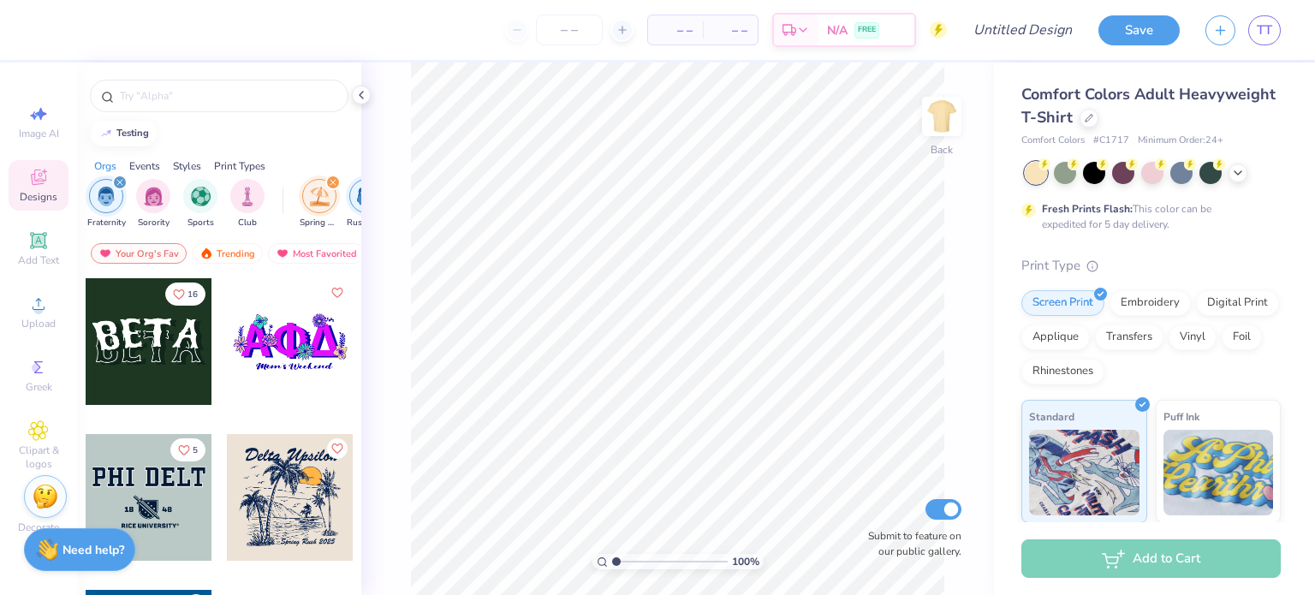
click at [118, 182] on icon "filter for Fraternity" at bounding box center [119, 182] width 7 height 7
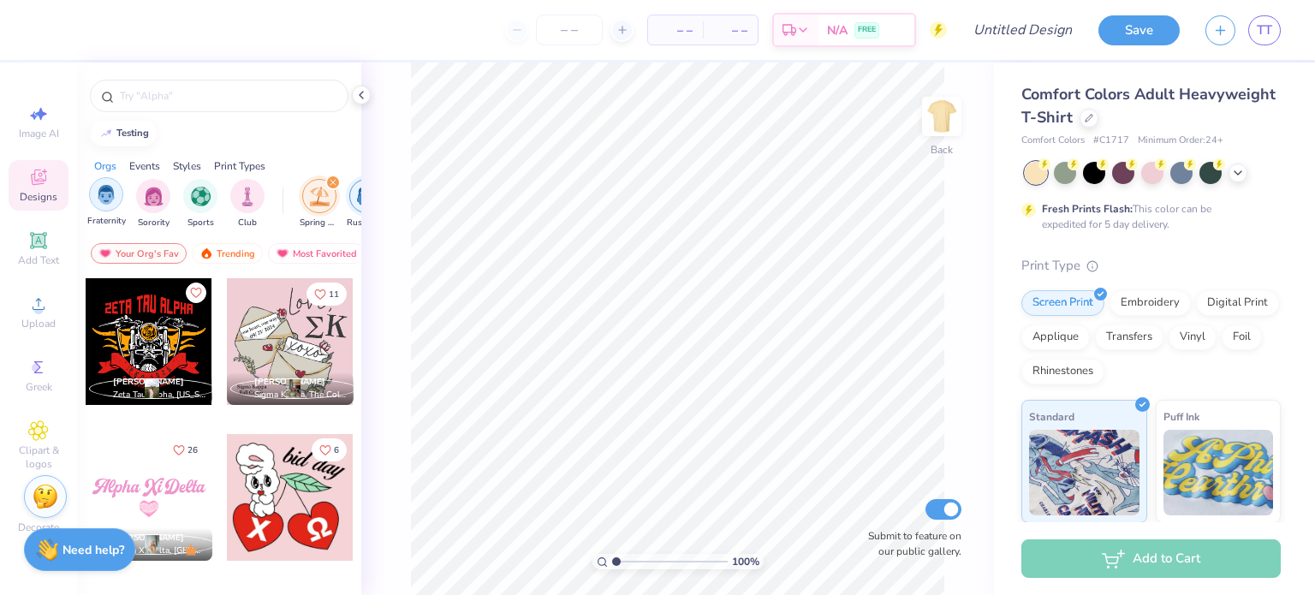
click at [107, 191] on img "filter for Fraternity" at bounding box center [106, 195] width 19 height 20
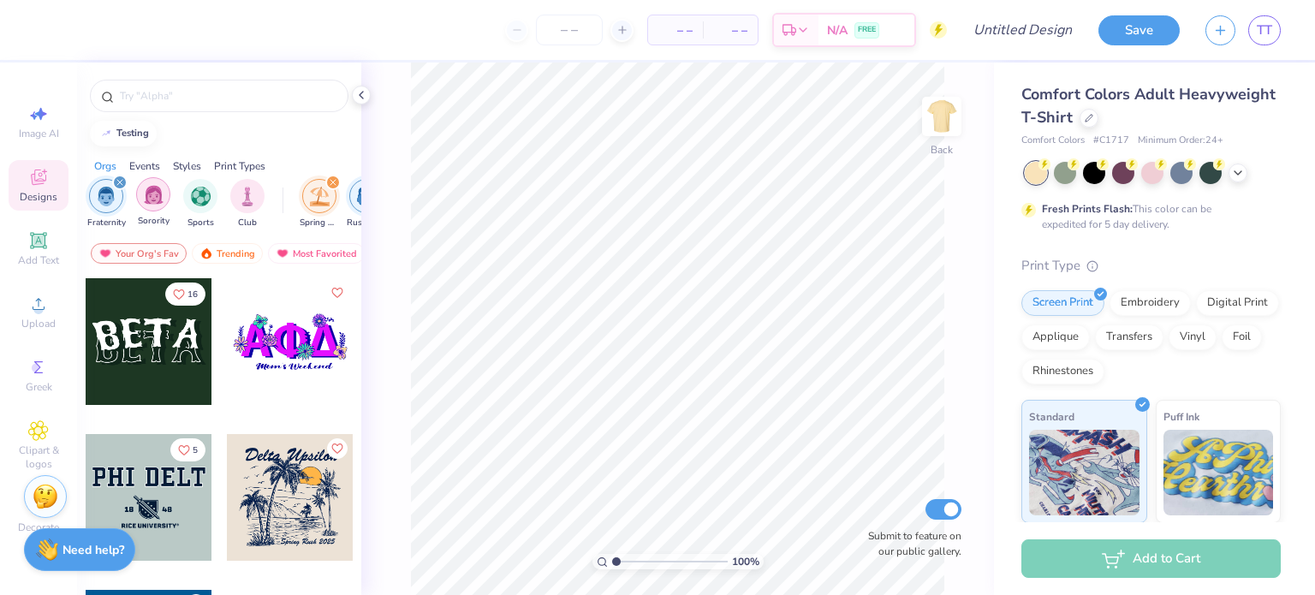
click at [161, 193] on img "filter for Sorority" at bounding box center [154, 195] width 20 height 20
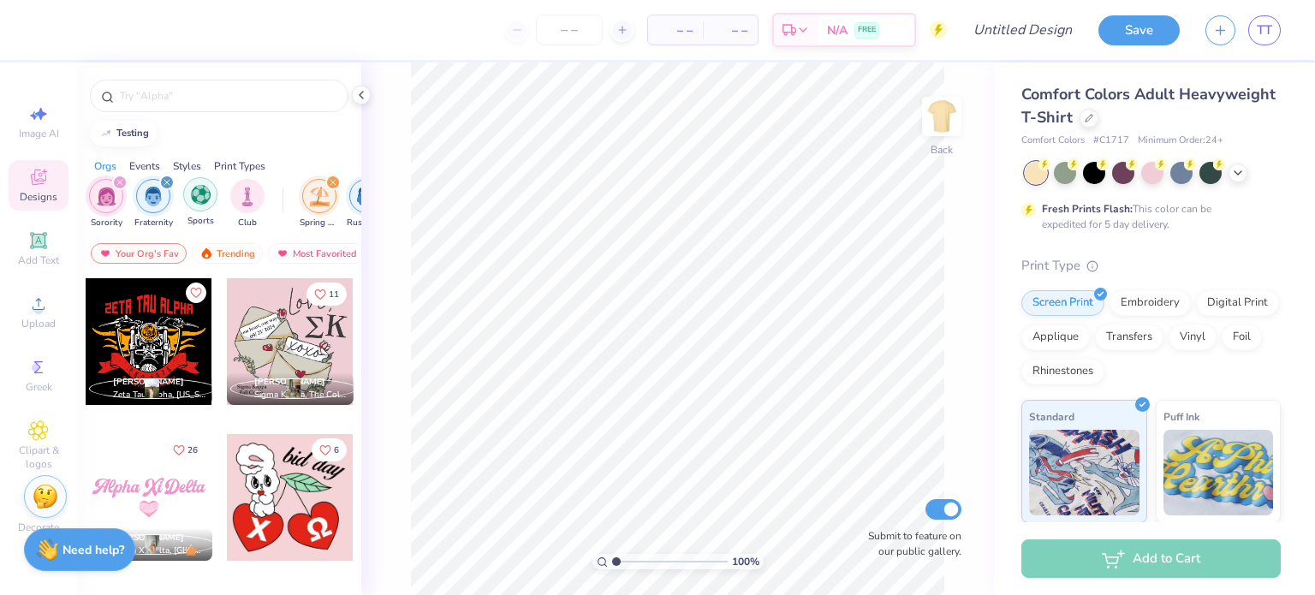
click at [196, 193] on img "filter for Sports" at bounding box center [201, 195] width 20 height 20
click at [248, 194] on img "filter for Club" at bounding box center [247, 195] width 19 height 20
click at [169, 180] on icon "filter for Sports" at bounding box center [166, 182] width 5 height 5
click at [248, 188] on img "filter for Sports" at bounding box center [248, 195] width 20 height 20
